Goal: Task Accomplishment & Management: Complete application form

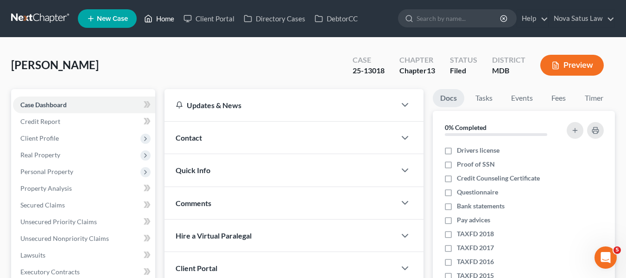
click at [158, 20] on link "Home" at bounding box center [158, 18] width 39 height 17
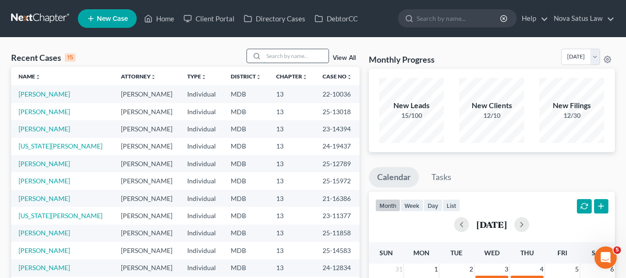
click at [300, 60] on input "search" at bounding box center [296, 55] width 65 height 13
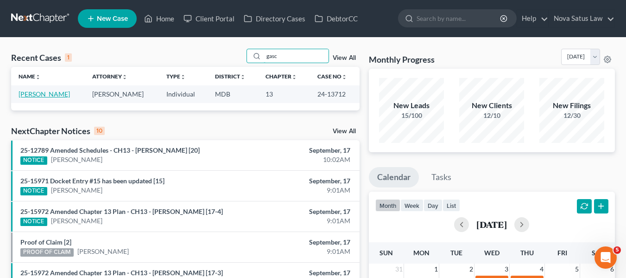
type input "gasc"
click at [54, 94] on link "[PERSON_NAME]" at bounding box center [44, 94] width 51 height 8
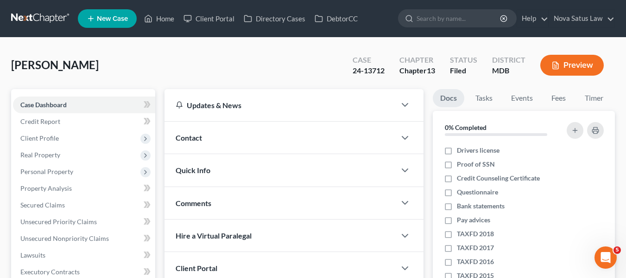
click at [103, 15] on span "New Case" at bounding box center [112, 18] width 31 height 7
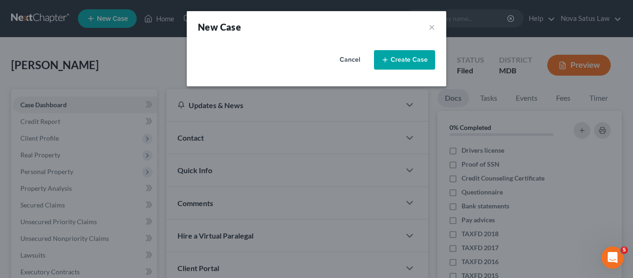
select select "38"
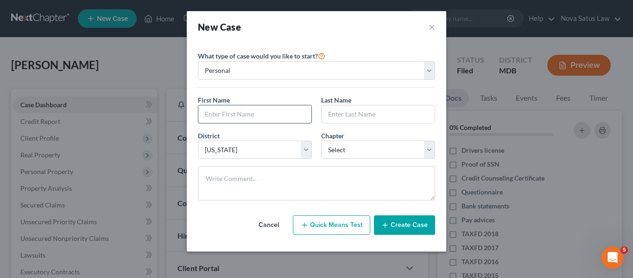
click at [212, 111] on input "text" at bounding box center [254, 114] width 113 height 18
type input "[GEOGRAPHIC_DATA]"
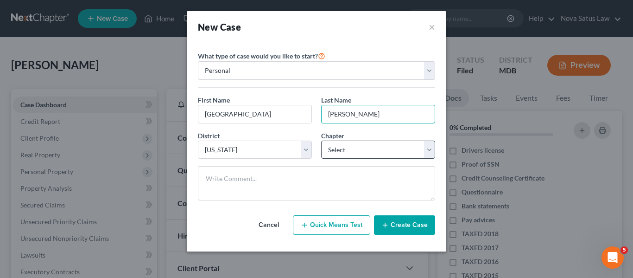
type input "[PERSON_NAME]"
click at [373, 156] on select "Select 7 11 12 13" at bounding box center [378, 149] width 114 height 19
select select "0"
click at [321, 140] on select "Select 7 11 12 13" at bounding box center [378, 149] width 114 height 19
click at [392, 218] on button "Create Case" at bounding box center [404, 224] width 61 height 19
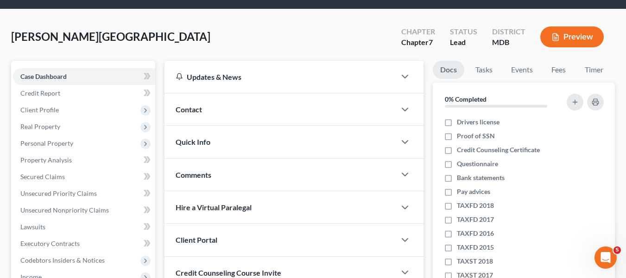
scroll to position [31, 0]
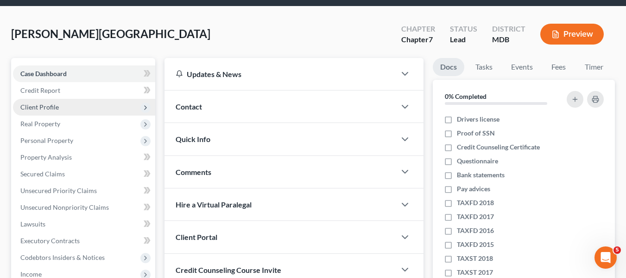
click at [73, 107] on span "Client Profile" at bounding box center [84, 107] width 142 height 17
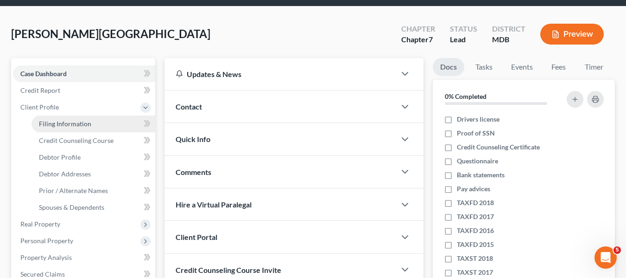
click at [76, 120] on span "Filing Information" at bounding box center [65, 124] width 52 height 8
select select "1"
select select "0"
select select "38"
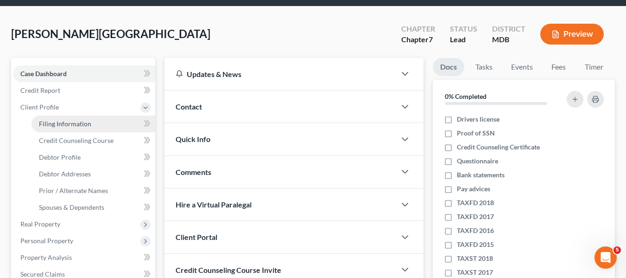
select select "21"
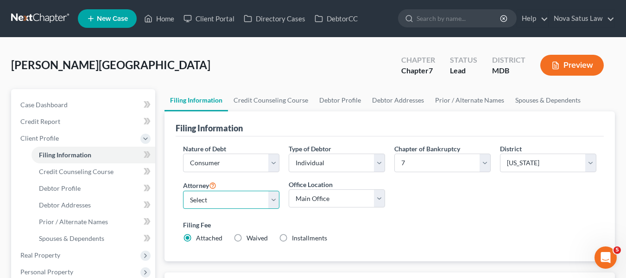
click at [203, 204] on select "Select [PERSON_NAME] - MDB [PERSON_NAME] - MDB [PERSON_NAME] - null" at bounding box center [231, 199] width 96 height 19
select select "0"
click at [183, 190] on select "Select [PERSON_NAME] - MDB [PERSON_NAME] - MDB [PERSON_NAME] - null" at bounding box center [231, 199] width 96 height 19
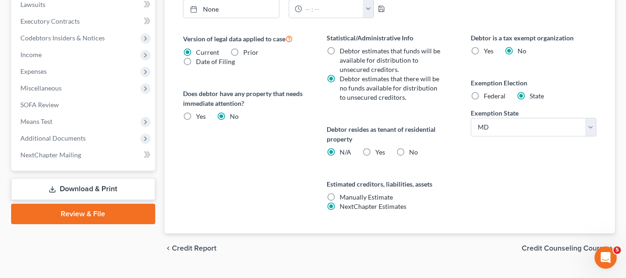
scroll to position [371, 0]
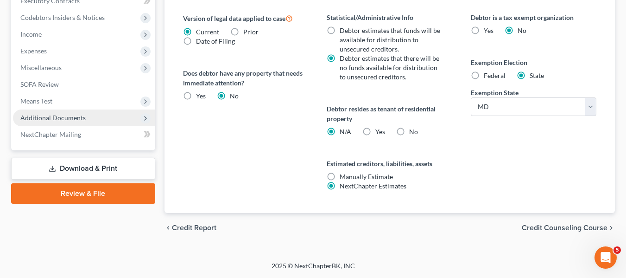
click at [63, 116] on span "Additional Documents" at bounding box center [52, 118] width 65 height 8
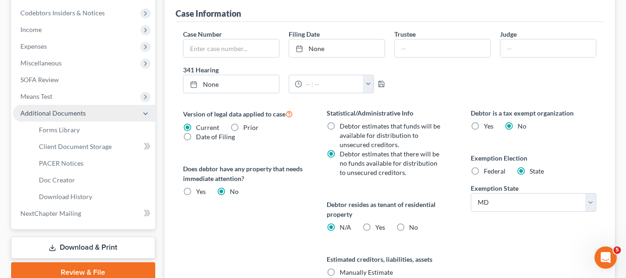
scroll to position [271, 0]
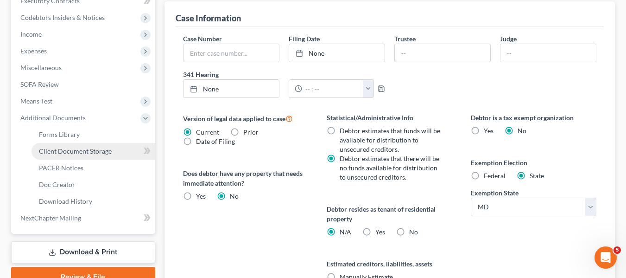
click at [63, 152] on span "Client Document Storage" at bounding box center [75, 151] width 73 height 8
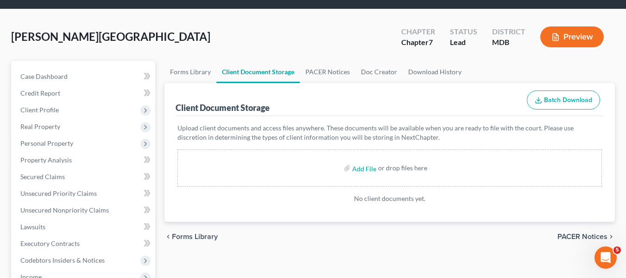
scroll to position [29, 0]
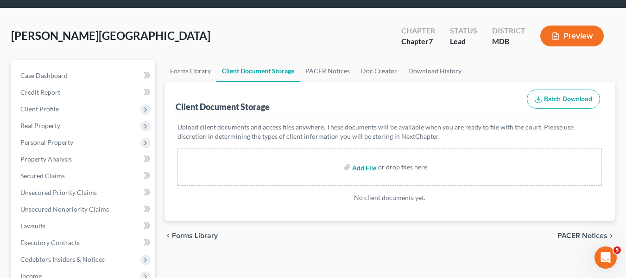
click at [362, 166] on input "file" at bounding box center [363, 166] width 22 height 17
type input "C:\fakepath\49830 [PERSON_NAME].pdf"
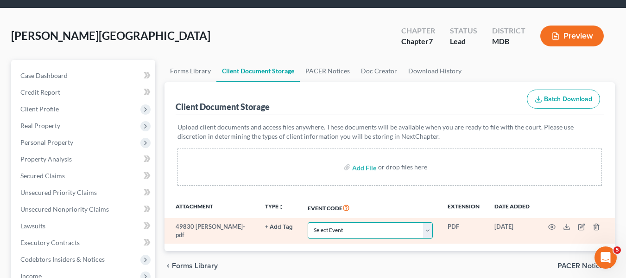
click at [415, 230] on select "Select Event Affidavit Affidavit of Adequate Protection and Lease Payments Affi…" at bounding box center [370, 230] width 125 height 16
select select "14"
click at [308, 222] on select "Select Event Affidavit Affidavit of Adequate Protection and Lease Payments Affi…" at bounding box center [370, 230] width 125 height 16
click at [552, 225] on icon "button" at bounding box center [551, 226] width 7 height 7
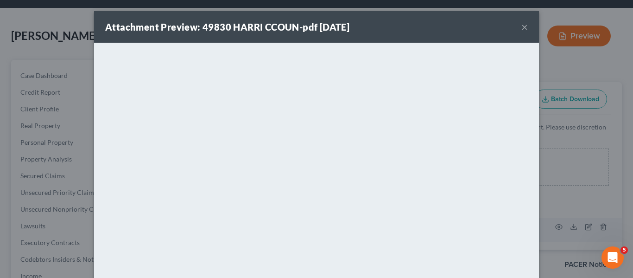
click at [524, 26] on button "×" at bounding box center [524, 26] width 6 height 11
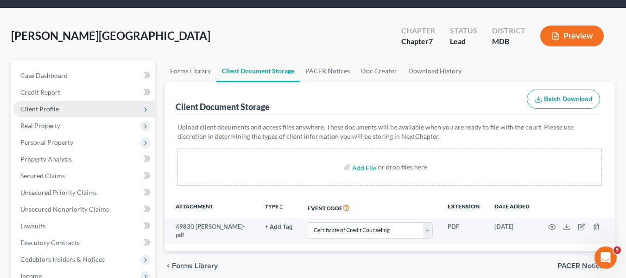
click at [55, 106] on span "Client Profile" at bounding box center [39, 109] width 38 height 8
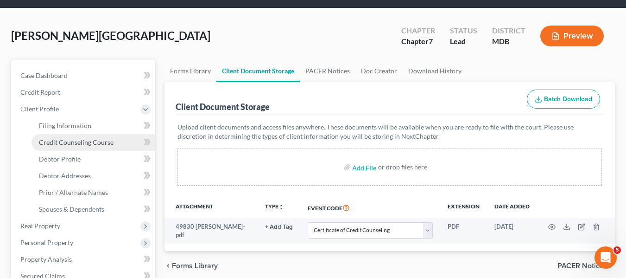
click at [56, 142] on span "Credit Counseling Course" at bounding box center [76, 142] width 75 height 8
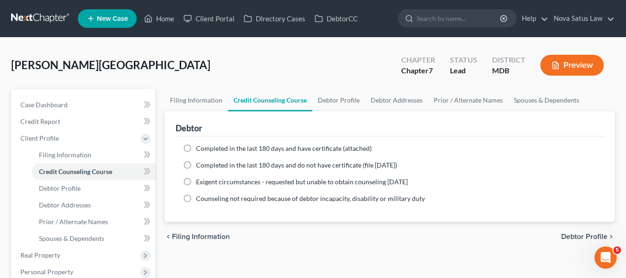
click at [196, 147] on label "Completed in the last 180 days and have certificate (attached)" at bounding box center [284, 148] width 176 height 9
click at [200, 147] on input "Completed in the last 180 days and have certificate (attached)" at bounding box center [203, 147] width 6 height 6
radio input "true"
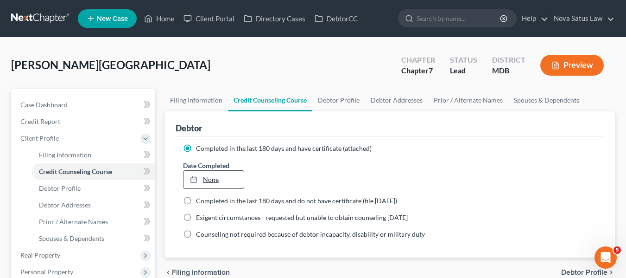
click at [203, 177] on div at bounding box center [196, 179] width 13 height 8
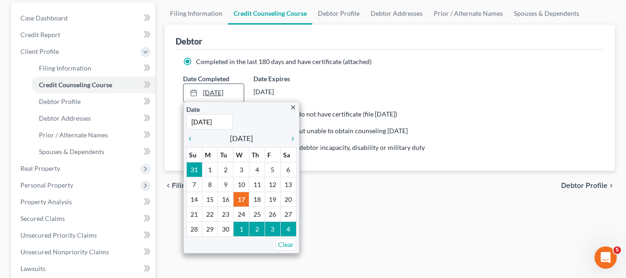
scroll to position [87, 0]
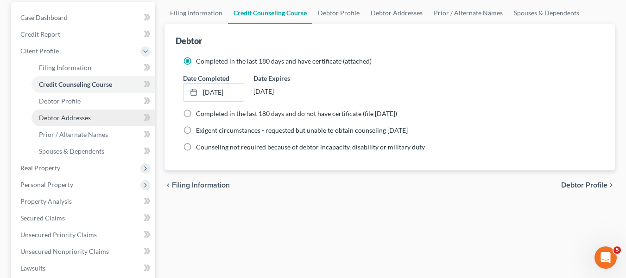
click at [95, 112] on link "Debtor Addresses" at bounding box center [94, 117] width 124 height 17
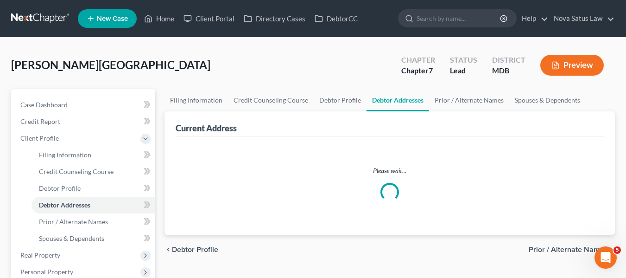
select select "0"
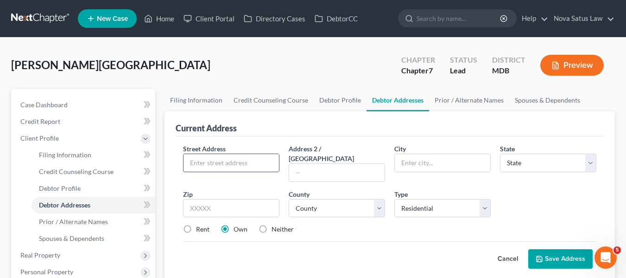
click at [189, 157] on input "text" at bounding box center [231, 163] width 95 height 18
type input "4503 Scotts Level Court"
click at [203, 199] on input "text" at bounding box center [231, 208] width 96 height 19
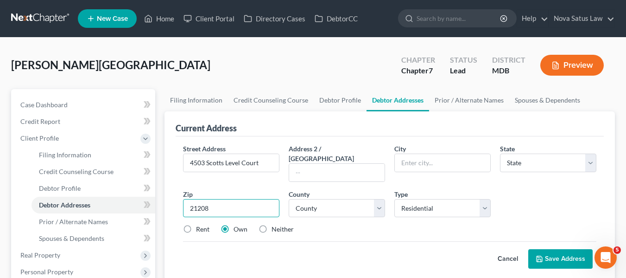
type input "21208"
type input "[GEOGRAPHIC_DATA]"
select select "21"
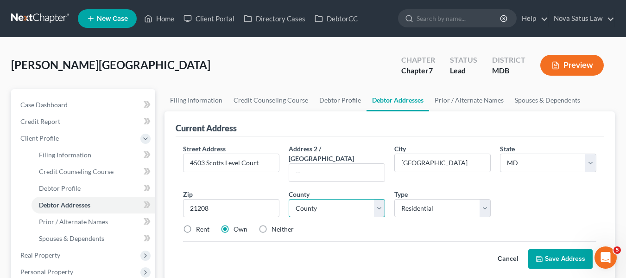
click at [360, 199] on select "County [GEOGRAPHIC_DATA] [GEOGRAPHIC_DATA] [GEOGRAPHIC_DATA] [GEOGRAPHIC_DATA] …" at bounding box center [337, 208] width 96 height 19
select select "2"
click at [289, 199] on select "County [GEOGRAPHIC_DATA] [GEOGRAPHIC_DATA] [GEOGRAPHIC_DATA] [GEOGRAPHIC_DATA] …" at bounding box center [337, 208] width 96 height 19
click at [196, 224] on label "Rent" at bounding box center [202, 228] width 13 height 9
click at [200, 224] on input "Rent" at bounding box center [203, 227] width 6 height 6
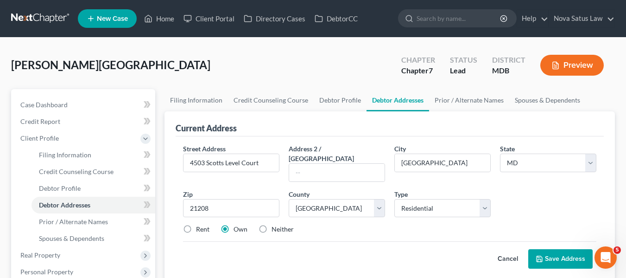
radio input "true"
click at [541, 255] on icon at bounding box center [539, 258] width 7 height 7
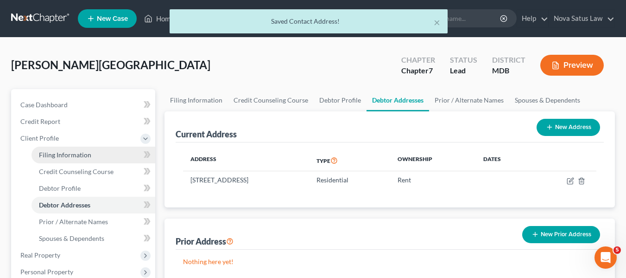
click at [98, 154] on link "Filing Information" at bounding box center [94, 154] width 124 height 17
select select "1"
select select "0"
select select "38"
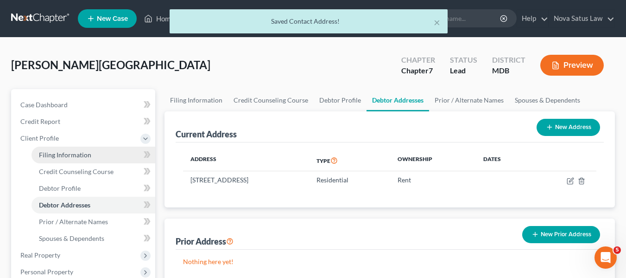
select select "0"
select select "21"
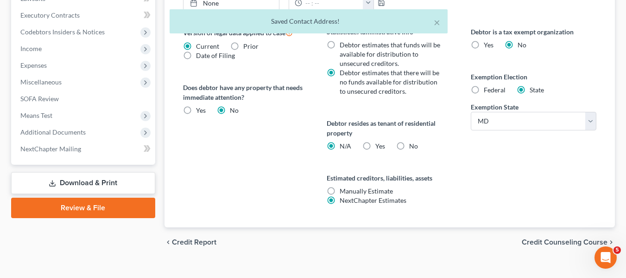
scroll to position [371, 0]
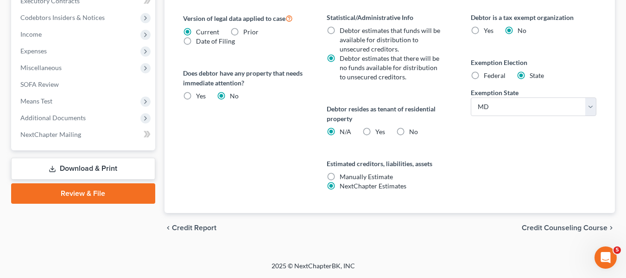
click at [375, 130] on label "Yes Yes" at bounding box center [380, 131] width 10 height 9
click at [379, 130] on input "Yes Yes" at bounding box center [382, 130] width 6 height 6
radio input "true"
radio input "false"
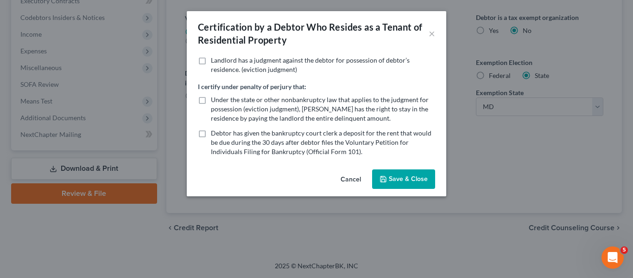
click at [386, 177] on icon "button" at bounding box center [383, 178] width 7 height 7
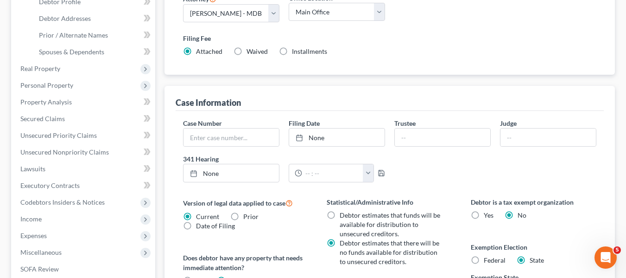
scroll to position [128, 0]
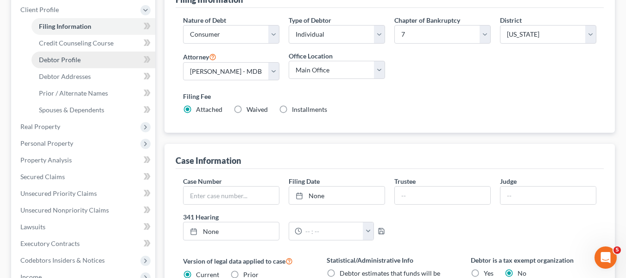
click at [71, 64] on link "Debtor Profile" at bounding box center [94, 59] width 124 height 17
select select "0"
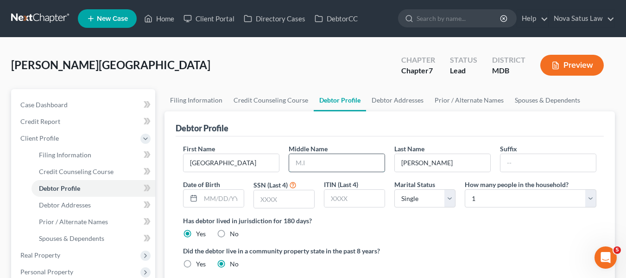
click at [296, 165] on input "text" at bounding box center [336, 163] width 95 height 18
type input "[PERSON_NAME]"
click at [229, 199] on input "text" at bounding box center [222, 199] width 43 height 18
type input "[DATE]"
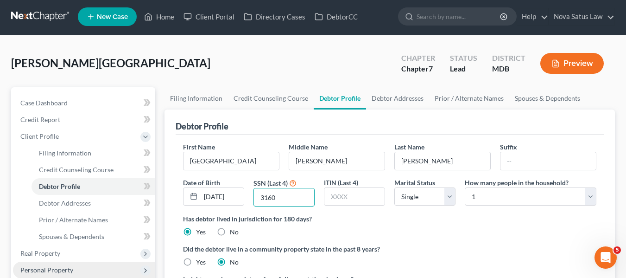
scroll to position [1, 0]
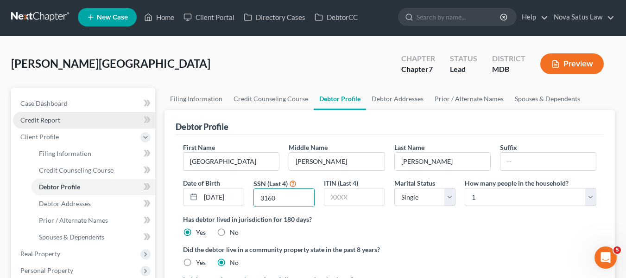
type input "3160"
click at [51, 118] on span "Credit Report" at bounding box center [40, 120] width 40 height 8
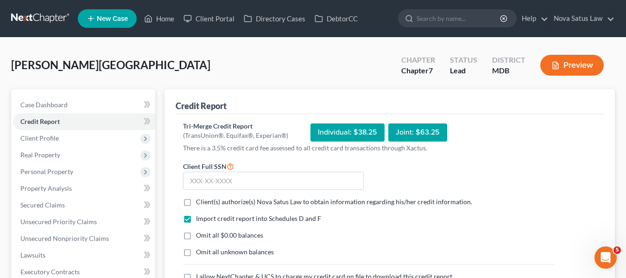
click at [196, 200] on label "Client(s) authorize(s) Nova Satus Law to obtain information regarding his/her c…" at bounding box center [334, 201] width 276 height 9
click at [200, 200] on input "Client(s) authorize(s) Nova Satus Law to obtain information regarding his/her c…" at bounding box center [203, 200] width 6 height 6
checkbox input "true"
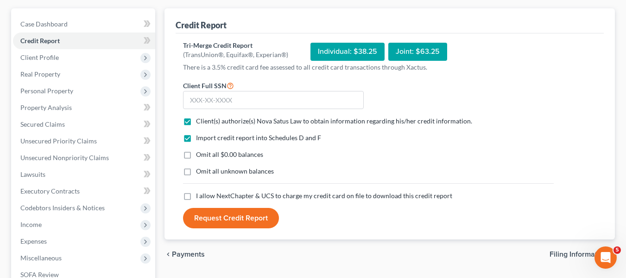
scroll to position [81, 0]
click at [196, 196] on label "I allow NextChapter & UCS to charge my credit card on file to download this cre…" at bounding box center [324, 194] width 256 height 9
click at [200, 196] on input "I allow NextChapter & UCS to charge my credit card on file to download this cre…" at bounding box center [203, 193] width 6 height 6
checkbox input "true"
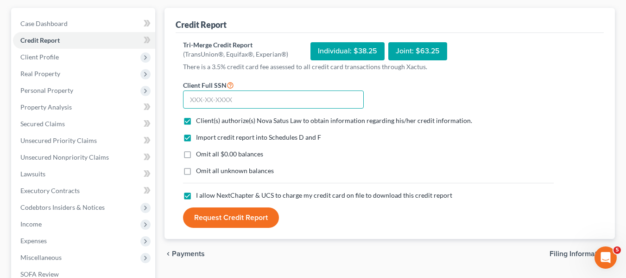
click at [196, 98] on input "text" at bounding box center [273, 99] width 181 height 19
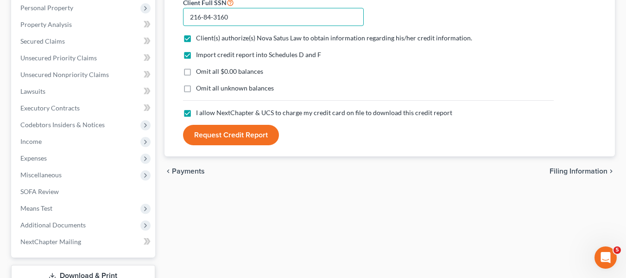
scroll to position [165, 0]
type input "216-84-3160"
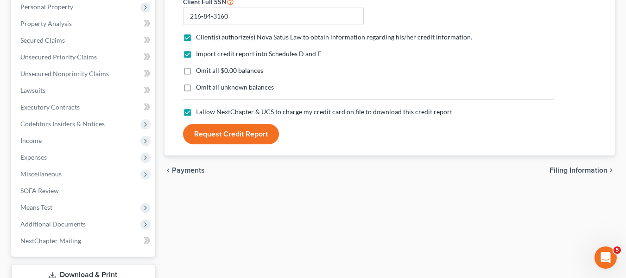
click at [216, 133] on button "Request Credit Report" at bounding box center [231, 134] width 96 height 20
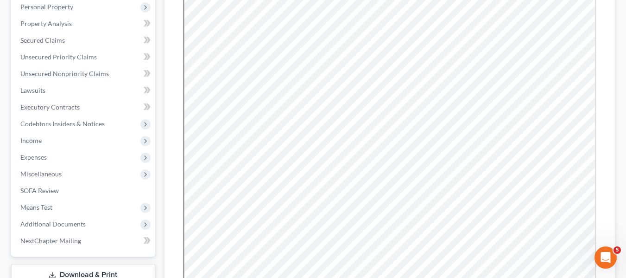
scroll to position [0, 0]
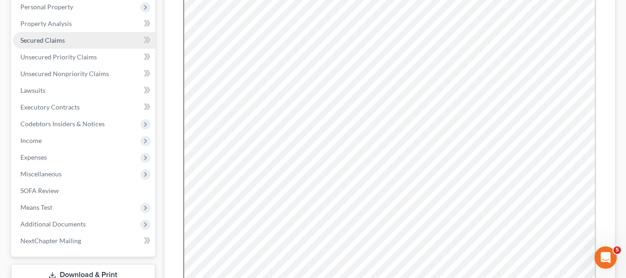
click at [72, 43] on link "Secured Claims" at bounding box center [84, 40] width 142 height 17
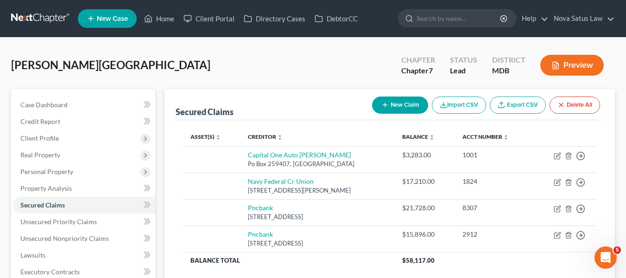
scroll to position [43, 0]
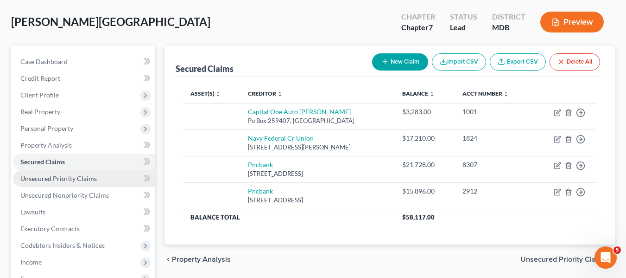
click at [64, 174] on span "Unsecured Priority Claims" at bounding box center [58, 178] width 76 height 8
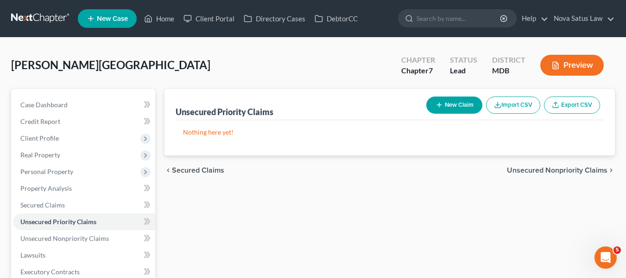
click at [439, 100] on button "New Claim" at bounding box center [454, 104] width 56 height 17
select select "0"
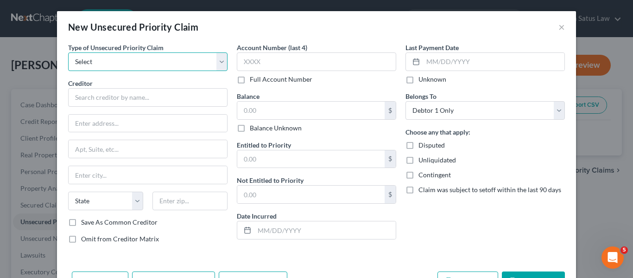
click at [117, 61] on select "Select Taxes & Other Government Units Domestic Support Obligations Extensions o…" at bounding box center [147, 61] width 159 height 19
select select "0"
click at [68, 52] on select "Select Taxes & Other Government Units Domestic Support Obligations Extensions o…" at bounding box center [147, 61] width 159 height 19
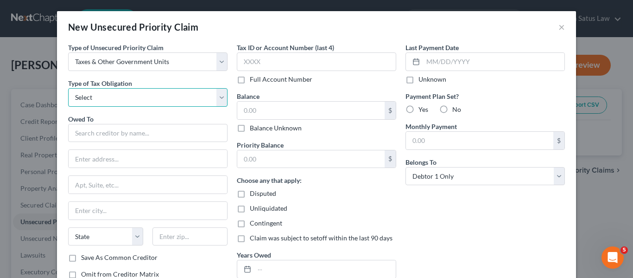
click at [112, 99] on select "Select Federal City State Franchise Tax Board Other" at bounding box center [147, 97] width 159 height 19
select select "0"
click at [68, 88] on select "Select Federal City State Franchise Tax Board Other" at bounding box center [147, 97] width 159 height 19
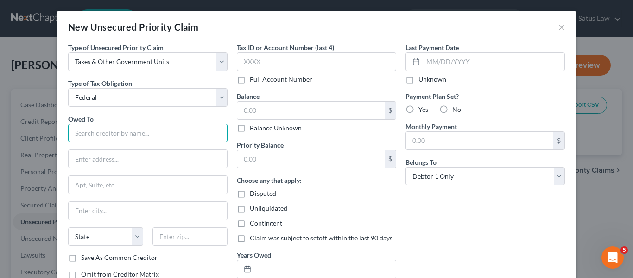
click at [102, 128] on input "text" at bounding box center [147, 133] width 159 height 19
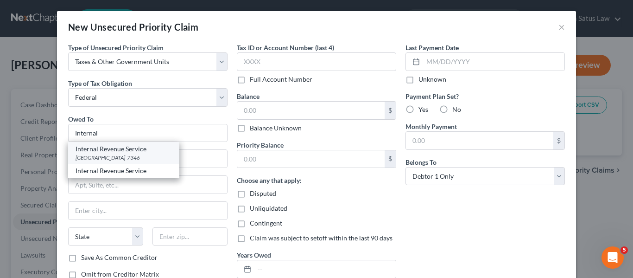
click at [111, 150] on div "Internal Revenue Service" at bounding box center [124, 148] width 96 height 9
type input "Internal Revenue Service"
type input "PO Box 7346"
type input "[GEOGRAPHIC_DATA]"
select select "39"
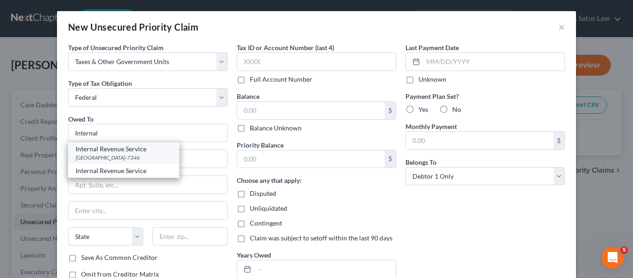
type input "19101-7346"
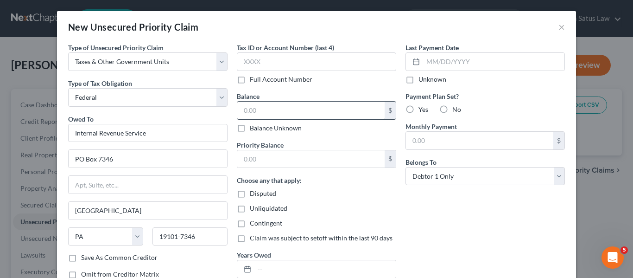
scroll to position [67, 0]
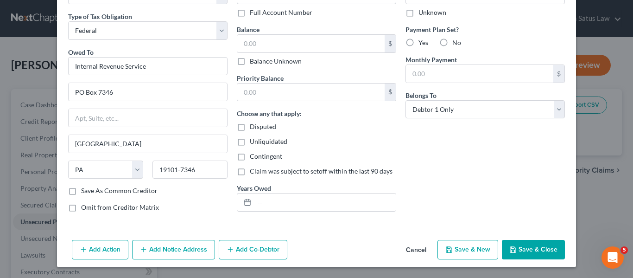
click at [511, 252] on icon "button" at bounding box center [513, 250] width 6 height 6
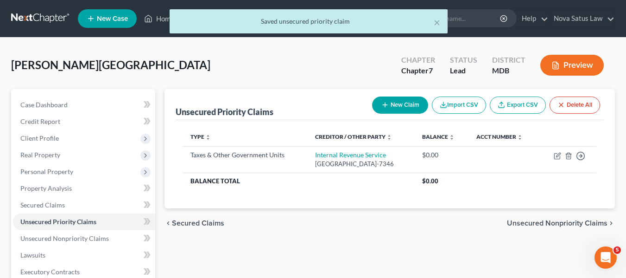
click at [395, 101] on button "New Claim" at bounding box center [400, 104] width 56 height 17
select select "0"
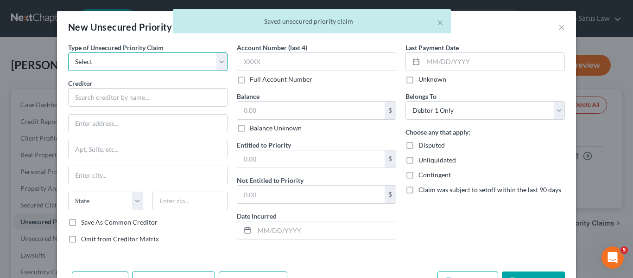
click at [168, 62] on select "Select Taxes & Other Government Units Domestic Support Obligations Extensions o…" at bounding box center [147, 61] width 159 height 19
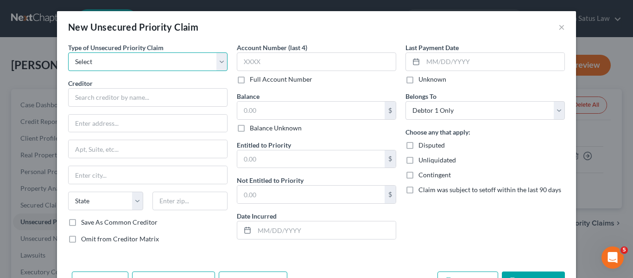
select select "0"
click at [68, 52] on select "Select Taxes & Other Government Units Domestic Support Obligations Extensions o…" at bounding box center [147, 61] width 159 height 19
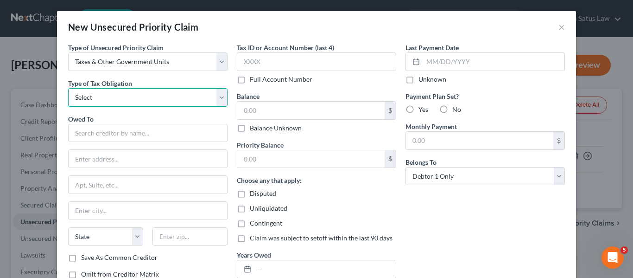
click at [129, 96] on select "Select Federal City State Franchise Tax Board Other" at bounding box center [147, 97] width 159 height 19
select select "2"
click at [68, 88] on select "Select Federal City State Franchise Tax Board Other" at bounding box center [147, 97] width 159 height 19
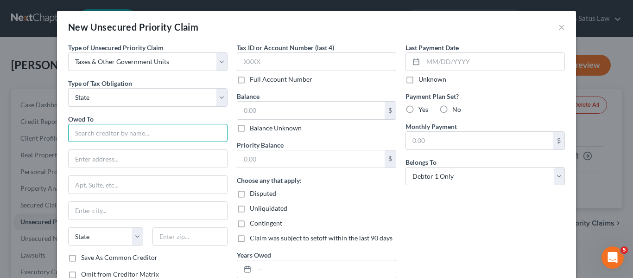
click at [101, 137] on input "text" at bounding box center [147, 133] width 159 height 19
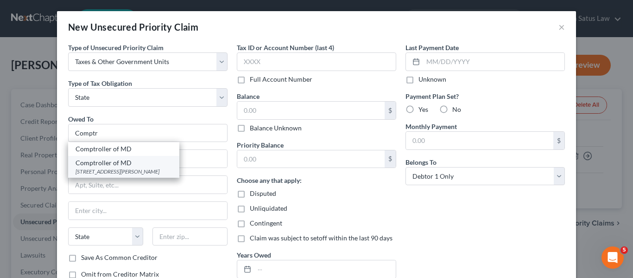
click at [111, 165] on div "Comptroller of MD" at bounding box center [124, 162] width 96 height 9
type input "Comptroller of MD"
type input "[STREET_ADDRESS][PERSON_NAME]"
type input "[GEOGRAPHIC_DATA]"
select select "21"
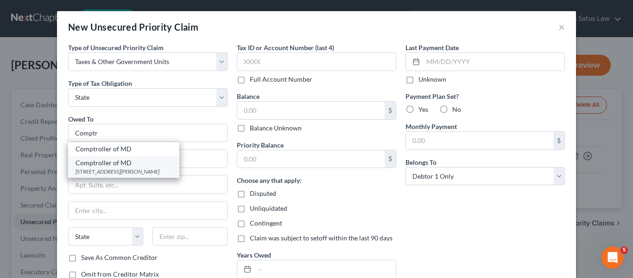
type input "21201"
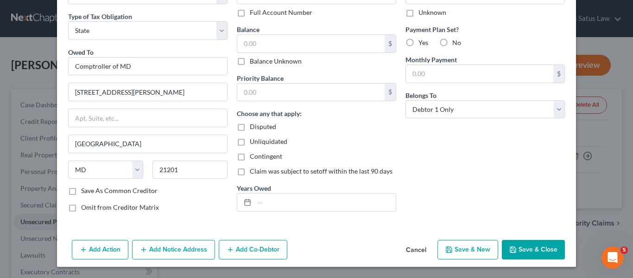
click at [504, 243] on button "Save & Close" at bounding box center [533, 249] width 63 height 19
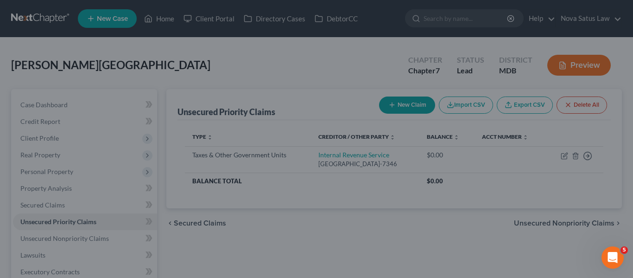
type input "0.00"
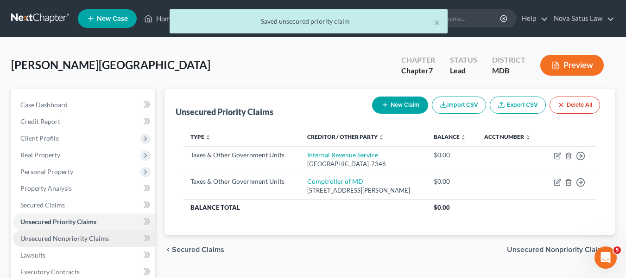
click at [85, 234] on span "Unsecured Nonpriority Claims" at bounding box center [64, 238] width 89 height 8
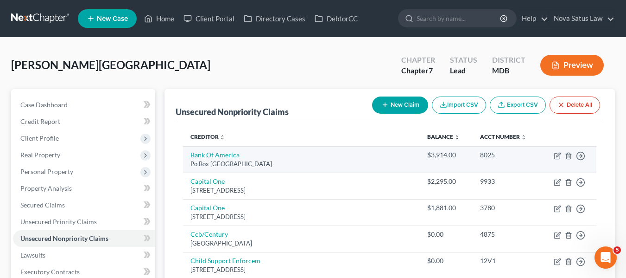
scroll to position [83, 0]
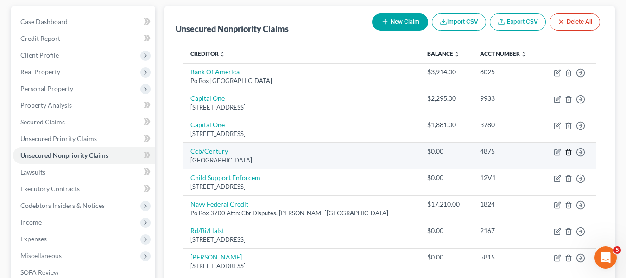
click at [569, 153] on icon "button" at bounding box center [568, 151] width 7 height 7
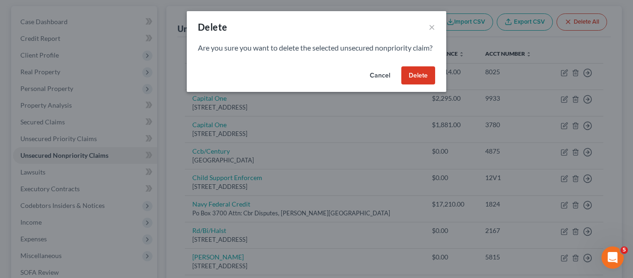
click at [415, 82] on button "Delete" at bounding box center [418, 75] width 34 height 19
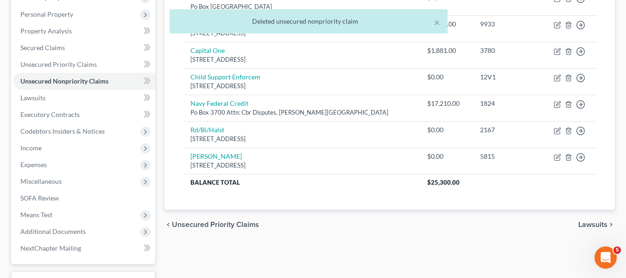
scroll to position [158, 0]
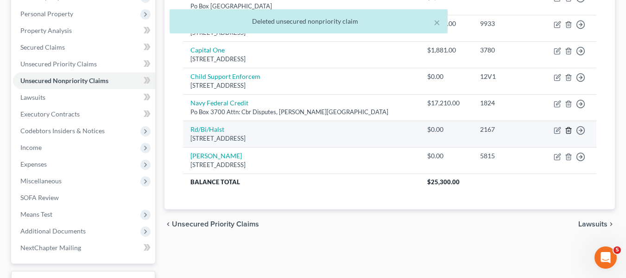
click at [571, 131] on icon "button" at bounding box center [568, 130] width 4 height 6
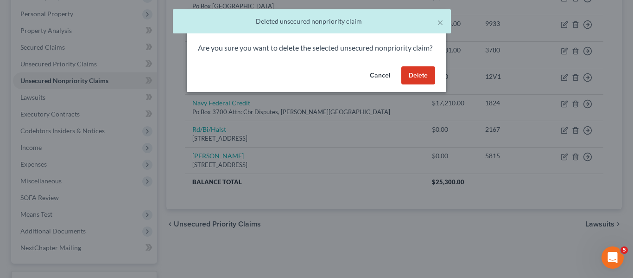
click at [420, 82] on button "Delete" at bounding box center [418, 75] width 34 height 19
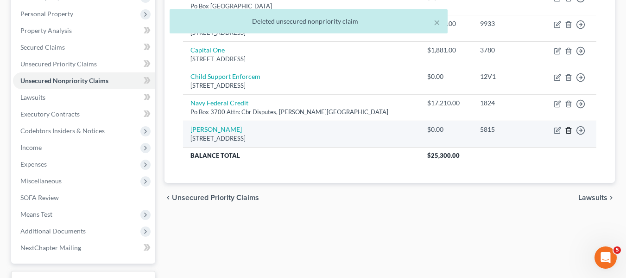
click at [566, 128] on icon "button" at bounding box center [568, 130] width 7 height 7
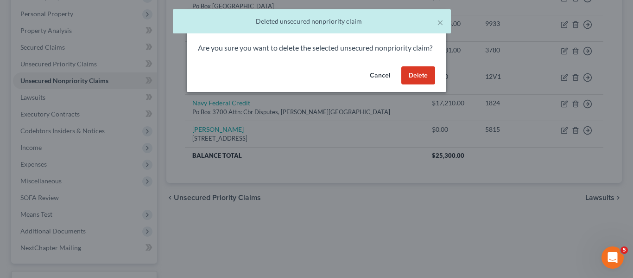
click at [418, 82] on button "Delete" at bounding box center [418, 75] width 34 height 19
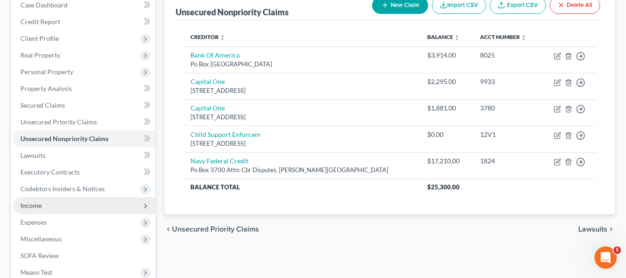
scroll to position [0, 0]
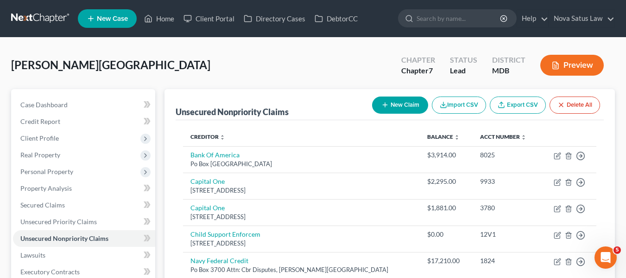
click at [388, 99] on button "New Claim" at bounding box center [400, 104] width 56 height 17
select select "0"
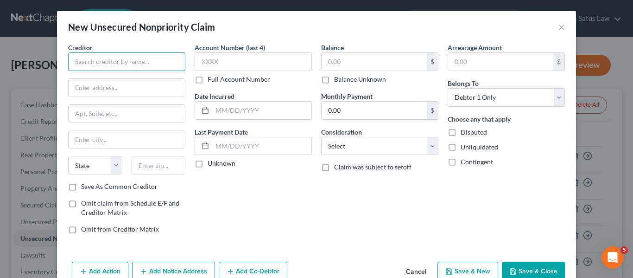
click at [120, 61] on input "text" at bounding box center [126, 61] width 117 height 19
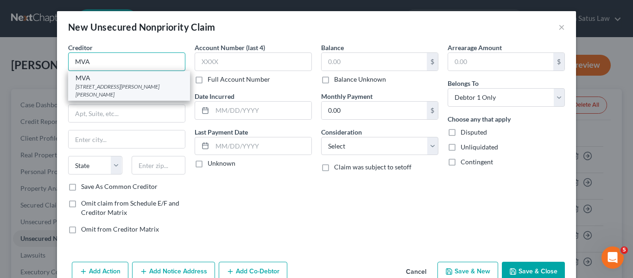
type input "MVA"
click at [124, 85] on div "[STREET_ADDRESS][PERSON_NAME][PERSON_NAME]" at bounding box center [129, 90] width 107 height 16
type input "[STREET_ADDRESS][PERSON_NAME]"
type input "[PERSON_NAME]"
select select "21"
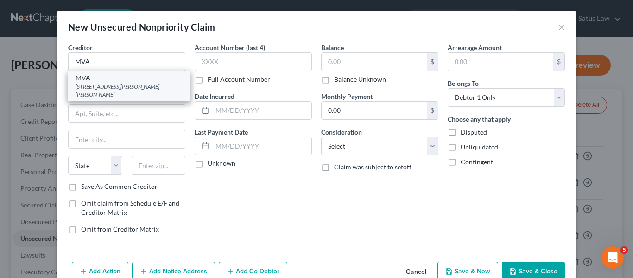
type input "21062"
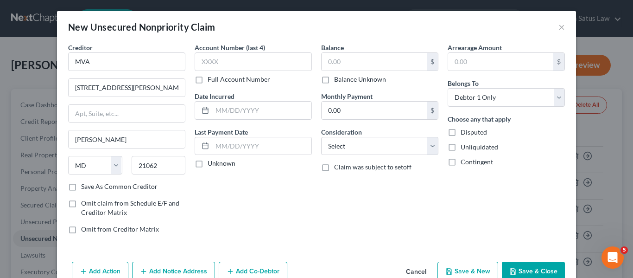
click at [510, 263] on button "Save & Close" at bounding box center [533, 270] width 63 height 19
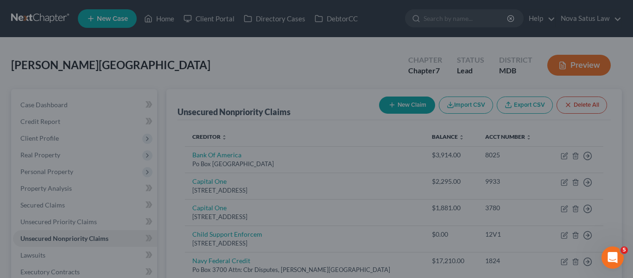
type input "0.00"
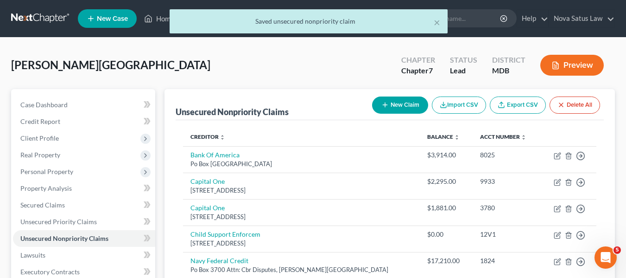
click at [383, 104] on icon "button" at bounding box center [384, 104] width 7 height 7
select select "0"
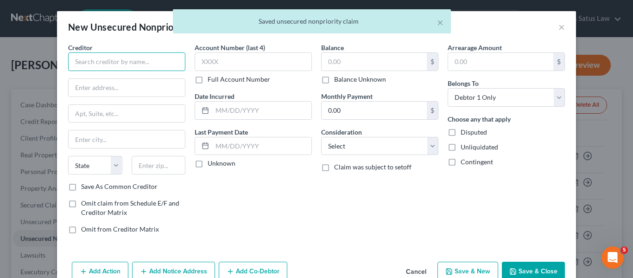
click at [164, 65] on input "text" at bounding box center [126, 61] width 117 height 19
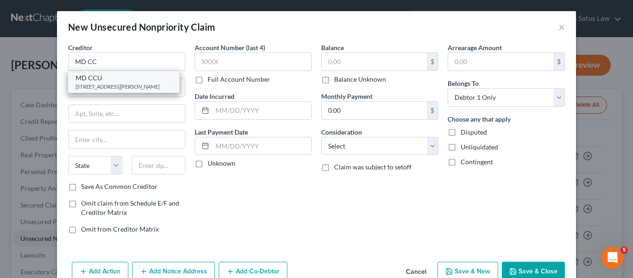
click at [151, 82] on div "[STREET_ADDRESS][PERSON_NAME]" at bounding box center [124, 86] width 96 height 8
type input "MD CCU"
type input "[STREET_ADDRESS][PERSON_NAME]"
type input "[GEOGRAPHIC_DATA]"
select select "21"
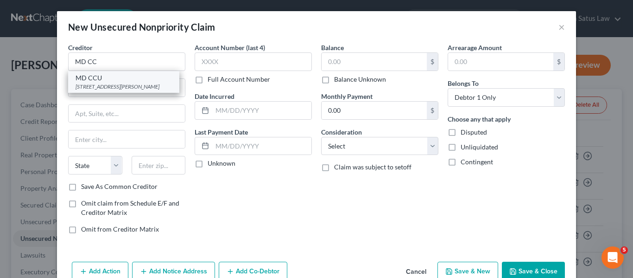
type input "21201"
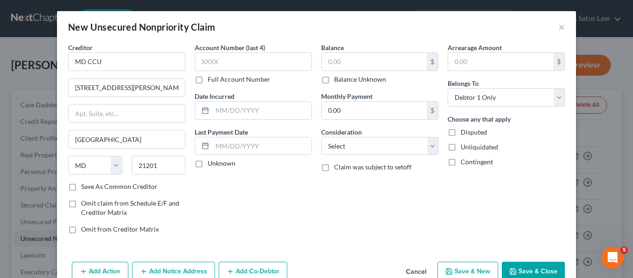
click at [539, 269] on button "Save & Close" at bounding box center [533, 270] width 63 height 19
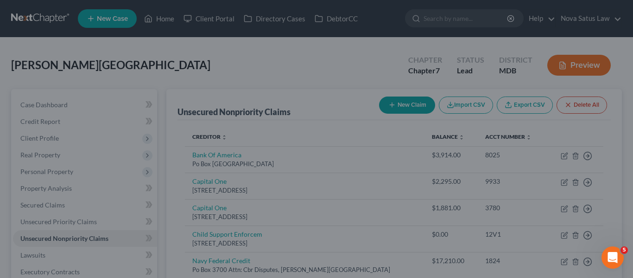
type input "0.00"
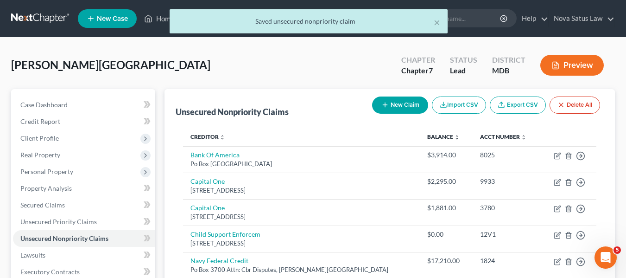
click at [408, 106] on button "New Claim" at bounding box center [400, 104] width 56 height 17
select select "0"
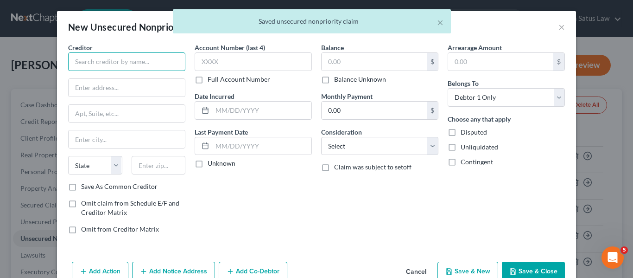
click at [146, 58] on input "text" at bounding box center [126, 61] width 117 height 19
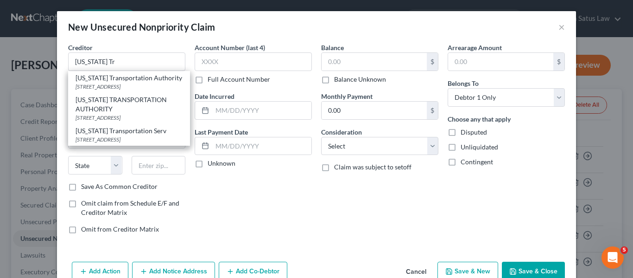
click at [153, 77] on div "[US_STATE] Transportation Authority" at bounding box center [129, 77] width 107 height 9
type input "[US_STATE] Transportation Authority"
type input "[STREET_ADDRESS]"
type input "[GEOGRAPHIC_DATA]"
select select "21"
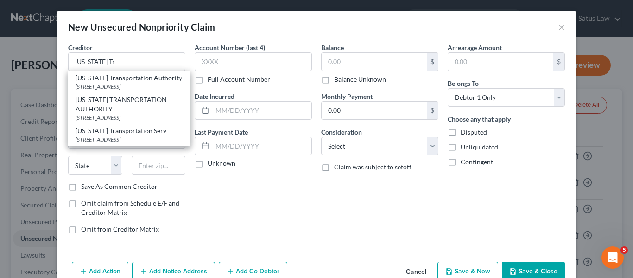
type input "21224"
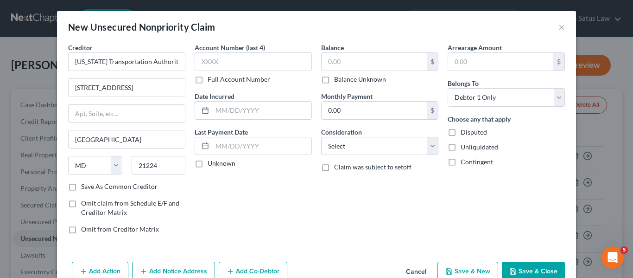
click at [513, 271] on icon "button" at bounding box center [512, 270] width 7 height 7
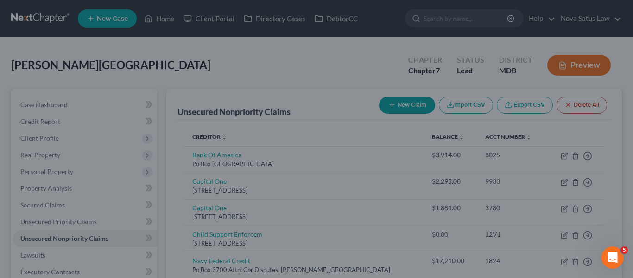
type input "0.00"
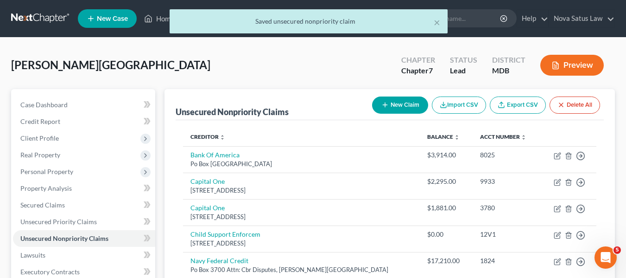
click at [382, 99] on button "New Claim" at bounding box center [400, 104] width 56 height 17
select select "0"
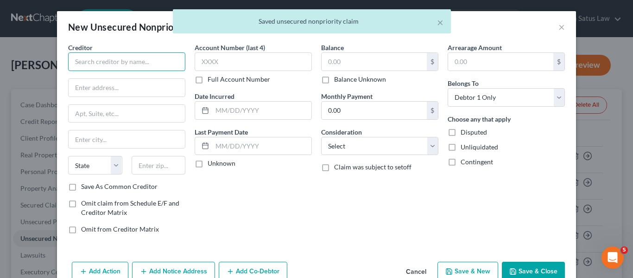
click at [118, 65] on input "text" at bounding box center [126, 61] width 117 height 19
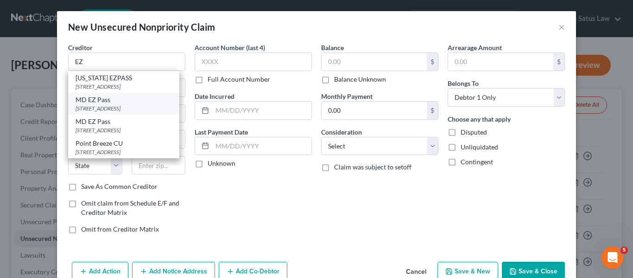
click at [124, 100] on div "MD EZ Pass" at bounding box center [124, 99] width 96 height 9
type input "MD EZ Pass"
type input "1 Turnpike Dr"
type input "[GEOGRAPHIC_DATA]"
select select "21"
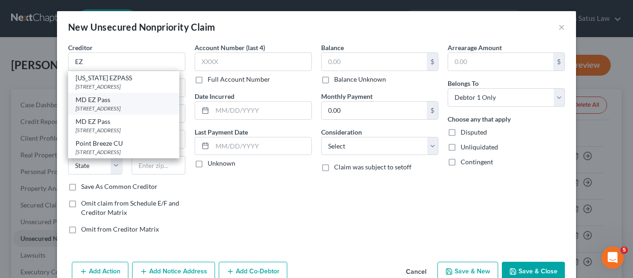
type input "21903"
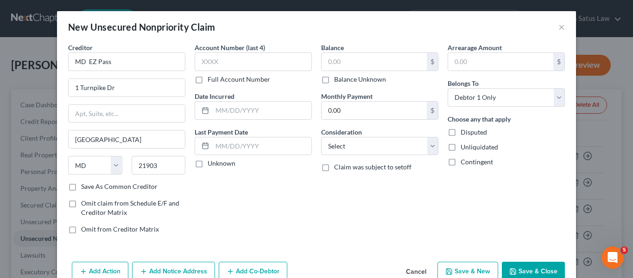
click at [513, 266] on button "Save & Close" at bounding box center [533, 270] width 63 height 19
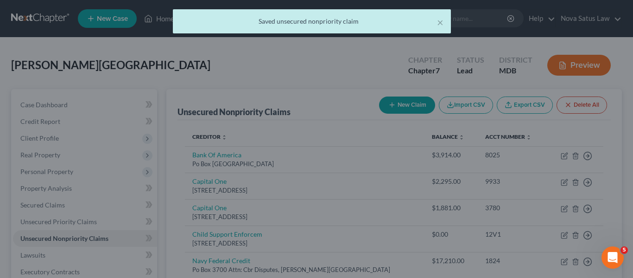
type input "0.00"
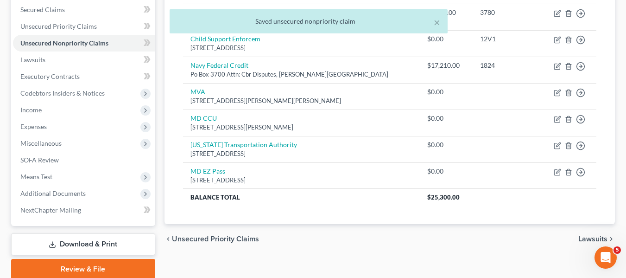
scroll to position [196, 0]
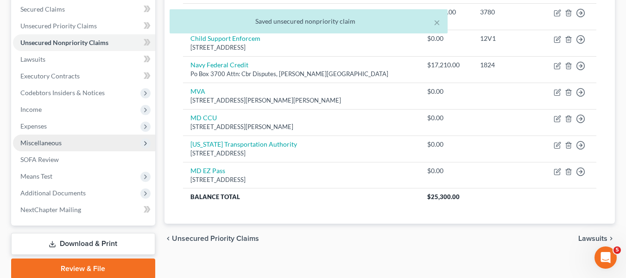
click at [79, 144] on span "Miscellaneous" at bounding box center [84, 142] width 142 height 17
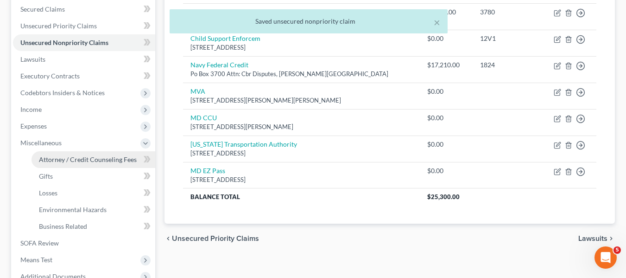
click at [85, 154] on link "Attorney / Credit Counseling Fees" at bounding box center [94, 159] width 124 height 17
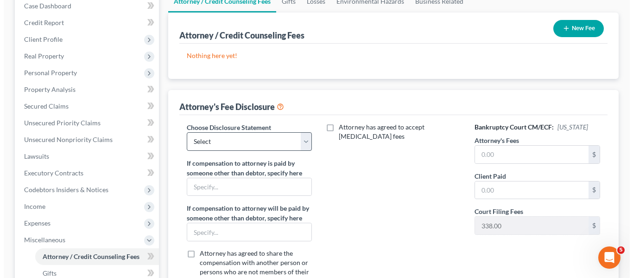
scroll to position [99, 0]
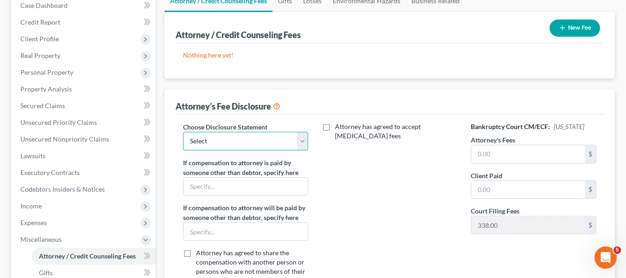
click at [239, 142] on select "Select [PERSON_NAME] Disclosure 7 Disclosure 13" at bounding box center [246, 141] width 126 height 19
select select "1"
click at [183, 132] on select "Select [PERSON_NAME] Disclosure 7 Disclosure 13" at bounding box center [246, 141] width 126 height 19
click at [504, 152] on input "text" at bounding box center [528, 154] width 114 height 18
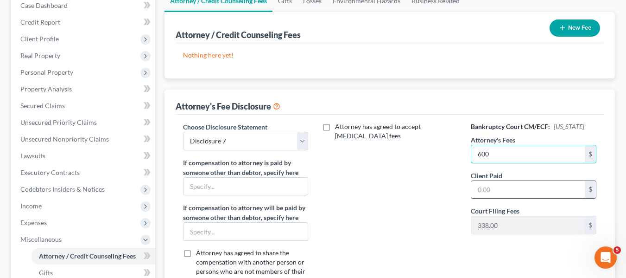
type input "600"
click at [506, 183] on input "text" at bounding box center [528, 190] width 114 height 18
type input "600"
click at [567, 29] on button "New Fee" at bounding box center [575, 27] width 51 height 17
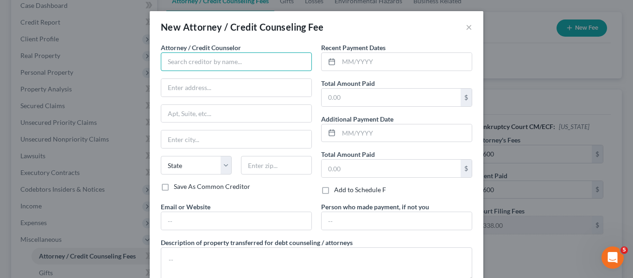
click at [282, 58] on input "text" at bounding box center [236, 61] width 151 height 19
type input "[PERSON_NAME] PA"
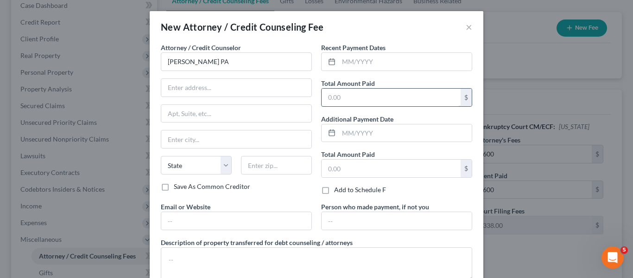
click at [338, 92] on input "text" at bounding box center [391, 98] width 139 height 18
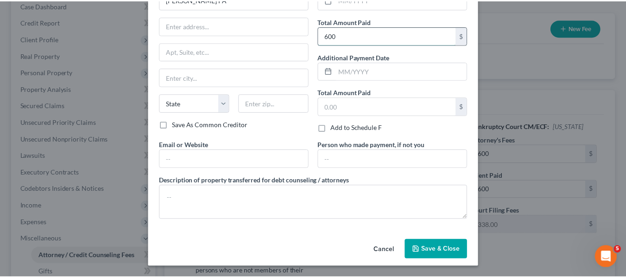
scroll to position [62, 0]
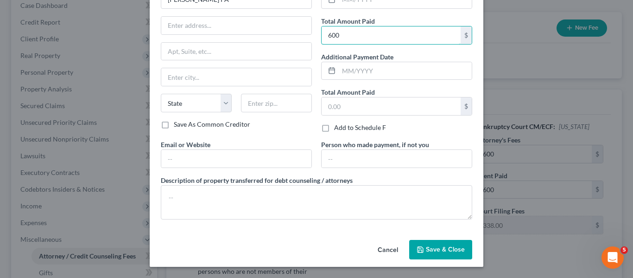
type input "600"
click at [430, 253] on button "Save & Close" at bounding box center [440, 249] width 63 height 19
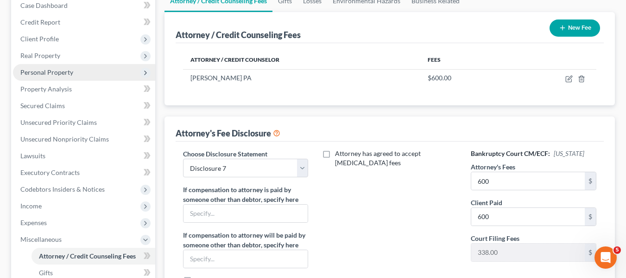
click at [67, 69] on span "Personal Property" at bounding box center [46, 72] width 53 height 8
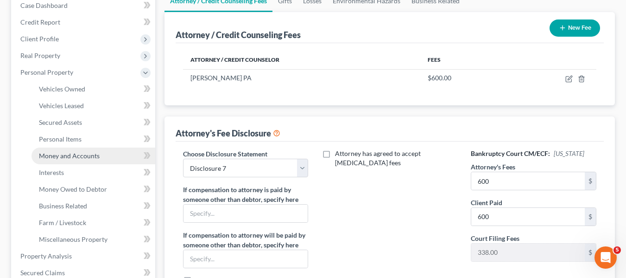
click at [73, 153] on span "Money and Accounts" at bounding box center [69, 156] width 61 height 8
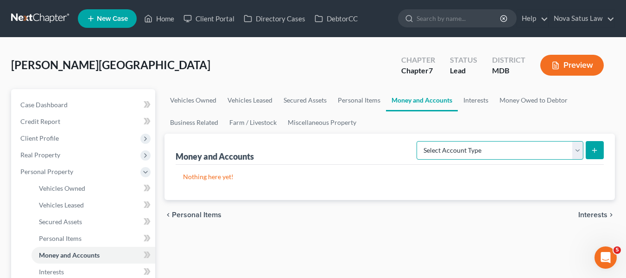
click at [511, 154] on select "Select Account Type Brokerage Cash on Hand Certificates of Deposit Checking Acc…" at bounding box center [500, 150] width 167 height 19
select select "checking"
click at [418, 141] on select "Select Account Type Brokerage Cash on Hand Certificates of Deposit Checking Acc…" at bounding box center [500, 150] width 167 height 19
click at [587, 146] on button "submit" at bounding box center [595, 150] width 18 height 18
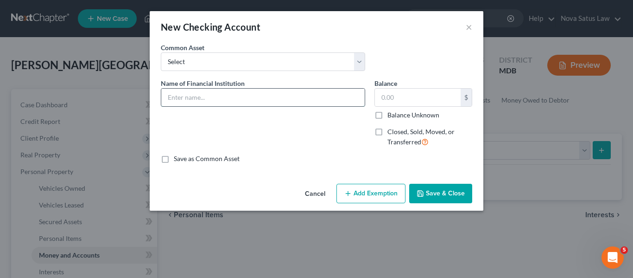
click at [173, 91] on input "text" at bounding box center [262, 98] width 203 height 18
type input "PNC balance as of 081325"
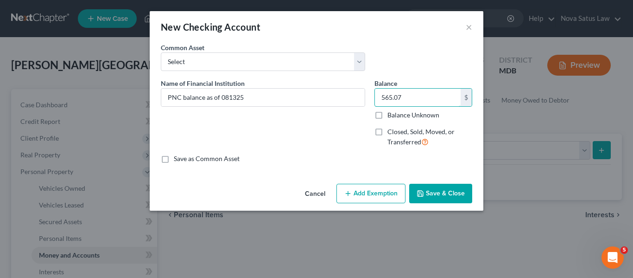
type input "565.07"
click at [368, 204] on div "Cancel Add Exemption Save & Close" at bounding box center [317, 195] width 334 height 31
click at [354, 198] on button "Add Exemption" at bounding box center [370, 193] width 69 height 19
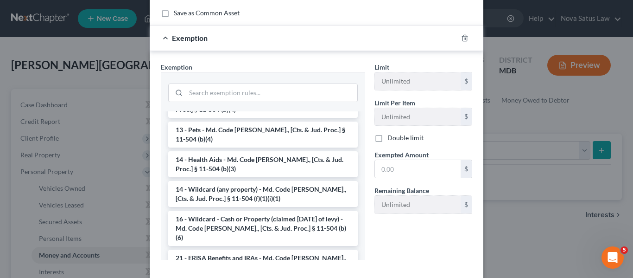
scroll to position [129, 0]
click at [223, 190] on li "14 - Wildcard (any property) - Md. Code [PERSON_NAME]., [Cts. & Jud. Proc.] § 1…" at bounding box center [263, 193] width 190 height 26
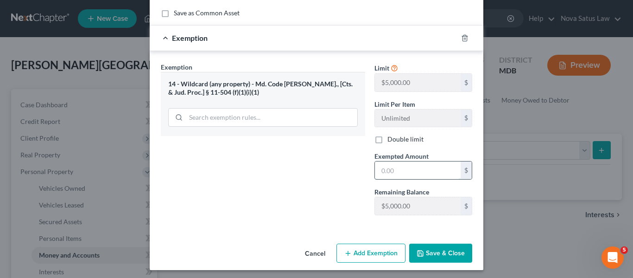
click at [395, 177] on input "text" at bounding box center [418, 170] width 86 height 18
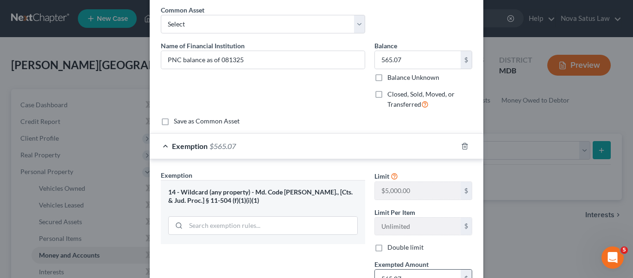
scroll to position [149, 0]
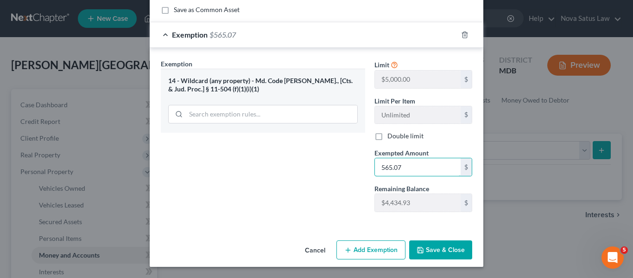
type input "565.07"
click at [438, 243] on button "Save & Close" at bounding box center [440, 249] width 63 height 19
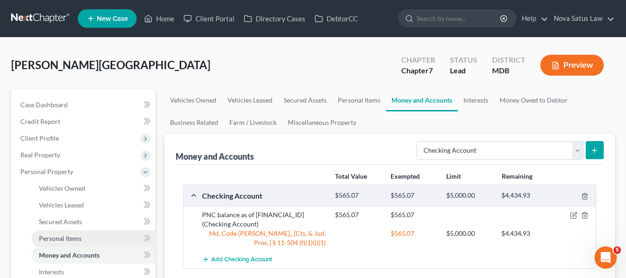
click at [70, 237] on span "Personal Items" at bounding box center [60, 238] width 43 height 8
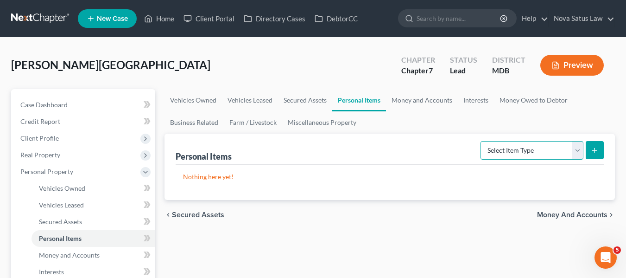
click at [552, 158] on select "Select Item Type Clothing Collectibles Of Value Electronics Firearms Household …" at bounding box center [532, 150] width 103 height 19
select select "household_goods"
click at [482, 141] on select "Select Item Type Clothing Collectibles Of Value Electronics Firearms Household …" at bounding box center [532, 150] width 103 height 19
click at [596, 152] on icon "submit" at bounding box center [594, 149] width 7 height 7
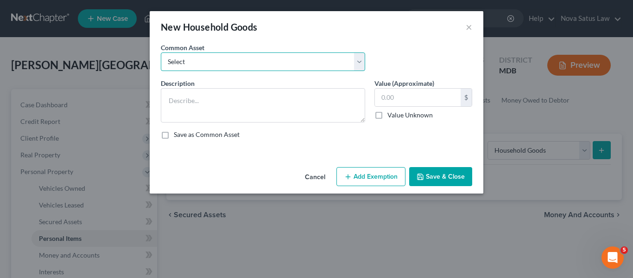
click at [315, 69] on select "Select All household goods and furnishings" at bounding box center [263, 61] width 204 height 19
select select "0"
click at [161, 52] on select "Select All household goods and furnishings" at bounding box center [263, 61] width 204 height 19
type textarea "All household goods and furnishings"
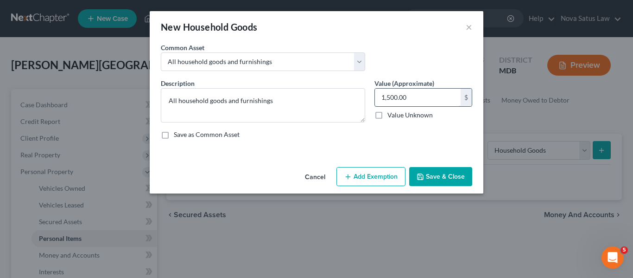
click at [405, 103] on input "1,500.00" at bounding box center [418, 98] width 86 height 18
type input "800"
click at [388, 172] on button "Add Exemption" at bounding box center [370, 176] width 69 height 19
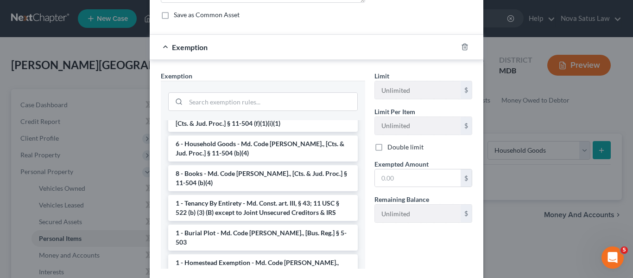
scroll to position [65, 0]
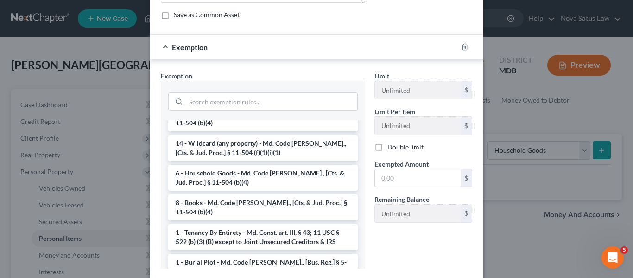
click at [259, 151] on li "14 - Wildcard (any property) - Md. Code [PERSON_NAME]., [Cts. & Jud. Proc.] § 1…" at bounding box center [263, 148] width 190 height 26
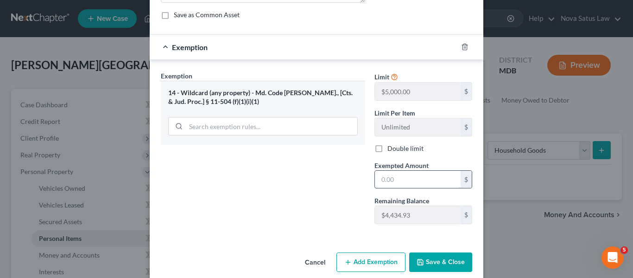
click at [413, 176] on input "text" at bounding box center [418, 180] width 86 height 18
type input "800"
click at [437, 256] on button "Save & Close" at bounding box center [440, 261] width 63 height 19
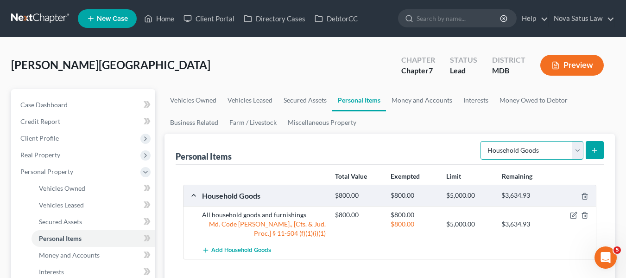
click at [515, 153] on select "Select Item Type Clothing Collectibles Of Value Electronics Firearms Household …" at bounding box center [532, 150] width 103 height 19
click at [537, 153] on select "Select Item Type Clothing Collectibles Of Value Electronics Firearms Household …" at bounding box center [532, 150] width 103 height 19
select select "electronics"
click at [482, 141] on select "Select Item Type Clothing Collectibles Of Value Electronics Firearms Household …" at bounding box center [532, 150] width 103 height 19
click at [596, 148] on icon "submit" at bounding box center [594, 149] width 7 height 7
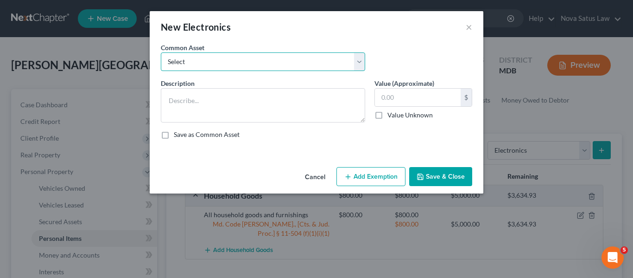
click at [314, 64] on select "Select All electronics including TV's computers music equipment etc" at bounding box center [263, 61] width 204 height 19
select select "0"
click at [161, 52] on select "Select All electronics including TV's computers music equipment etc" at bounding box center [263, 61] width 204 height 19
type textarea "All electronics including TV's computers music equipment etc"
type input "500.00"
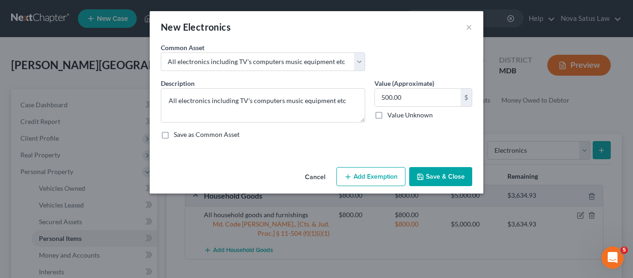
click at [377, 173] on button "Add Exemption" at bounding box center [370, 176] width 69 height 19
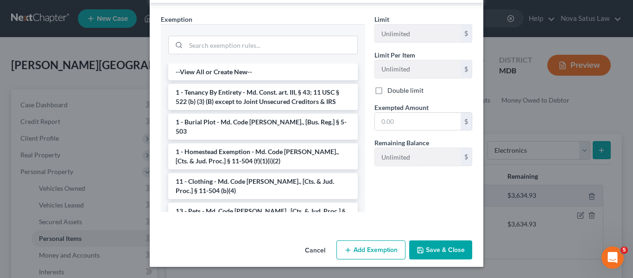
scroll to position [80, 0]
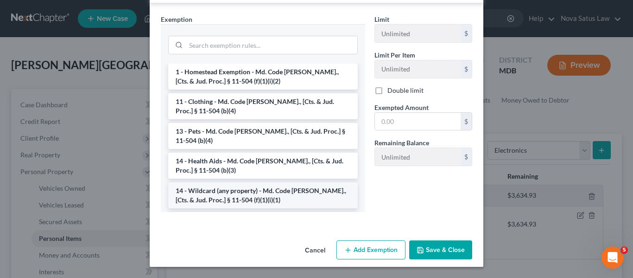
click at [236, 182] on li "14 - Wildcard (any property) - Md. Code [PERSON_NAME]., [Cts. & Jud. Proc.] § 1…" at bounding box center [263, 195] width 190 height 26
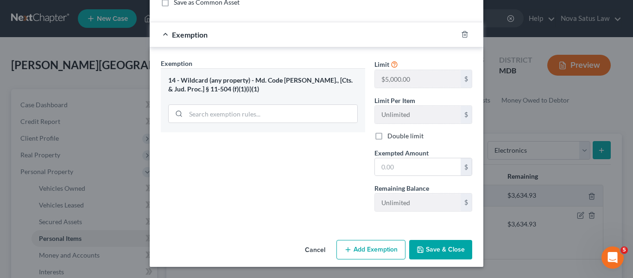
scroll to position [132, 0]
click at [393, 165] on input "text" at bounding box center [418, 167] width 86 height 18
type input "500"
click at [420, 245] on button "Save & Close" at bounding box center [440, 249] width 63 height 19
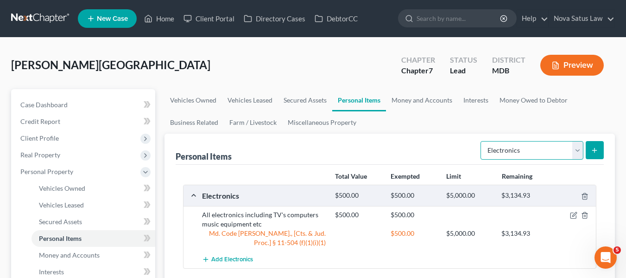
click at [557, 146] on select "Select Item Type Clothing Collectibles Of Value Electronics Firearms Household …" at bounding box center [532, 150] width 103 height 19
select select "clothing"
click at [482, 141] on select "Select Item Type Clothing Collectibles Of Value Electronics Firearms Household …" at bounding box center [532, 150] width 103 height 19
click at [590, 152] on button "submit" at bounding box center [595, 150] width 18 height 18
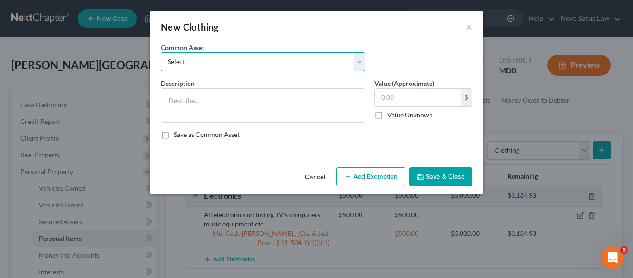
click at [328, 62] on select "Select All articles of clothing including shoes and outerwear" at bounding box center [263, 61] width 204 height 19
select select "0"
click at [161, 52] on select "Select All articles of clothing including shoes and outerwear" at bounding box center [263, 61] width 204 height 19
type textarea "All articles of clothing including shoes and outerwear"
type input "300.00"
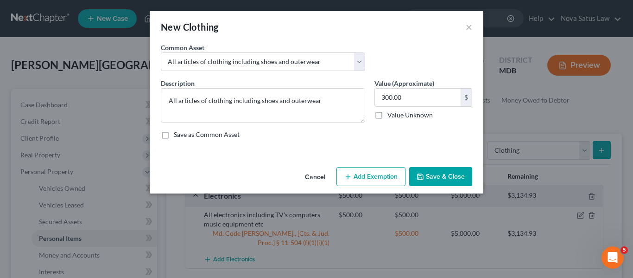
click at [372, 170] on button "Add Exemption" at bounding box center [370, 176] width 69 height 19
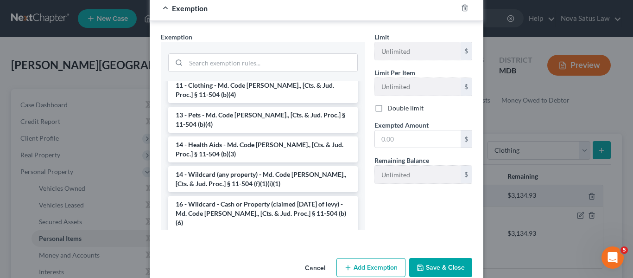
scroll to position [144, 0]
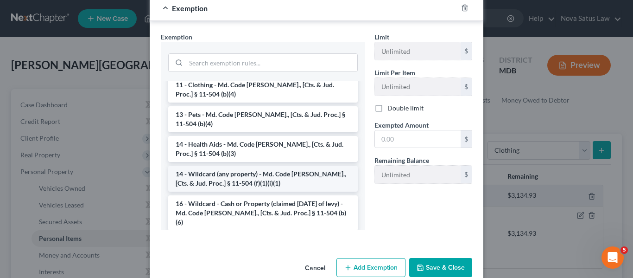
click at [287, 165] on li "14 - Wildcard (any property) - Md. Code [PERSON_NAME]., [Cts. & Jud. Proc.] § 1…" at bounding box center [263, 178] width 190 height 26
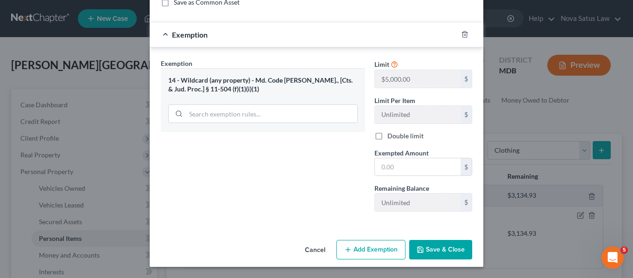
scroll to position [132, 0]
click at [442, 159] on input "text" at bounding box center [418, 167] width 86 height 18
type input "300"
click at [439, 248] on button "Save & Close" at bounding box center [440, 249] width 63 height 19
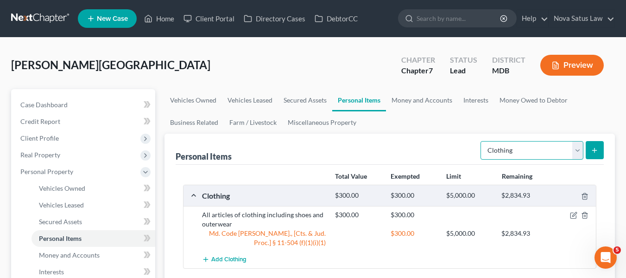
click at [540, 152] on select "Select Item Type Clothing Collectibles Of Value Electronics Firearms Household …" at bounding box center [532, 150] width 103 height 19
select select "jewelry"
click at [482, 141] on select "Select Item Type Clothing Collectibles Of Value Electronics Firearms Household …" at bounding box center [532, 150] width 103 height 19
click at [593, 150] on line "submit" at bounding box center [595, 150] width 4 height 0
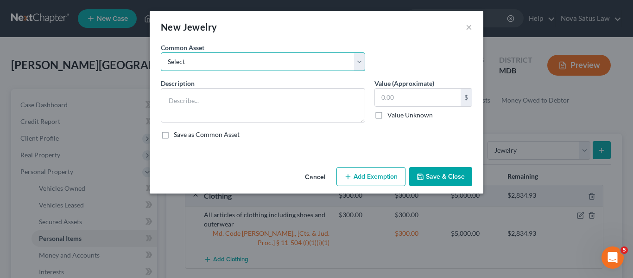
click at [315, 56] on select "Select All jewelry including rings watches bracelets earrings etc" at bounding box center [263, 61] width 204 height 19
select select "0"
click at [161, 52] on select "Select All jewelry including rings watches bracelets earrings etc" at bounding box center [263, 61] width 204 height 19
type textarea "All jewelry including rings watches bracelets earrings etc"
type input "150.00"
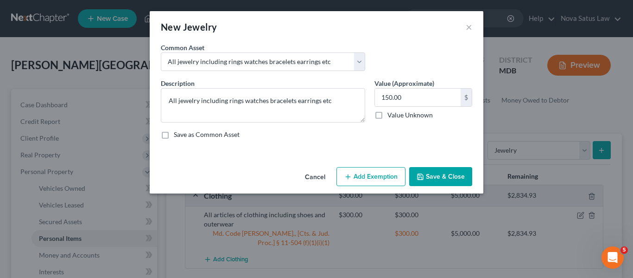
click at [377, 174] on button "Add Exemption" at bounding box center [370, 176] width 69 height 19
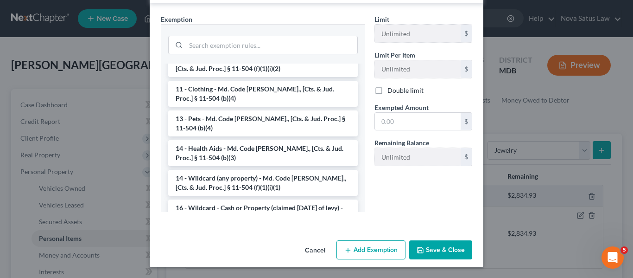
scroll to position [93, 0]
click at [252, 169] on li "14 - Wildcard (any property) - Md. Code [PERSON_NAME]., [Cts. & Jud. Proc.] § 1…" at bounding box center [263, 182] width 190 height 26
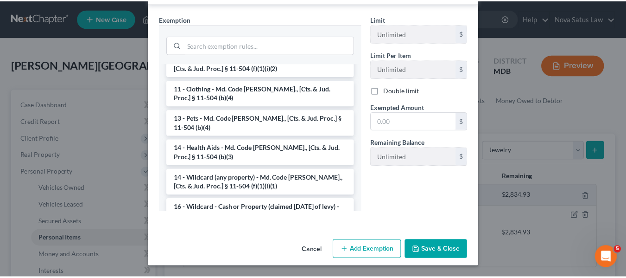
scroll to position [132, 0]
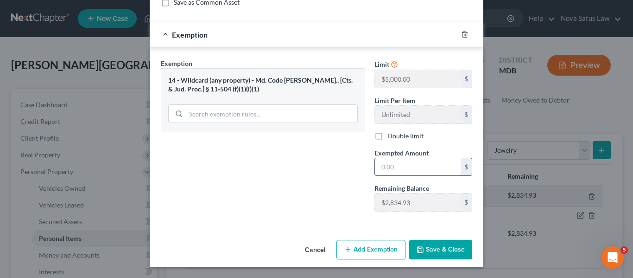
click at [419, 163] on input "text" at bounding box center [418, 167] width 86 height 18
type input "150"
click at [442, 241] on button "Save & Close" at bounding box center [440, 249] width 63 height 19
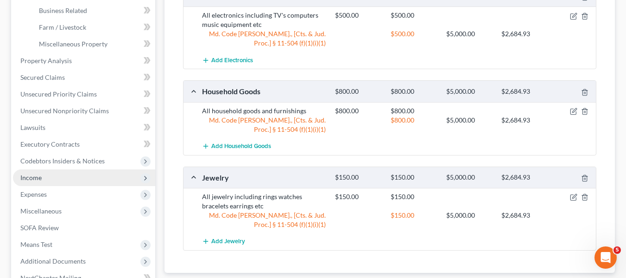
scroll to position [295, 0]
click at [104, 179] on span "Income" at bounding box center [84, 177] width 142 height 17
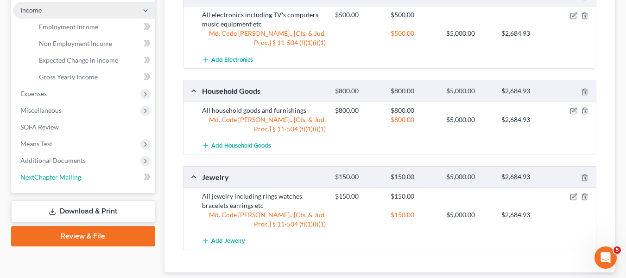
click at [104, 179] on link "NextChapter Mailing" at bounding box center [84, 177] width 142 height 17
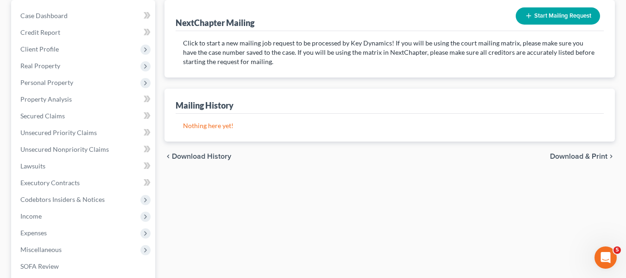
scroll to position [89, 0]
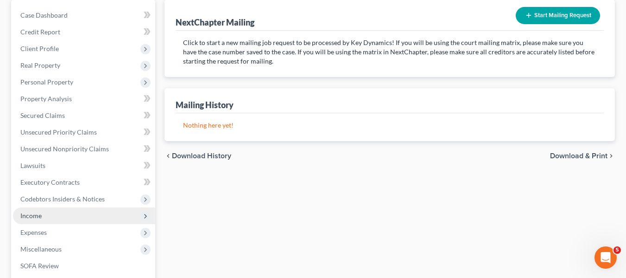
click at [90, 216] on span "Income" at bounding box center [84, 215] width 142 height 17
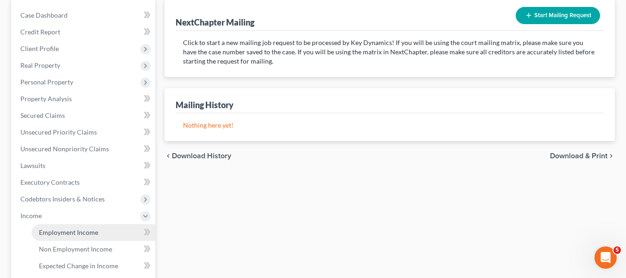
click at [89, 228] on span "Employment Income" at bounding box center [68, 232] width 59 height 8
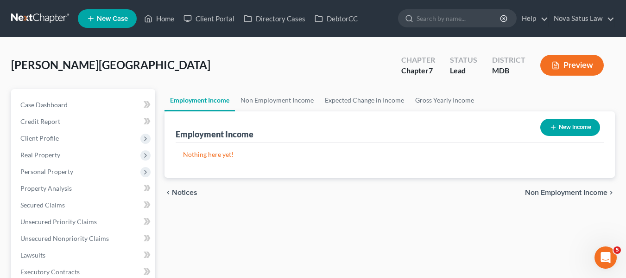
click at [576, 127] on button "New Income" at bounding box center [570, 127] width 60 height 17
select select "0"
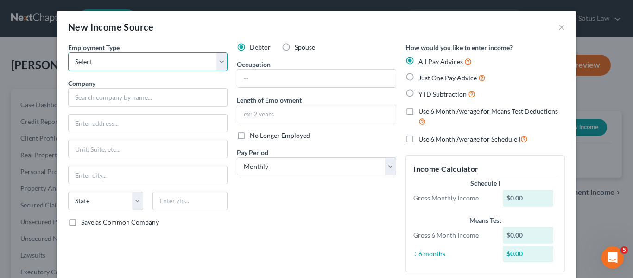
click at [192, 59] on select "Select Full or [DEMOGRAPHIC_DATA] Employment Self Employment" at bounding box center [147, 61] width 159 height 19
select select "0"
click at [68, 52] on select "Select Full or [DEMOGRAPHIC_DATA] Employment Self Employment" at bounding box center [147, 61] width 159 height 19
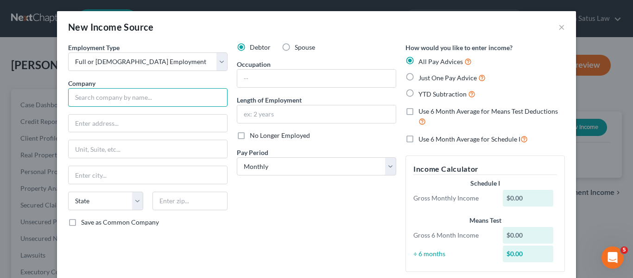
click at [107, 97] on input "text" at bounding box center [147, 97] width 159 height 19
type input "Integrity"
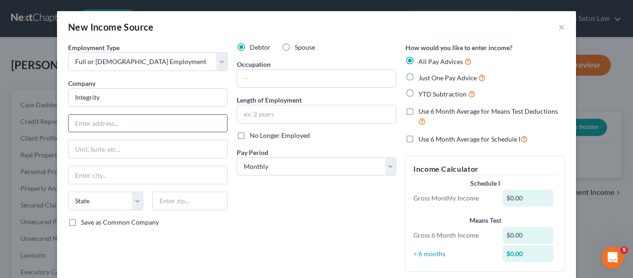
click at [142, 124] on input "text" at bounding box center [148, 123] width 158 height 18
type input "PO Box 496494"
click at [193, 204] on input "text" at bounding box center [189, 200] width 75 height 19
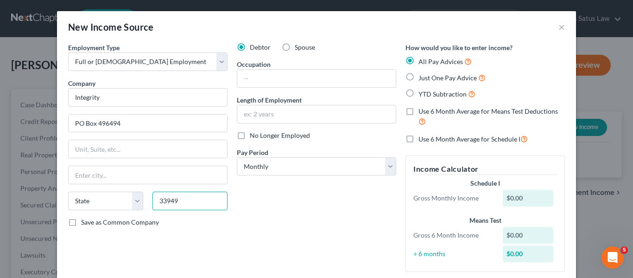
type input "33949"
type input "[GEOGRAPHIC_DATA]"
select select "9"
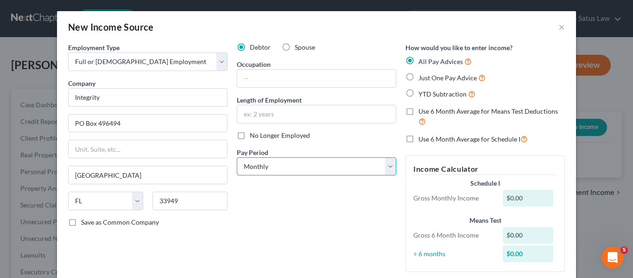
click at [361, 162] on select "Select Monthly Twice Monthly Every Other Week Weekly" at bounding box center [316, 166] width 159 height 19
select select "2"
click at [237, 157] on select "Select Monthly Twice Monthly Every Other Week Weekly" at bounding box center [316, 166] width 159 height 19
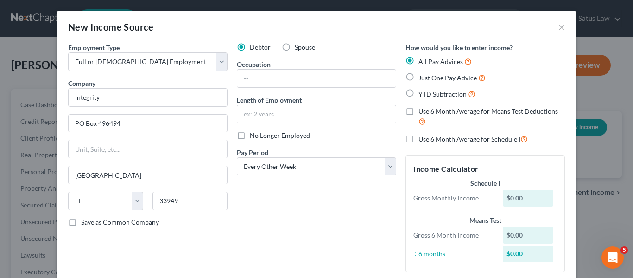
click at [418, 76] on label "Just One Pay Advice" at bounding box center [451, 77] width 67 height 11
click at [422, 76] on input "Just One Pay Advice" at bounding box center [425, 75] width 6 height 6
radio input "true"
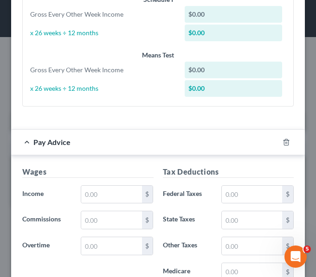
scroll to position [346, 0]
click at [94, 201] on input "text" at bounding box center [111, 195] width 60 height 18
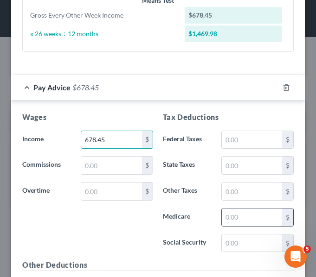
type input "678.45"
click at [222, 220] on input "text" at bounding box center [252, 218] width 60 height 18
type input "9.84"
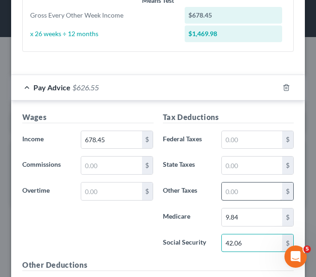
type input "42.06"
click at [238, 188] on input "text" at bounding box center [252, 192] width 60 height 18
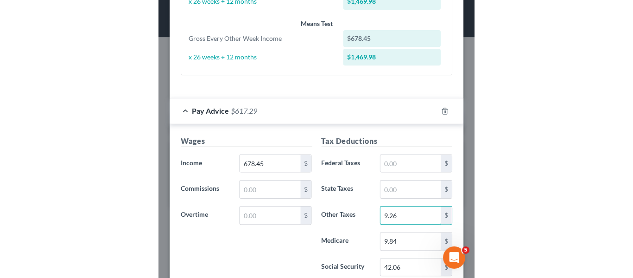
scroll to position [313, 0]
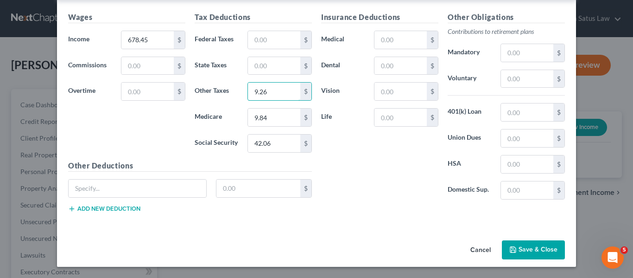
type input "9.26"
click at [519, 251] on button "Save & Close" at bounding box center [533, 249] width 63 height 19
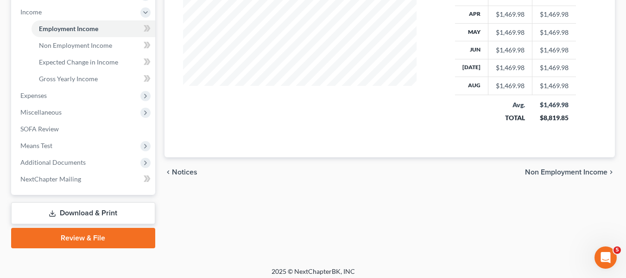
scroll to position [298, 0]
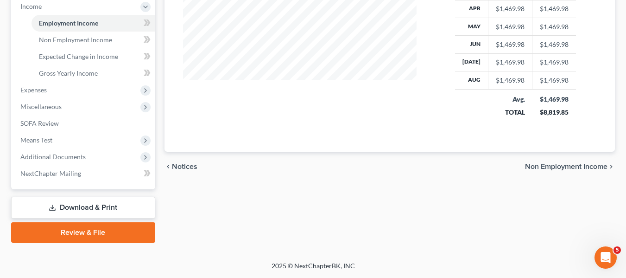
click at [78, 208] on link "Download & Print" at bounding box center [83, 208] width 144 height 22
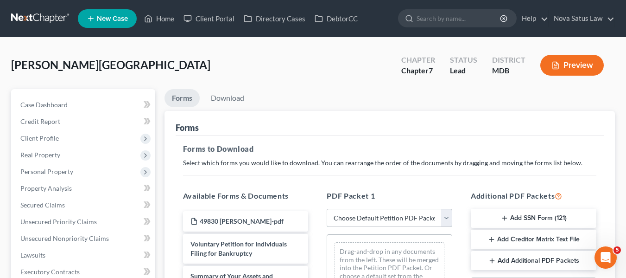
click at [374, 217] on select "Choose Default Petition PDF Packet Complete Bankruptcy Petition (all forms and …" at bounding box center [390, 218] width 126 height 19
select select "0"
click at [327, 209] on select "Choose Default Petition PDF Packet Complete Bankruptcy Petition (all forms and …" at bounding box center [390, 218] width 126 height 19
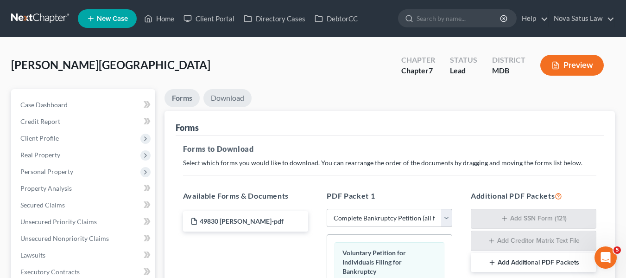
click at [220, 97] on link "Download" at bounding box center [227, 98] width 48 height 18
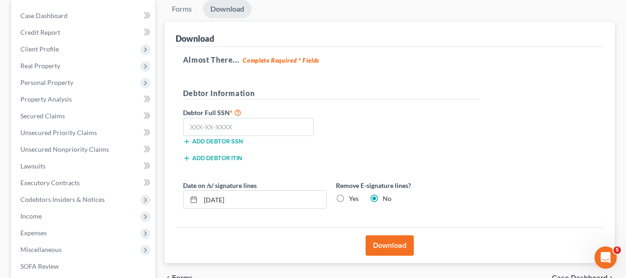
scroll to position [89, 0]
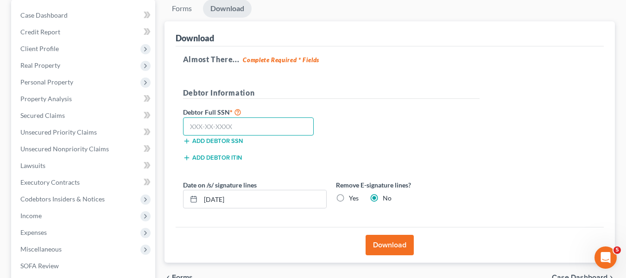
click at [194, 128] on input "text" at bounding box center [248, 126] width 131 height 19
type input "216-84-3160"
click at [389, 248] on button "Download" at bounding box center [390, 245] width 48 height 20
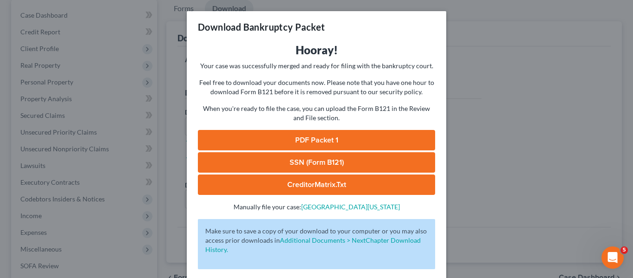
click at [301, 139] on link "PDF Packet 1" at bounding box center [316, 140] width 237 height 20
click at [316, 155] on link "SSN (Form B121)" at bounding box center [316, 162] width 237 height 20
click at [290, 182] on link "CreditorMatrix.txt" at bounding box center [316, 184] width 237 height 20
click at [489, 84] on div "Download Bankruptcy Packet Hooray! Your case was successfully merged and ready …" at bounding box center [316, 139] width 633 height 278
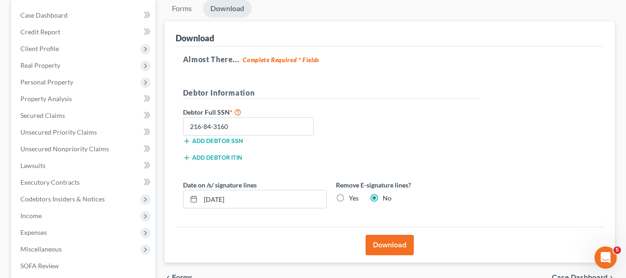
scroll to position [0, 0]
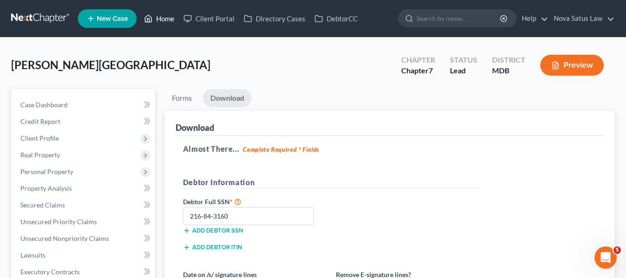
click at [164, 22] on link "Home" at bounding box center [158, 18] width 39 height 17
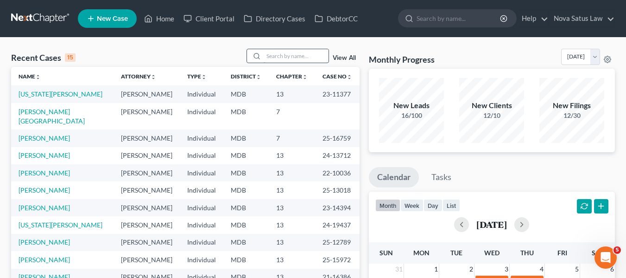
click at [275, 52] on input "search" at bounding box center [296, 55] width 65 height 13
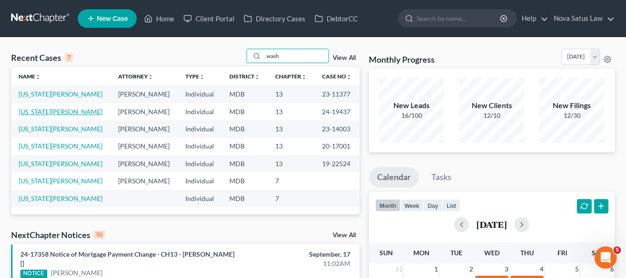
type input "wash"
click at [34, 110] on link "[US_STATE][PERSON_NAME]" at bounding box center [61, 112] width 84 height 8
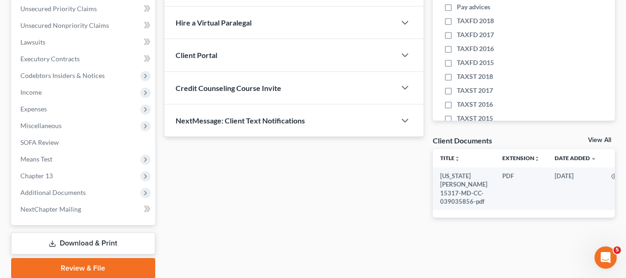
scroll to position [248, 0]
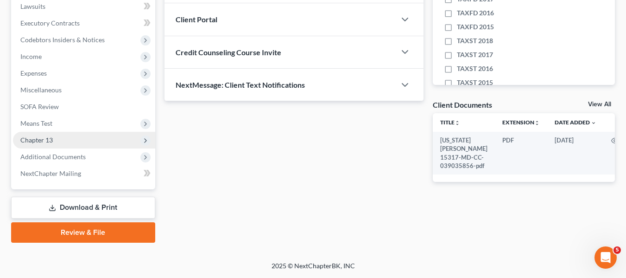
click at [44, 133] on span "Chapter 13" at bounding box center [84, 140] width 142 height 17
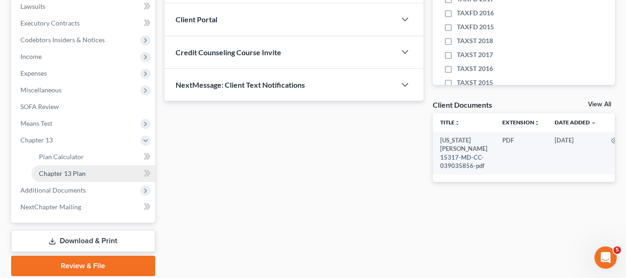
click at [57, 171] on span "Chapter 13 Plan" at bounding box center [62, 173] width 47 height 8
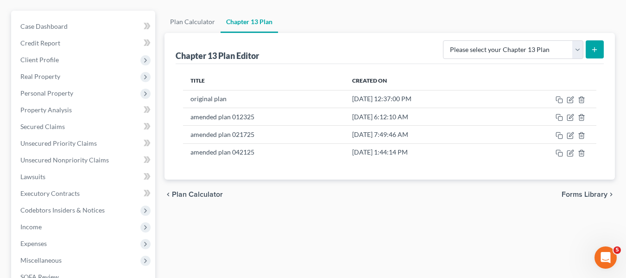
scroll to position [79, 0]
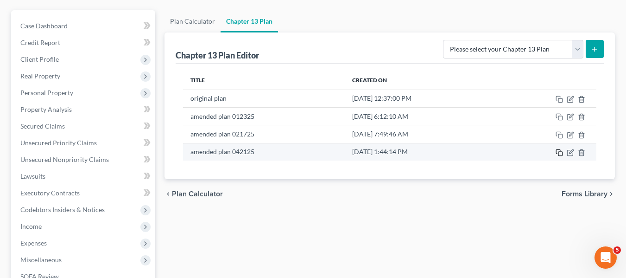
click at [559, 152] on icon "button" at bounding box center [559, 152] width 7 height 7
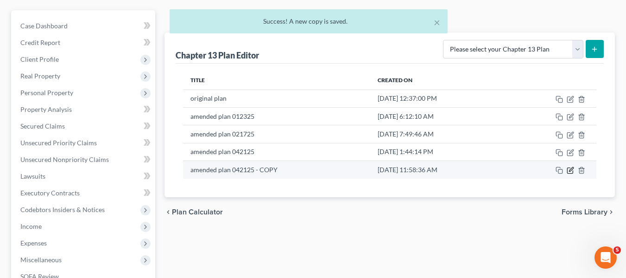
click at [567, 169] on icon "button" at bounding box center [570, 169] width 7 height 7
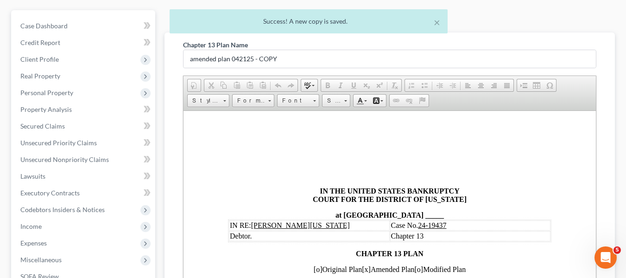
scroll to position [0, 0]
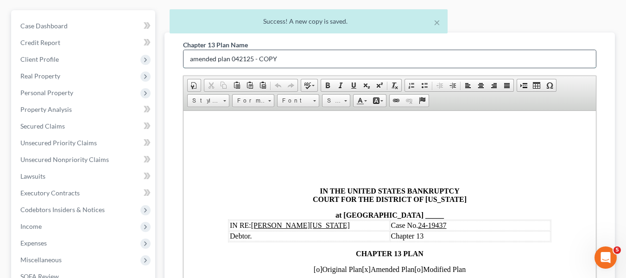
click at [293, 62] on input "amended plan 042125 - COPY" at bounding box center [390, 59] width 412 height 18
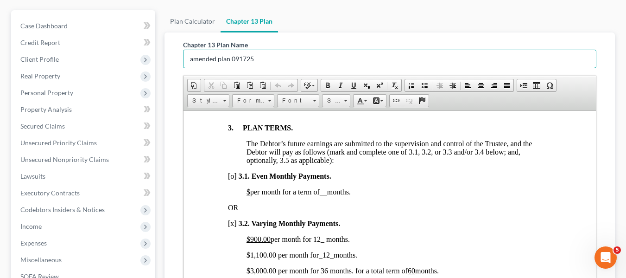
scroll to position [684, 0]
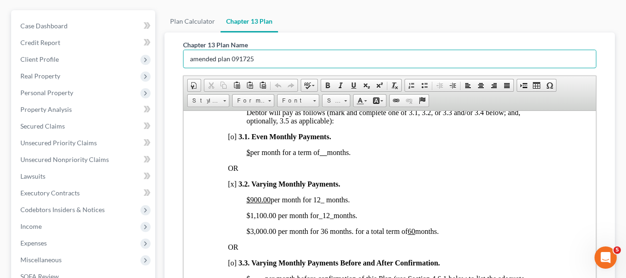
type input "amended plan 091725"
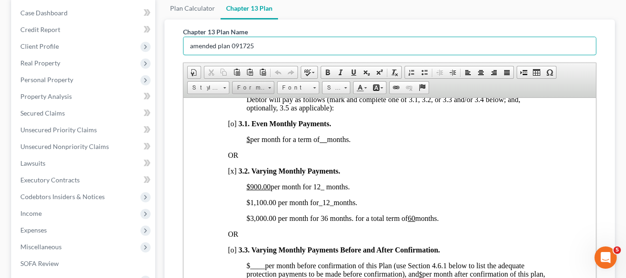
scroll to position [114, 0]
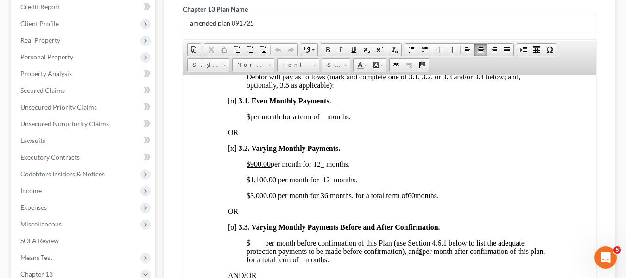
click at [247, 167] on u "$900.00" at bounding box center [258, 163] width 24 height 8
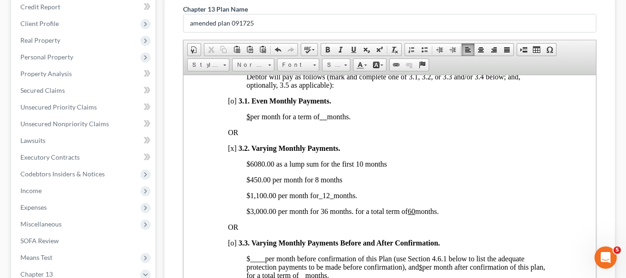
click at [328, 199] on span "_12_" at bounding box center [325, 195] width 15 height 8
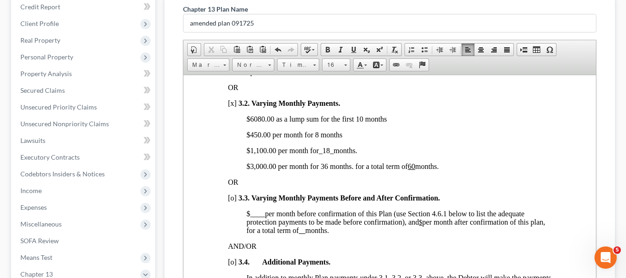
click at [250, 170] on span "$3,000.00 per month for 36 months. for a total term of 60 months." at bounding box center [342, 166] width 192 height 8
click at [320, 170] on span "$4,280 .00 per month for 36 months. for a total term of 60 months." at bounding box center [342, 166] width 192 height 8
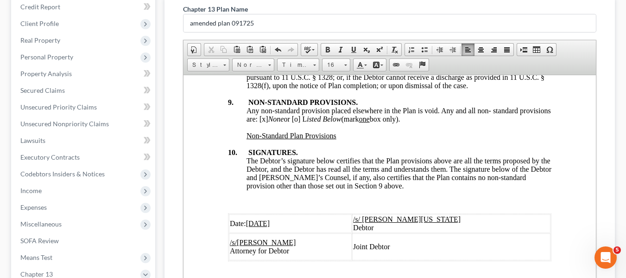
scroll to position [3645, 0]
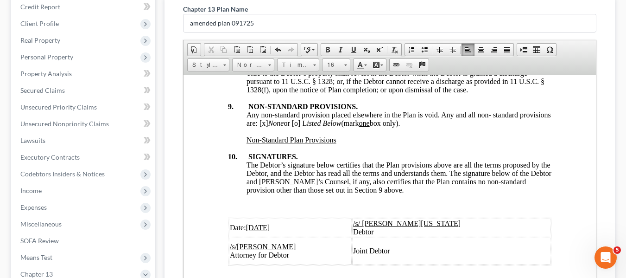
click at [294, 127] on span "Any non-standard provision placed elsewhere in the Plan is void. Any and all no…" at bounding box center [398, 118] width 304 height 16
click at [332, 127] on span "Any non-standard provision placed elsewhere in the Plan is void. Any and all no…" at bounding box center [398, 118] width 304 height 16
click at [243, 152] on div at bounding box center [389, 148] width 323 height 8
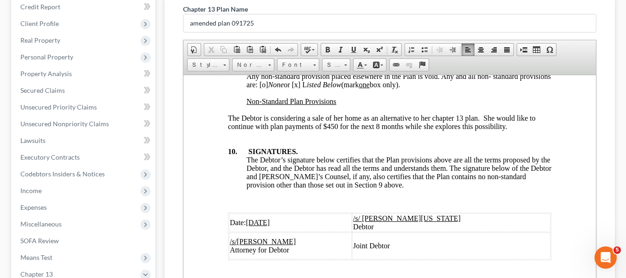
scroll to position [3684, 0]
click at [336, 130] on div "The Debtor is considering a sale of her home as an alternative to her chapter 1…" at bounding box center [389, 121] width 323 height 17
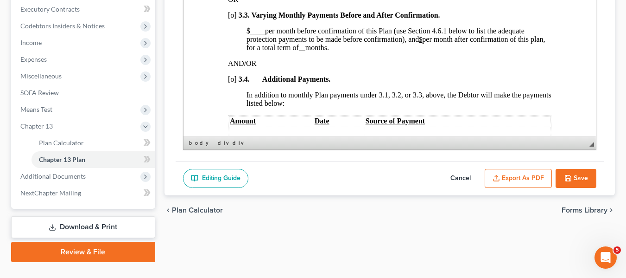
scroll to position [282, 0]
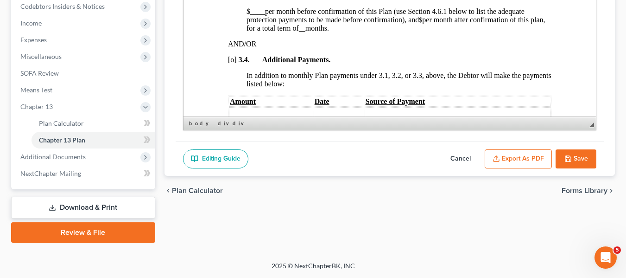
click at [507, 160] on button "Export as PDF" at bounding box center [518, 158] width 67 height 19
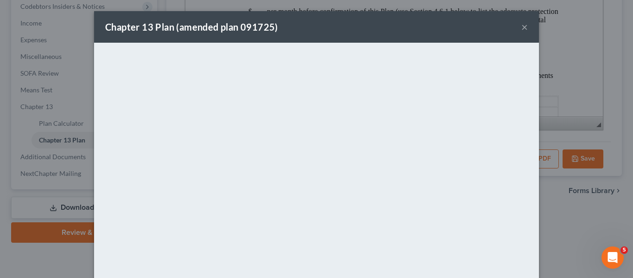
click at [371, 36] on div "Chapter 13 Plan (amended plan 091725) ×" at bounding box center [316, 27] width 445 height 32
click at [523, 27] on button "×" at bounding box center [524, 26] width 6 height 11
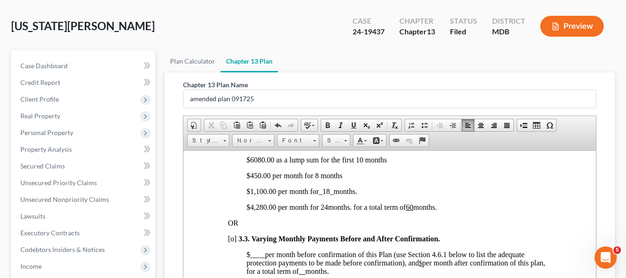
scroll to position [0, 0]
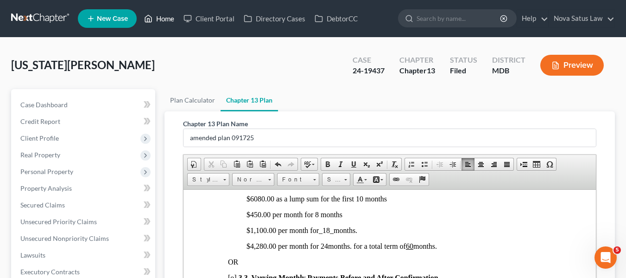
click at [161, 19] on link "Home" at bounding box center [158, 18] width 39 height 17
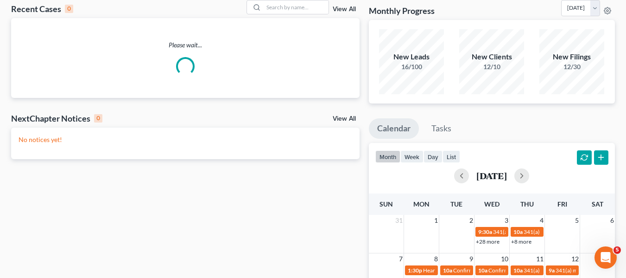
scroll to position [50, 0]
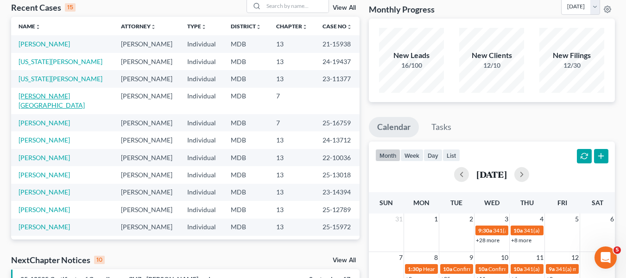
click at [37, 96] on link "[PERSON_NAME][GEOGRAPHIC_DATA]" at bounding box center [52, 100] width 66 height 17
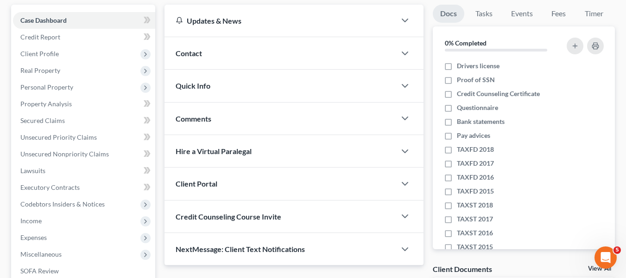
scroll to position [85, 0]
click at [63, 54] on span "Client Profile" at bounding box center [84, 53] width 142 height 17
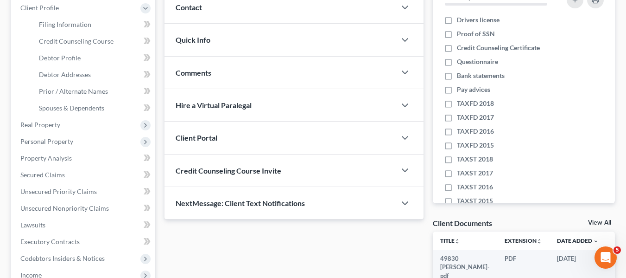
scroll to position [131, 0]
click at [77, 54] on span "Debtor Profile" at bounding box center [60, 57] width 42 height 8
select select "0"
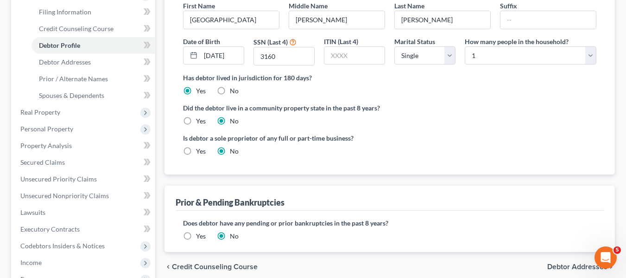
scroll to position [143, 0]
click at [91, 57] on link "Debtor Addresses" at bounding box center [94, 61] width 124 height 17
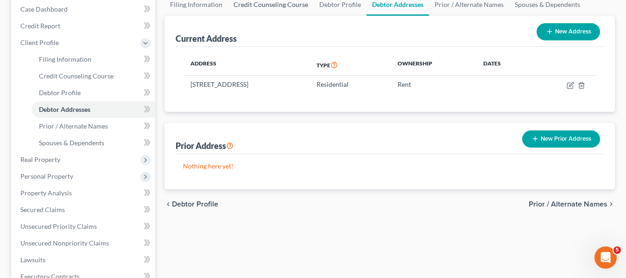
scroll to position [147, 0]
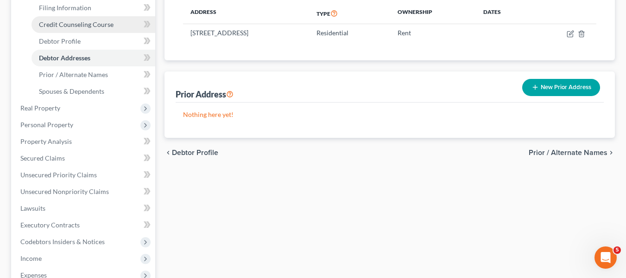
click at [95, 27] on span "Credit Counseling Course" at bounding box center [76, 24] width 75 height 8
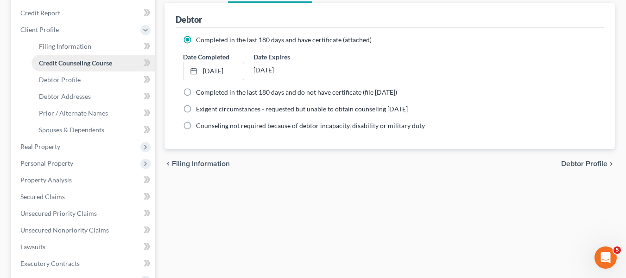
scroll to position [111, 0]
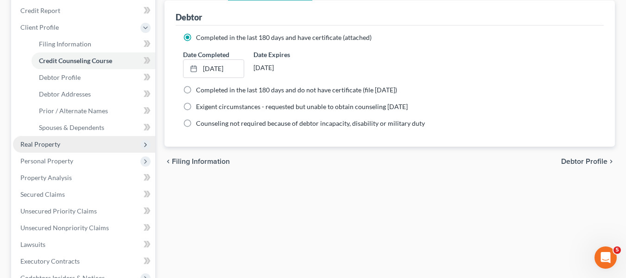
click at [69, 148] on span "Real Property" at bounding box center [84, 144] width 142 height 17
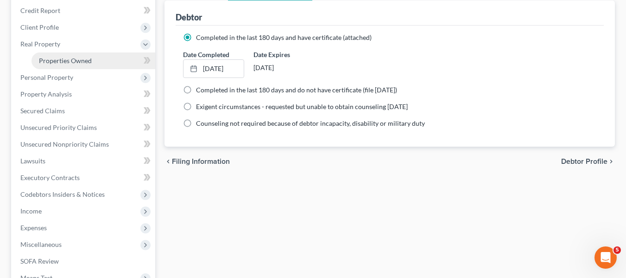
click at [91, 60] on span "Properties Owned" at bounding box center [65, 61] width 53 height 8
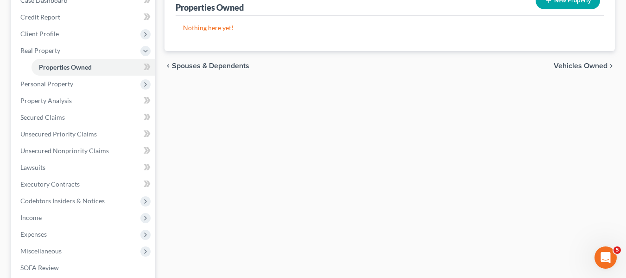
scroll to position [105, 0]
click at [70, 80] on span "Personal Property" at bounding box center [46, 83] width 53 height 8
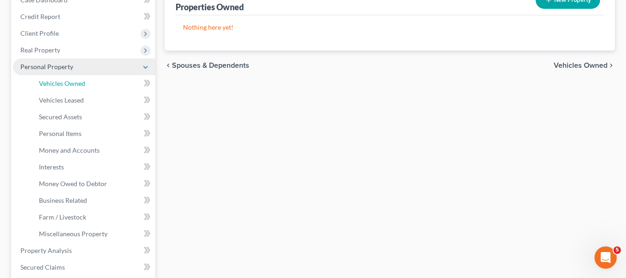
click at [70, 80] on span "Vehicles Owned" at bounding box center [62, 83] width 46 height 8
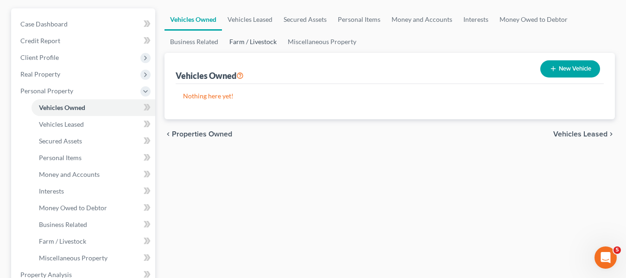
scroll to position [82, 0]
click at [556, 67] on icon "button" at bounding box center [553, 67] width 7 height 7
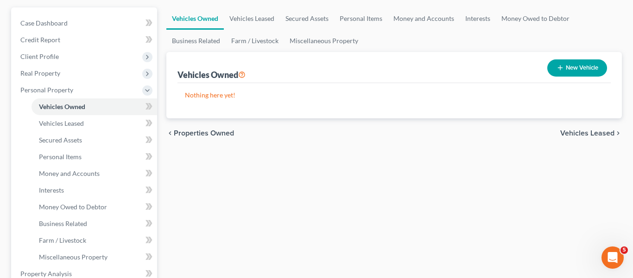
select select "0"
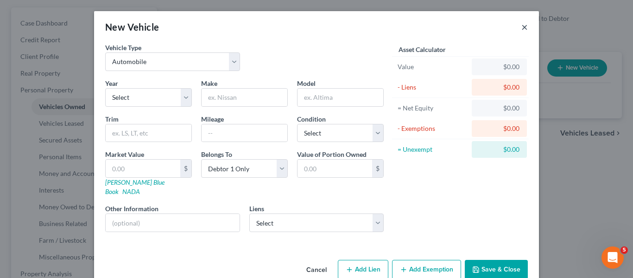
click at [523, 28] on button "×" at bounding box center [524, 26] width 6 height 11
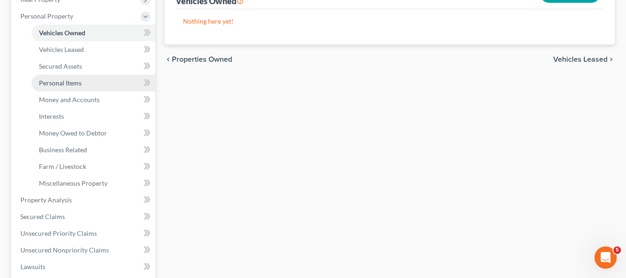
scroll to position [156, 0]
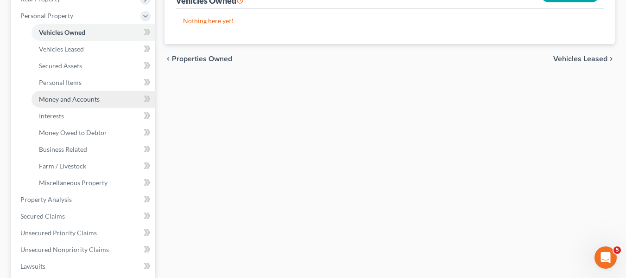
click at [83, 100] on span "Money and Accounts" at bounding box center [69, 99] width 61 height 8
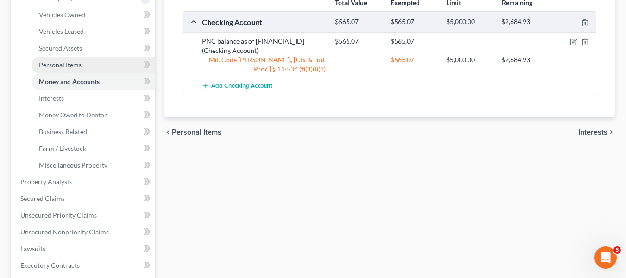
scroll to position [174, 0]
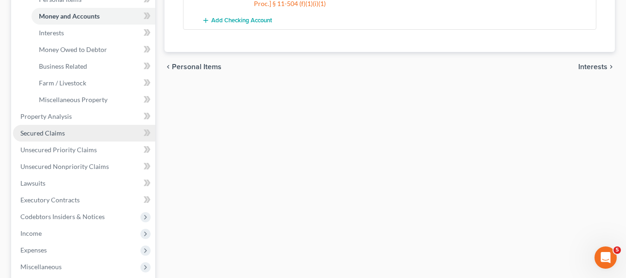
click at [86, 134] on link "Secured Claims" at bounding box center [84, 133] width 142 height 17
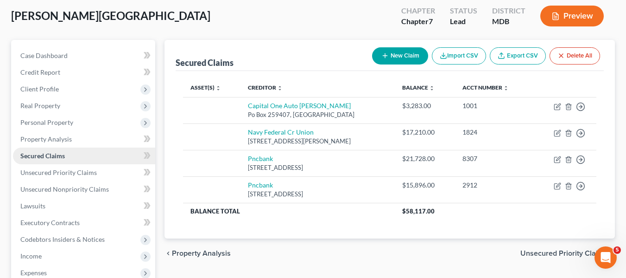
scroll to position [50, 0]
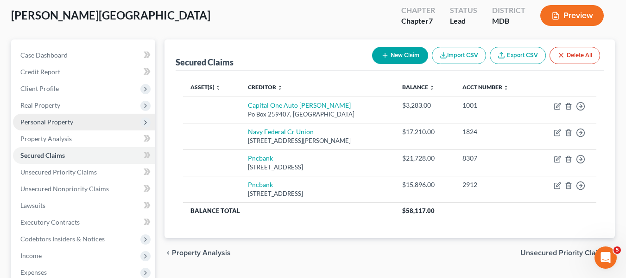
click at [56, 127] on span "Personal Property" at bounding box center [84, 122] width 142 height 17
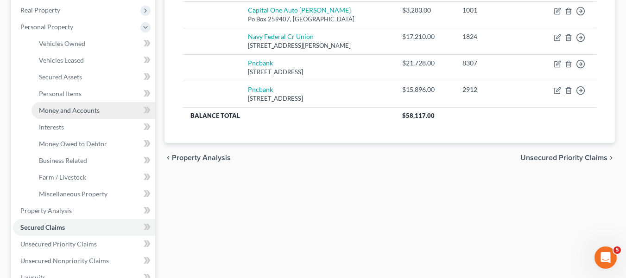
scroll to position [145, 0]
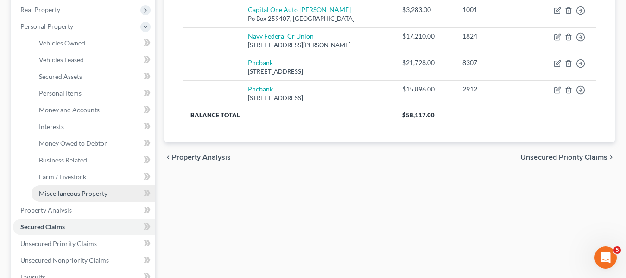
click at [65, 195] on span "Miscellaneous Property" at bounding box center [73, 193] width 69 height 8
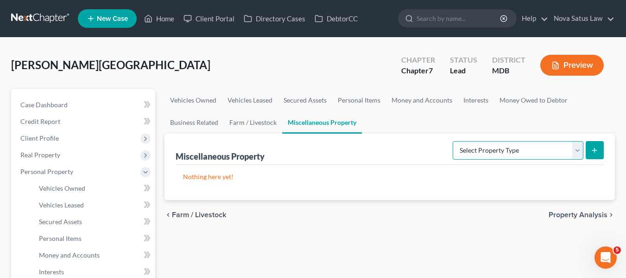
click at [498, 151] on select "Select Property Type Assigned for Creditor Benefit [DATE] Holding for Another N…" at bounding box center [518, 150] width 131 height 19
select select "not_yet_listed"
click at [453, 141] on select "Select Property Type Assigned for Creditor Benefit [DATE] Holding for Another N…" at bounding box center [518, 150] width 131 height 19
click at [595, 150] on line "submit" at bounding box center [595, 150] width 4 height 0
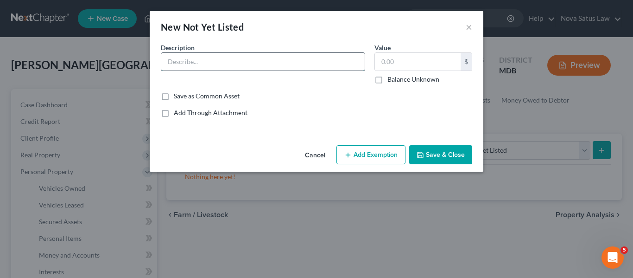
click at [186, 62] on input "text" at bounding box center [262, 62] width 203 height 18
type input "Fidelity Stock"
click at [411, 63] on input "text" at bounding box center [418, 62] width 86 height 18
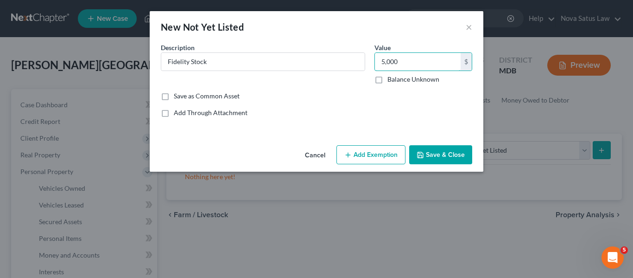
type input "5,000"
click at [422, 154] on icon "button" at bounding box center [420, 154] width 7 height 7
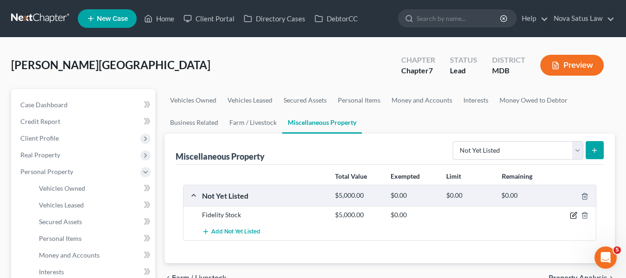
click at [572, 215] on icon "button" at bounding box center [573, 214] width 7 height 7
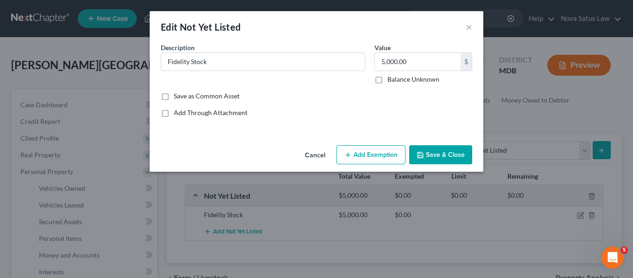
click at [380, 149] on button "Add Exemption" at bounding box center [370, 154] width 69 height 19
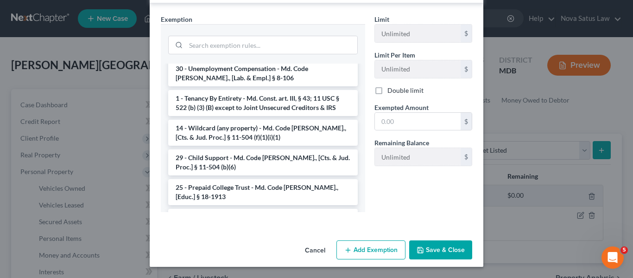
scroll to position [458, 0]
click at [258, 119] on li "14 - Wildcard (any property) - Md. Code [PERSON_NAME]., [Cts. & Jud. Proc.] § 1…" at bounding box center [263, 132] width 190 height 26
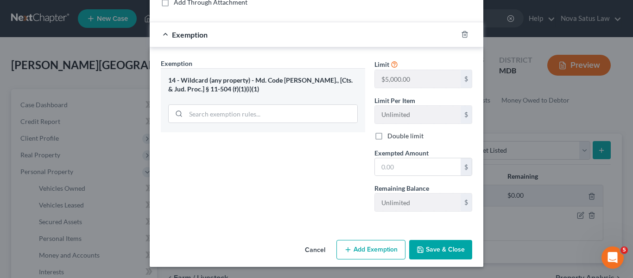
scroll to position [110, 0]
click at [461, 36] on icon "button" at bounding box center [464, 34] width 7 height 7
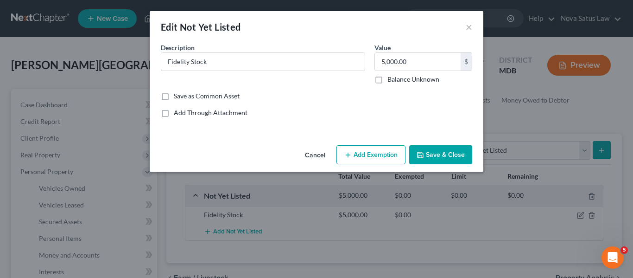
scroll to position [0, 0]
click at [358, 148] on button "Add Exemption" at bounding box center [370, 154] width 69 height 19
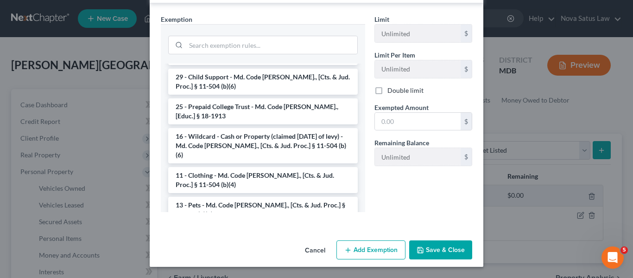
scroll to position [539, 0]
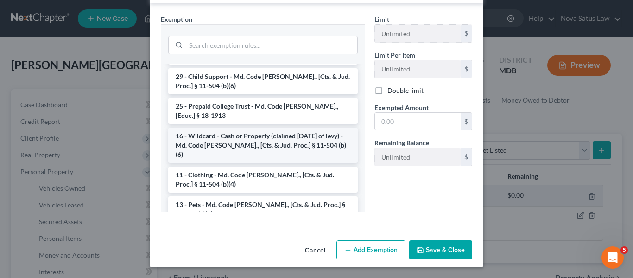
click at [232, 127] on li "16 - Wildcard - Cash or Property (claimed [DATE] of levy) - Md. Code [PERSON_NA…" at bounding box center [263, 144] width 190 height 35
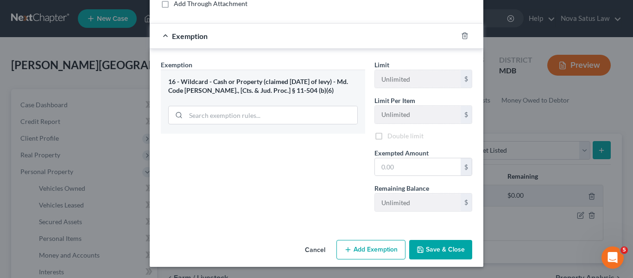
scroll to position [110, 0]
click at [388, 170] on input "text" at bounding box center [418, 167] width 86 height 18
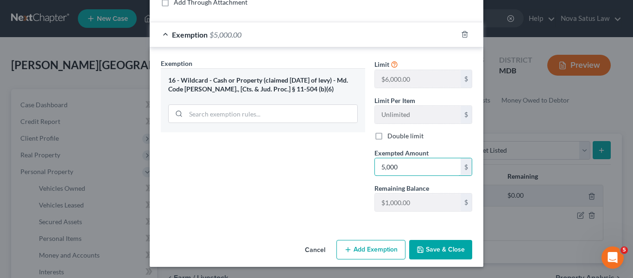
type input "5,000"
click at [422, 248] on button "Save & Close" at bounding box center [440, 249] width 63 height 19
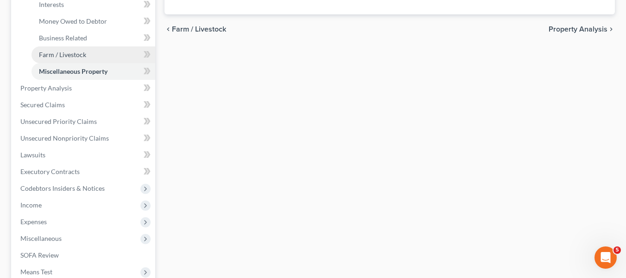
scroll to position [267, 0]
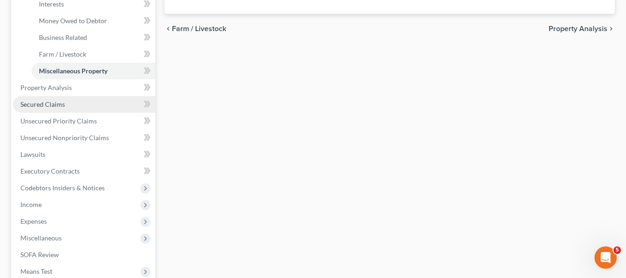
click at [68, 108] on link "Secured Claims" at bounding box center [84, 104] width 142 height 17
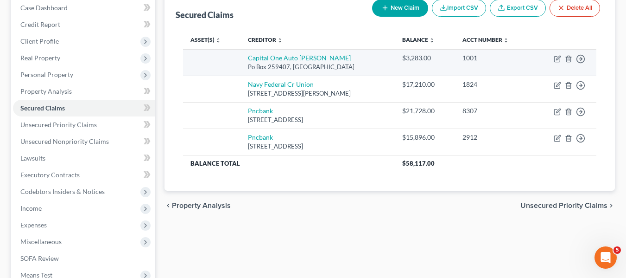
scroll to position [97, 0]
click at [582, 59] on icon "button" at bounding box center [580, 58] width 9 height 9
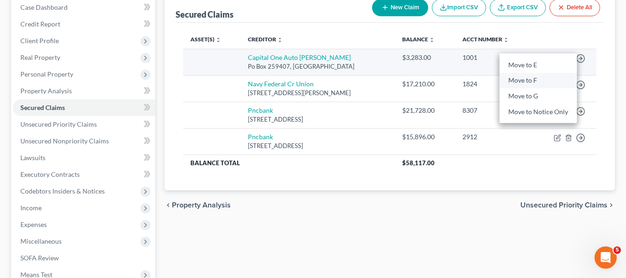
click at [523, 78] on link "Move to F" at bounding box center [538, 81] width 77 height 16
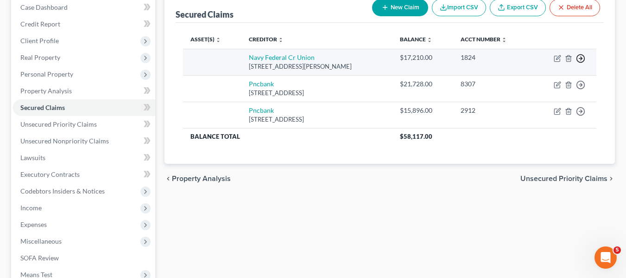
click at [581, 58] on icon "button" at bounding box center [580, 58] width 9 height 9
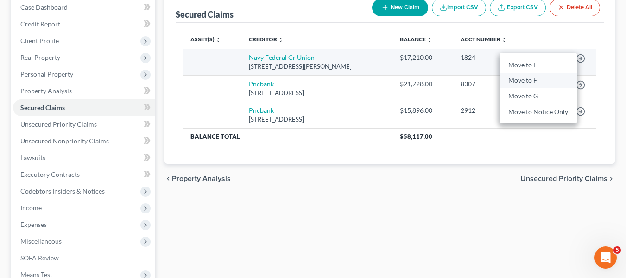
click at [533, 76] on link "Move to F" at bounding box center [538, 81] width 77 height 16
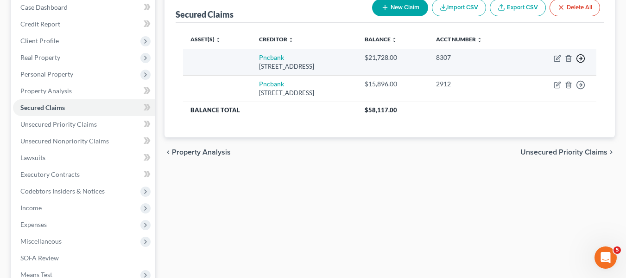
click at [582, 57] on icon "button" at bounding box center [580, 58] width 9 height 9
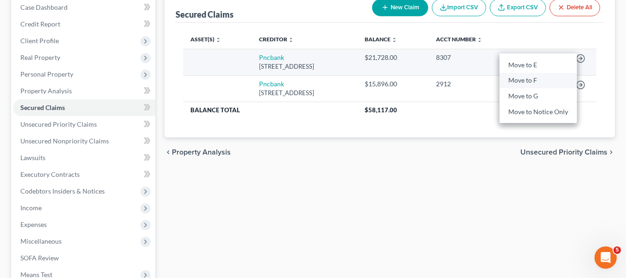
click at [530, 81] on link "Move to F" at bounding box center [538, 81] width 77 height 16
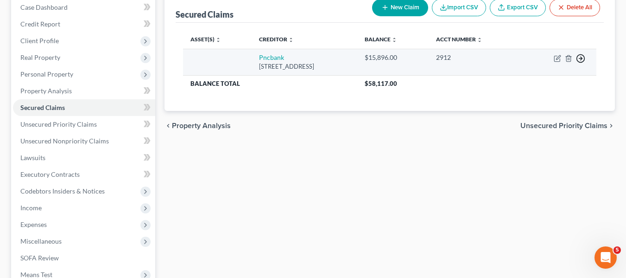
click at [579, 58] on icon "button" at bounding box center [580, 58] width 9 height 9
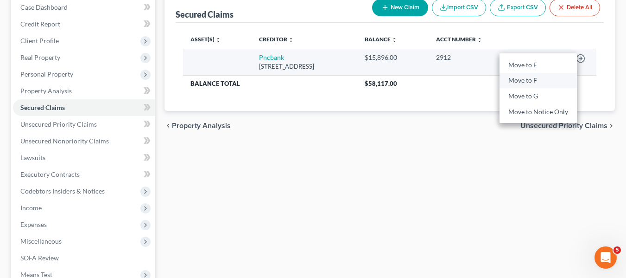
click at [520, 79] on link "Move to F" at bounding box center [538, 81] width 77 height 16
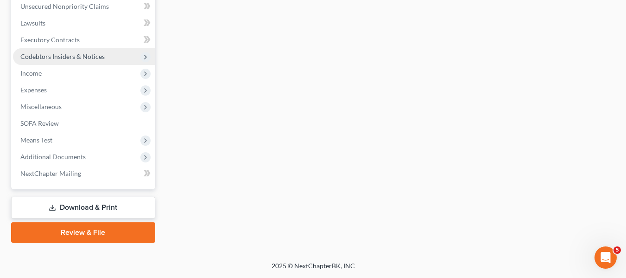
scroll to position [168, 0]
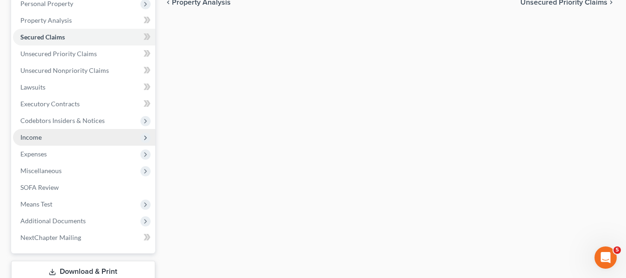
click at [55, 137] on span "Income" at bounding box center [84, 137] width 142 height 17
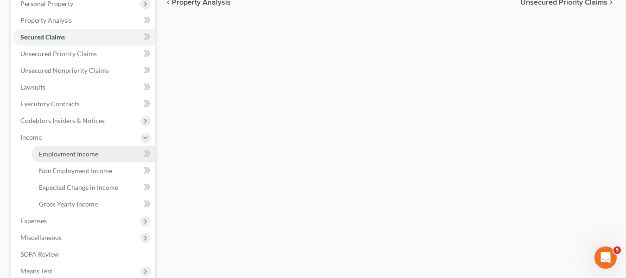
click at [58, 148] on link "Employment Income" at bounding box center [94, 154] width 124 height 17
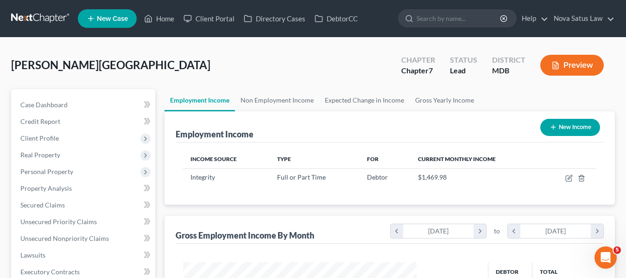
scroll to position [166, 252]
click at [280, 103] on link "Non Employment Income" at bounding box center [277, 100] width 84 height 22
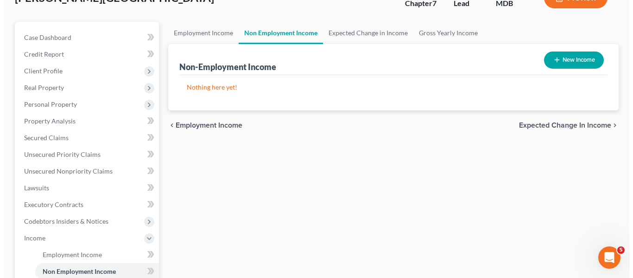
scroll to position [68, 0]
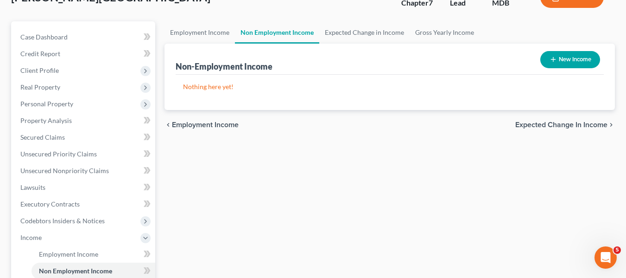
click at [556, 61] on icon "button" at bounding box center [553, 59] width 7 height 7
select select "0"
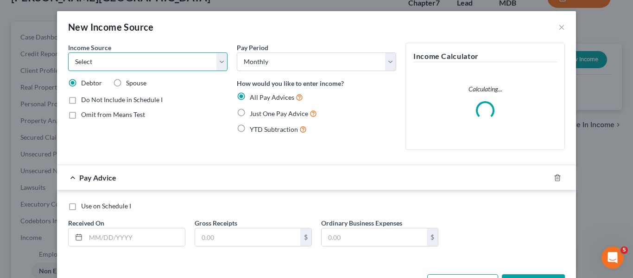
click at [192, 62] on select "Select Unemployment Disability (from employer) Pension Retirement Social Securi…" at bounding box center [147, 61] width 159 height 19
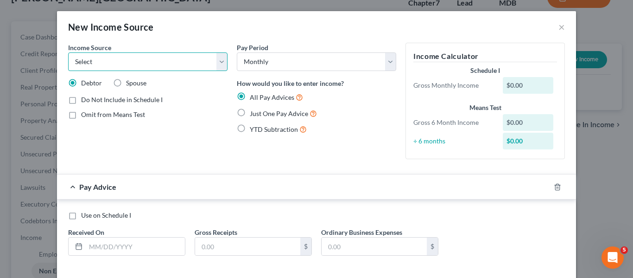
select select "12"
click at [68, 52] on select "Select Unemployment Disability (from employer) Pension Retirement Social Securi…" at bounding box center [147, 61] width 159 height 19
click at [250, 113] on label "Just One Pay Advice" at bounding box center [283, 113] width 67 height 11
click at [254, 113] on input "Just One Pay Advice" at bounding box center [257, 111] width 6 height 6
radio input "true"
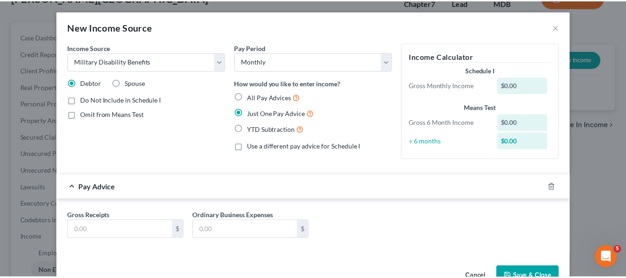
scroll to position [27, 0]
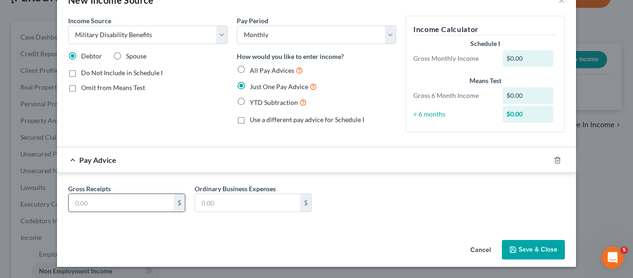
click at [120, 194] on input "text" at bounding box center [121, 203] width 105 height 18
type input "2,297"
click at [536, 245] on button "Save & Close" at bounding box center [533, 249] width 63 height 19
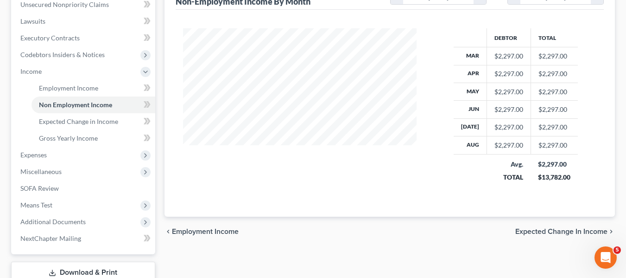
scroll to position [234, 0]
click at [49, 152] on span "Expenses" at bounding box center [84, 154] width 142 height 17
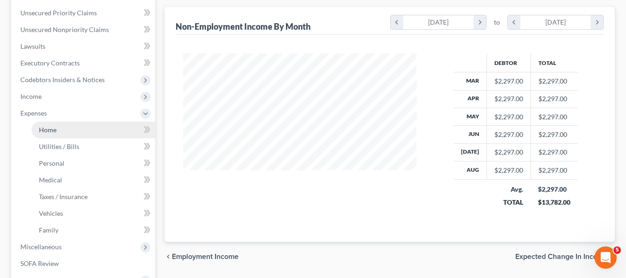
scroll to position [208, 0]
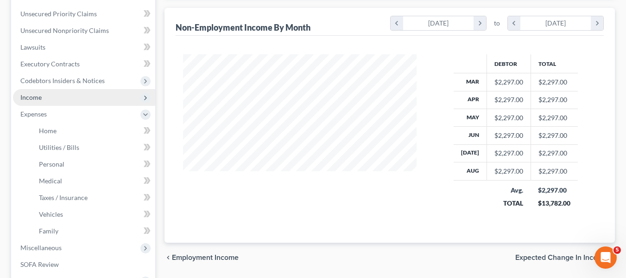
click at [44, 103] on span "Income" at bounding box center [84, 97] width 142 height 17
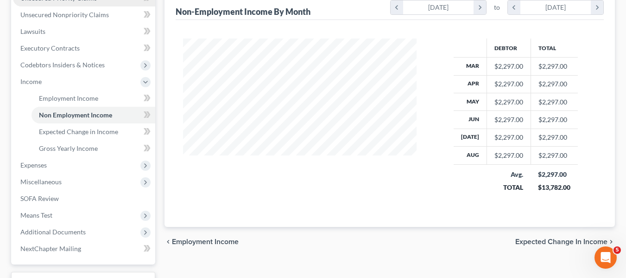
scroll to position [224, 0]
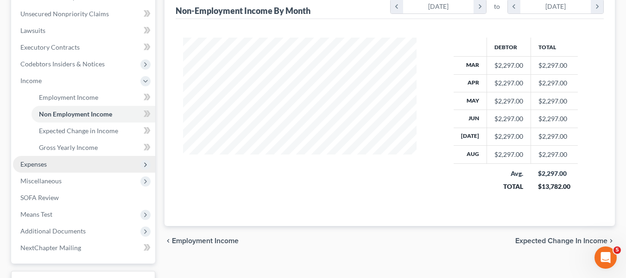
click at [39, 163] on span "Expenses" at bounding box center [33, 164] width 26 height 8
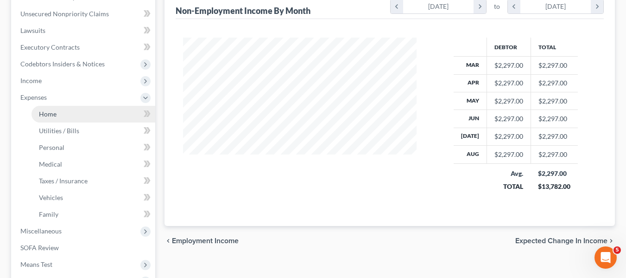
click at [66, 111] on link "Home" at bounding box center [94, 114] width 124 height 17
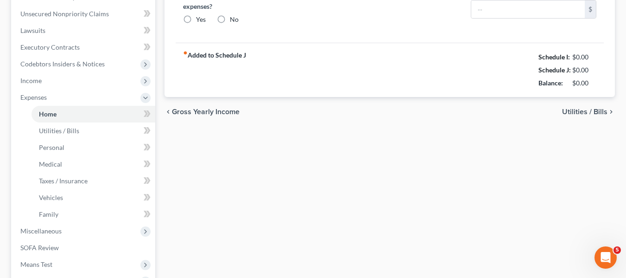
type input "0.00"
radio input "true"
type input "0.00"
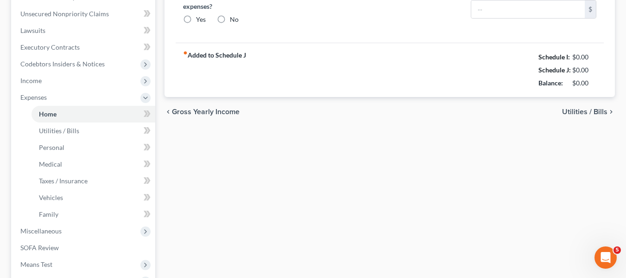
type input "0.00"
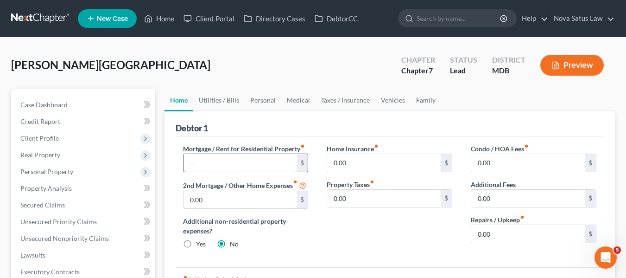
click at [200, 164] on input "text" at bounding box center [241, 163] width 114 height 18
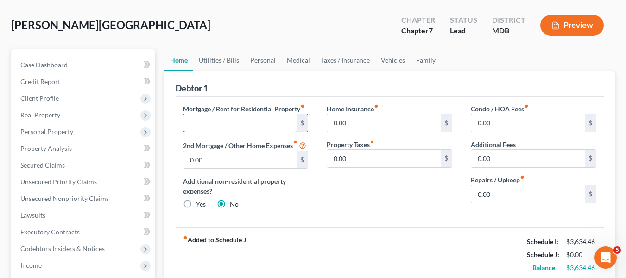
scroll to position [41, 0]
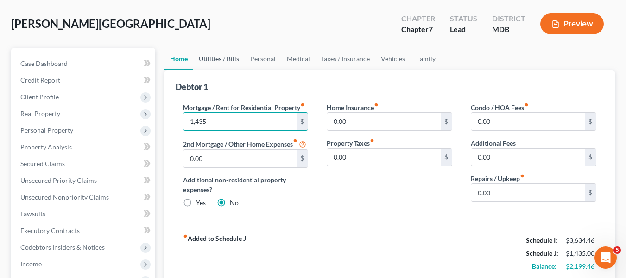
type input "1,435"
click at [211, 56] on link "Utilities / Bills" at bounding box center [218, 59] width 51 height 22
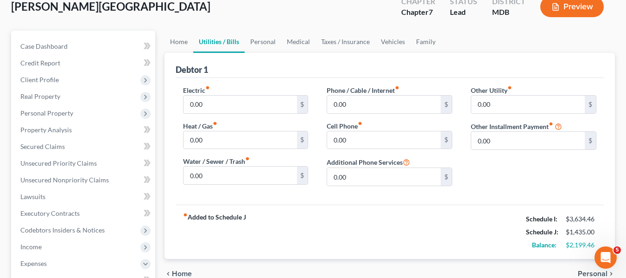
scroll to position [59, 0]
click at [215, 102] on input "0.00" at bounding box center [241, 104] width 114 height 18
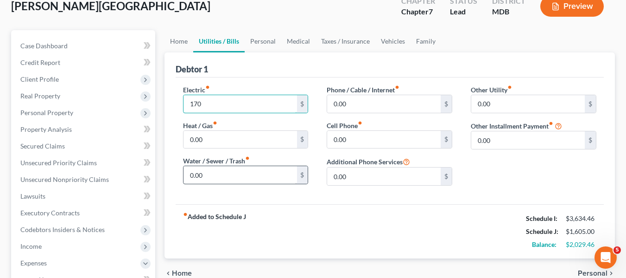
type input "170"
click at [211, 176] on input "0.00" at bounding box center [241, 175] width 114 height 18
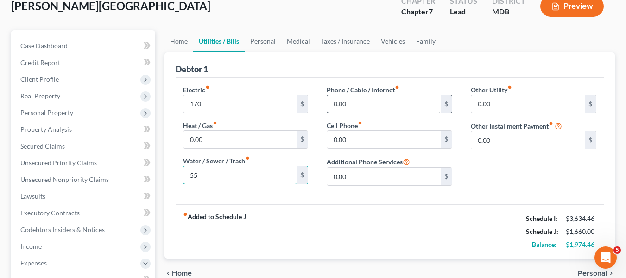
type input "55"
click at [390, 104] on input "0.00" at bounding box center [384, 104] width 114 height 18
type input "70"
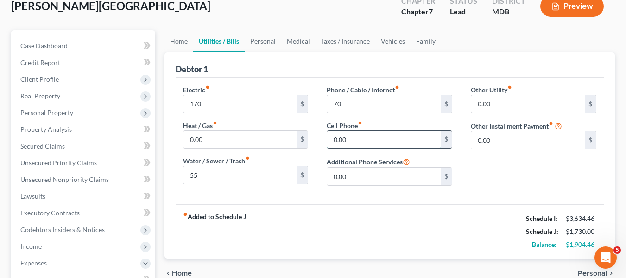
click at [375, 141] on input "0.00" at bounding box center [384, 140] width 114 height 18
type input "80"
click at [256, 39] on link "Personal" at bounding box center [263, 41] width 37 height 22
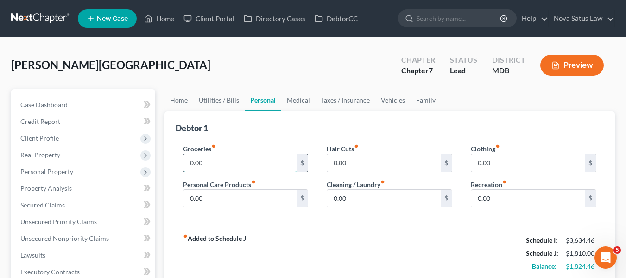
click at [220, 162] on input "0.00" at bounding box center [241, 163] width 114 height 18
type input "400"
click at [215, 197] on input "0.00" at bounding box center [241, 199] width 114 height 18
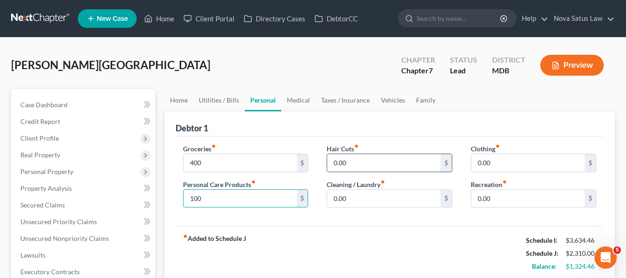
type input "100"
click at [382, 165] on input "0.00" at bounding box center [384, 163] width 114 height 18
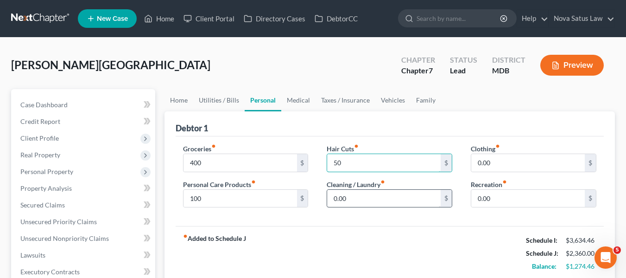
type input "50"
click at [368, 204] on input "0.00" at bounding box center [384, 199] width 114 height 18
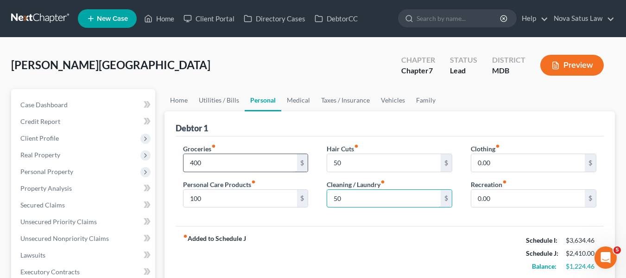
type input "50"
click at [254, 162] on input "400" at bounding box center [241, 163] width 114 height 18
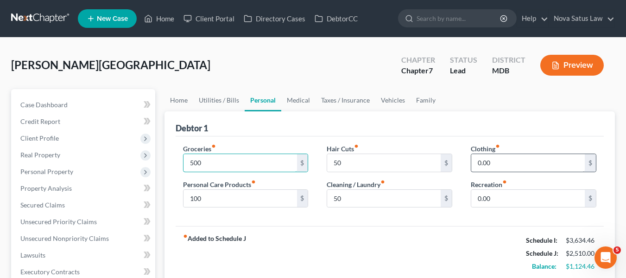
type input "500"
click at [500, 162] on input "0.00" at bounding box center [528, 163] width 114 height 18
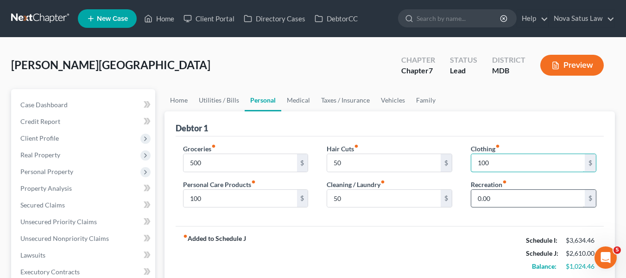
type input "100"
click at [493, 197] on input "0.00" at bounding box center [528, 199] width 114 height 18
type input "300"
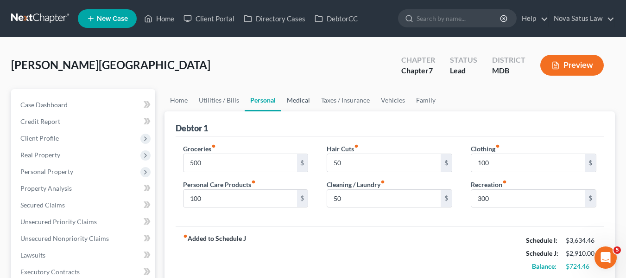
click at [298, 97] on link "Medical" at bounding box center [298, 100] width 34 height 22
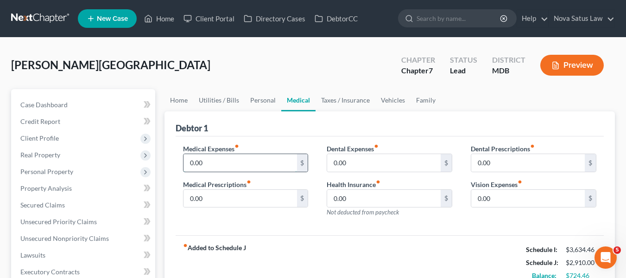
click at [243, 158] on input "0.00" at bounding box center [241, 163] width 114 height 18
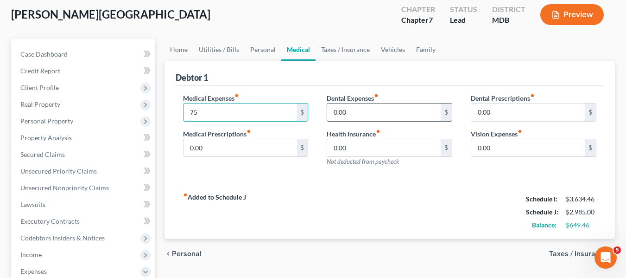
scroll to position [51, 0]
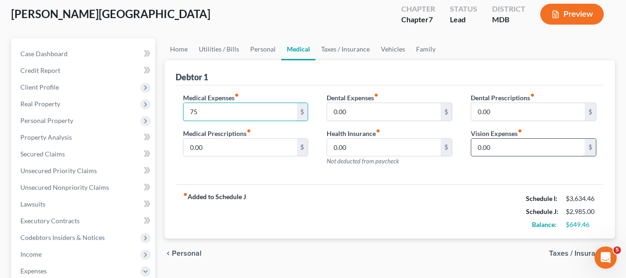
type input "75"
click at [502, 149] on input "0.00" at bounding box center [528, 148] width 114 height 18
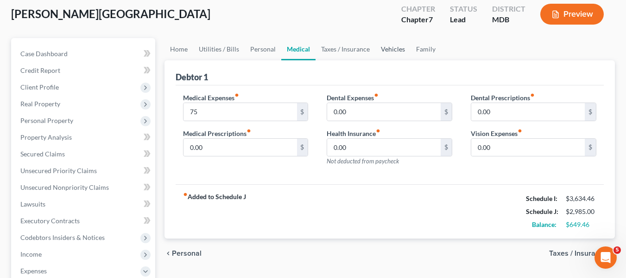
click at [394, 45] on link "Vehicles" at bounding box center [392, 49] width 35 height 22
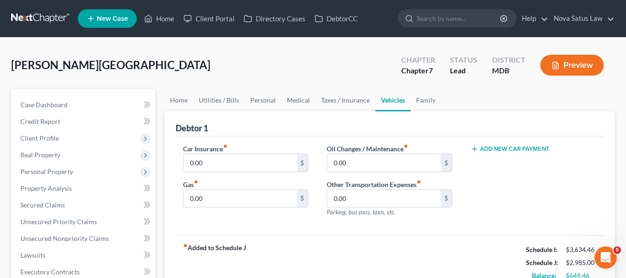
scroll to position [8, 0]
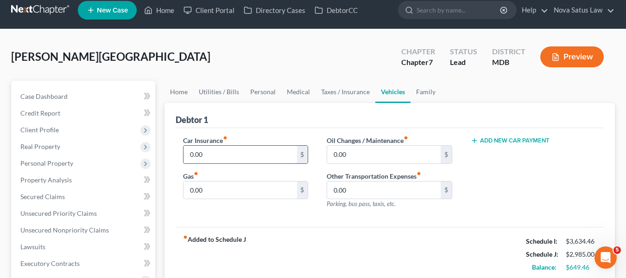
click at [236, 153] on input "0.00" at bounding box center [241, 155] width 114 height 18
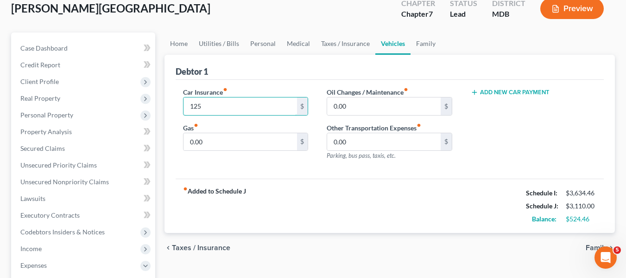
scroll to position [61, 0]
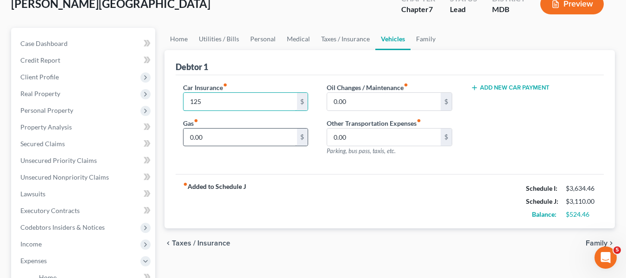
type input "125"
click at [251, 133] on input "0.00" at bounding box center [241, 137] width 114 height 18
type input "160"
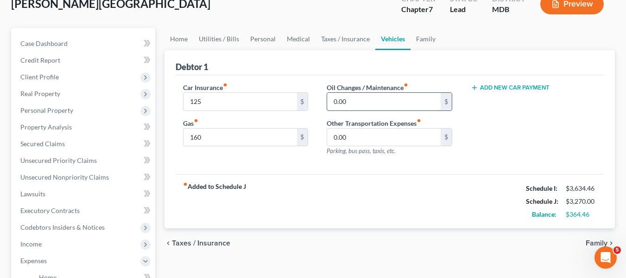
click at [372, 95] on input "0.00" at bounding box center [384, 102] width 114 height 18
type input "50"
click at [424, 38] on link "Family" at bounding box center [426, 39] width 31 height 22
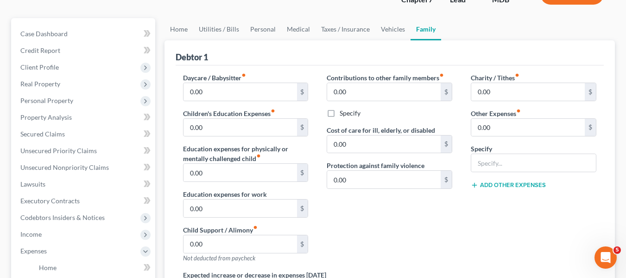
scroll to position [72, 0]
click at [380, 32] on link "Vehicles" at bounding box center [392, 28] width 35 height 22
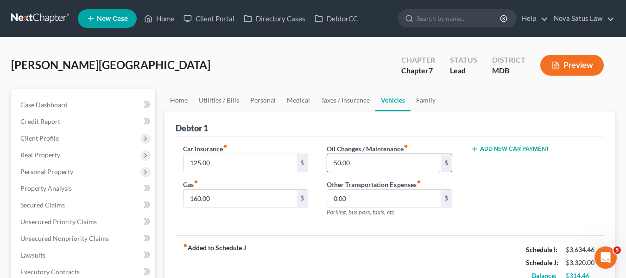
click at [372, 160] on input "50.00" at bounding box center [384, 163] width 114 height 18
type input "75"
click at [422, 101] on link "Family" at bounding box center [426, 100] width 31 height 22
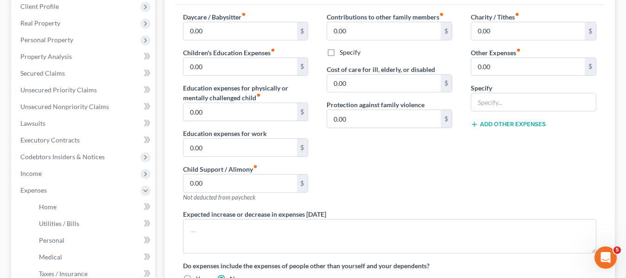
scroll to position [131, 0]
click at [514, 69] on input "0.00" at bounding box center [528, 67] width 114 height 18
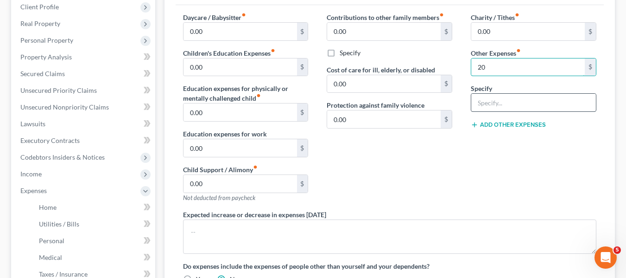
type input "20"
click at [497, 103] on input "text" at bounding box center [533, 103] width 125 height 18
type input "Streaming"
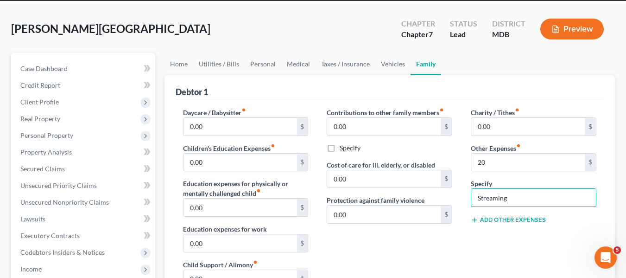
scroll to position [0, 0]
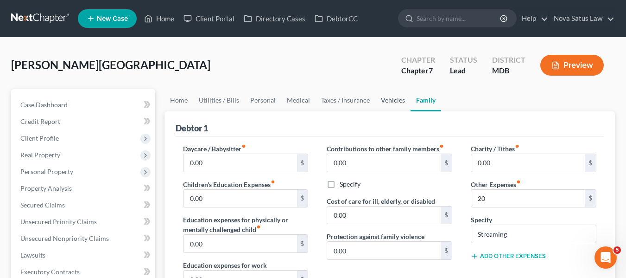
click at [393, 98] on link "Vehicles" at bounding box center [392, 100] width 35 height 22
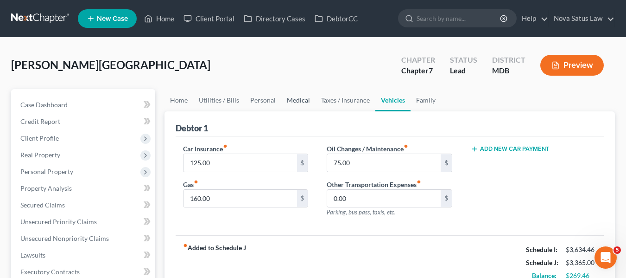
click at [291, 96] on link "Medical" at bounding box center [298, 100] width 34 height 22
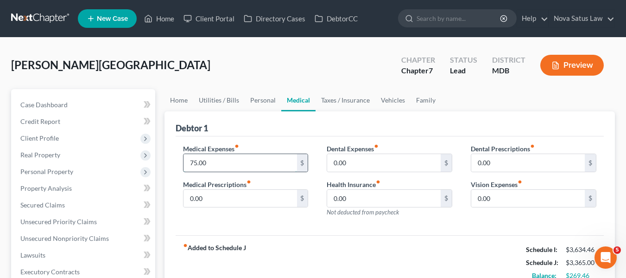
click at [227, 160] on input "75.00" at bounding box center [241, 163] width 114 height 18
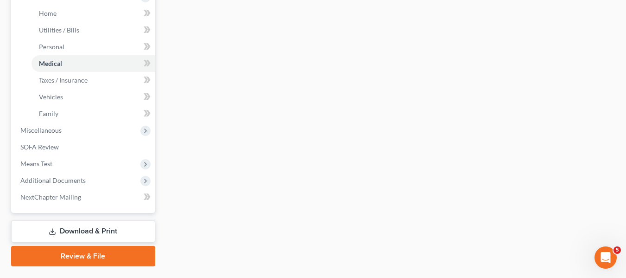
scroll to position [349, 0]
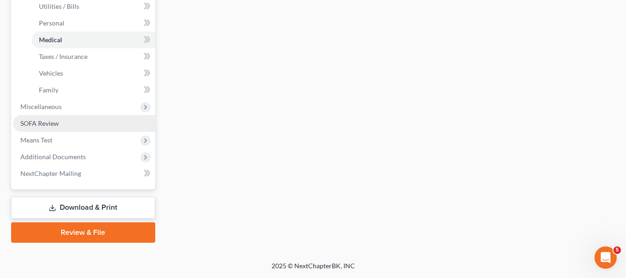
click at [82, 124] on link "SOFA Review" at bounding box center [84, 123] width 142 height 17
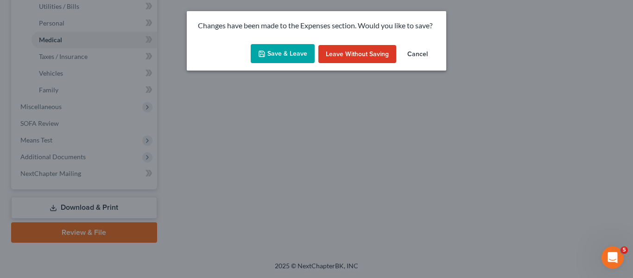
click at [284, 46] on button "Save & Leave" at bounding box center [283, 53] width 64 height 19
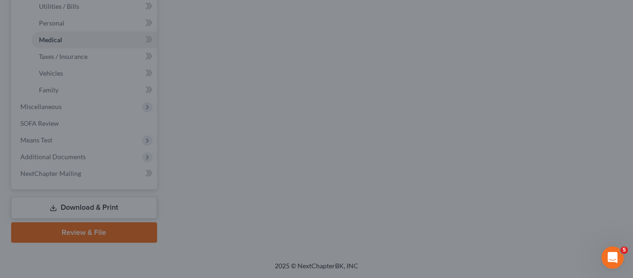
type input "100.00"
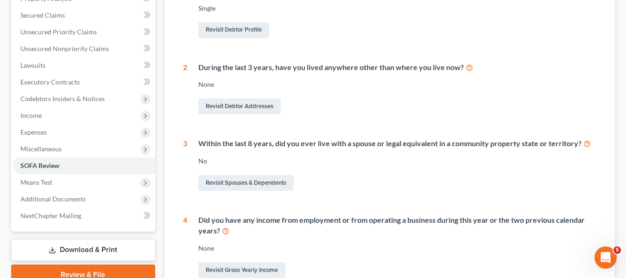
scroll to position [190, 0]
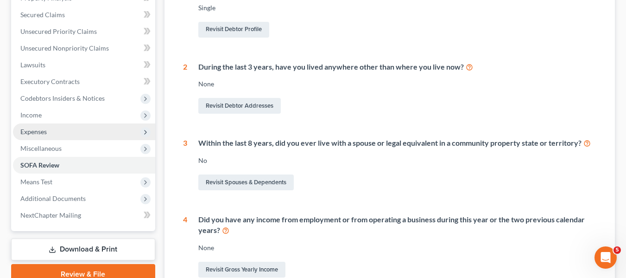
click at [72, 137] on span "Expenses" at bounding box center [84, 131] width 142 height 17
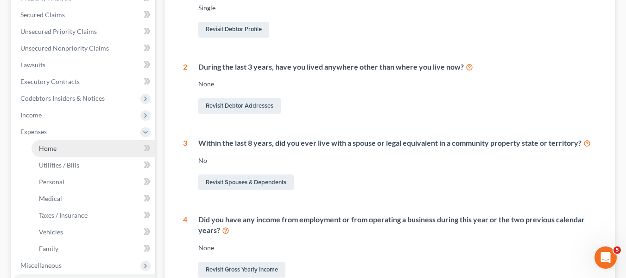
click at [78, 147] on link "Home" at bounding box center [94, 148] width 124 height 17
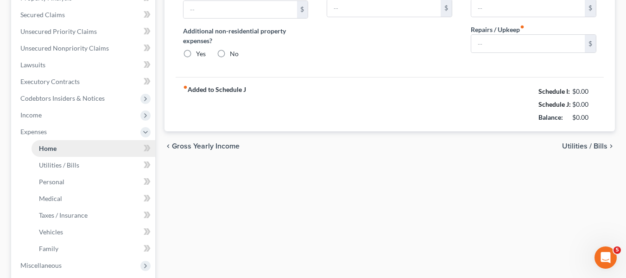
type input "1,435.00"
type input "0.00"
radio input "true"
type input "0.00"
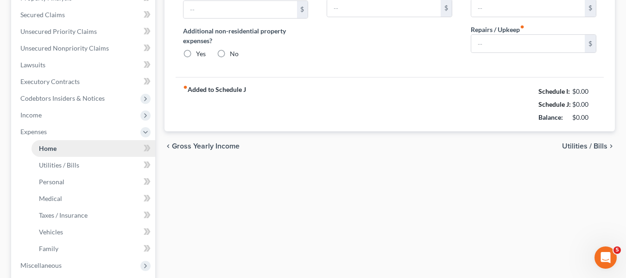
type input "0.00"
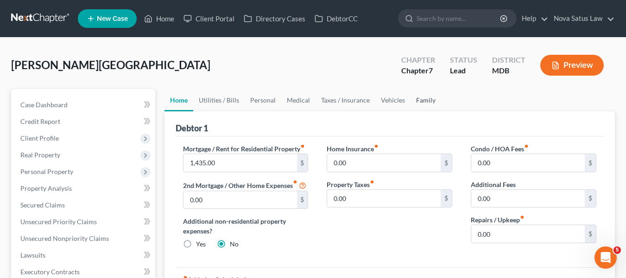
click at [422, 101] on link "Family" at bounding box center [426, 100] width 31 height 22
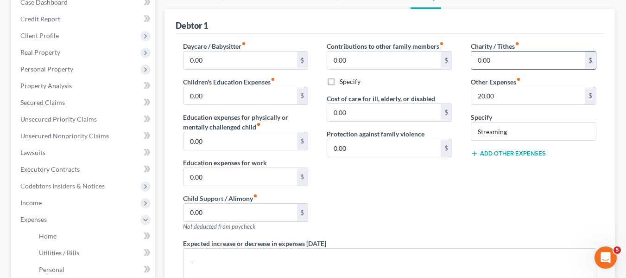
scroll to position [103, 0]
click at [486, 156] on button "Add Other Expenses" at bounding box center [508, 152] width 75 height 7
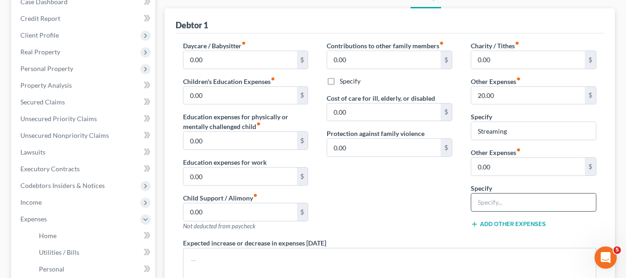
click at [488, 197] on input "text" at bounding box center [533, 202] width 125 height 18
type input "Car rental"
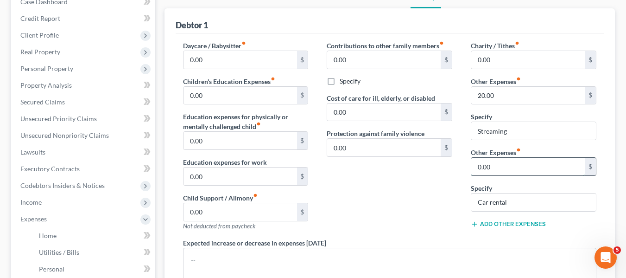
click at [510, 165] on input "0.00" at bounding box center [528, 167] width 114 height 18
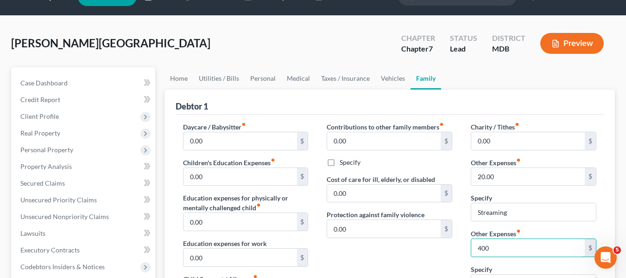
scroll to position [0, 0]
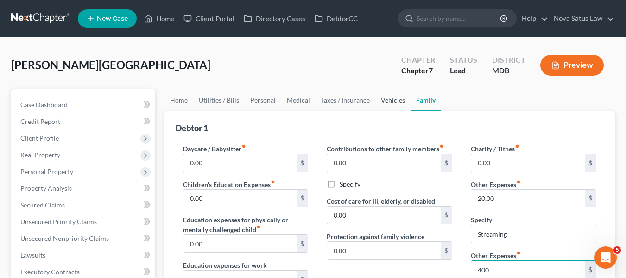
type input "400"
click at [387, 98] on link "Vehicles" at bounding box center [392, 100] width 35 height 22
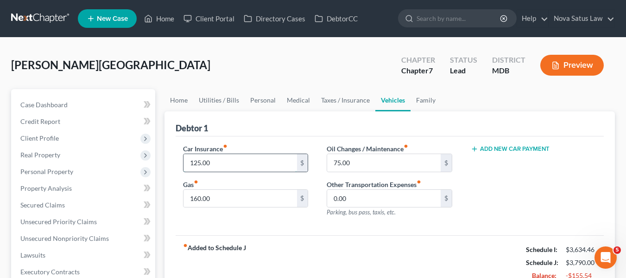
click at [215, 170] on input "125.00" at bounding box center [241, 163] width 114 height 18
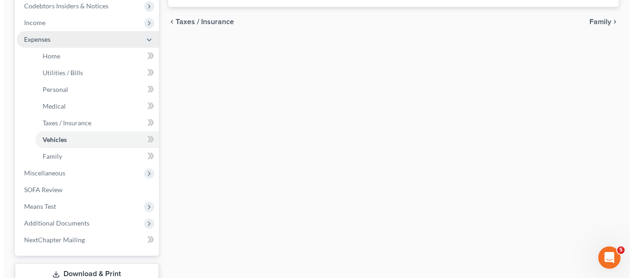
scroll to position [283, 0]
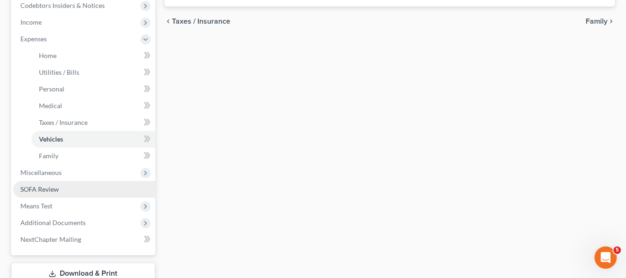
click at [72, 189] on link "SOFA Review" at bounding box center [84, 189] width 142 height 17
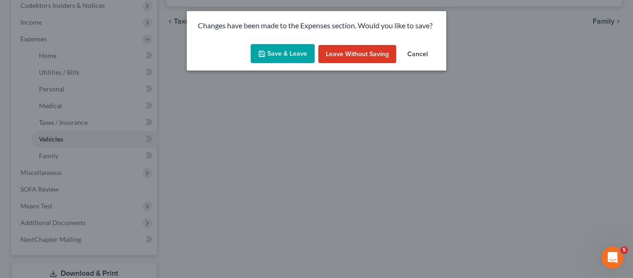
click at [280, 48] on button "Save & Leave" at bounding box center [283, 53] width 64 height 19
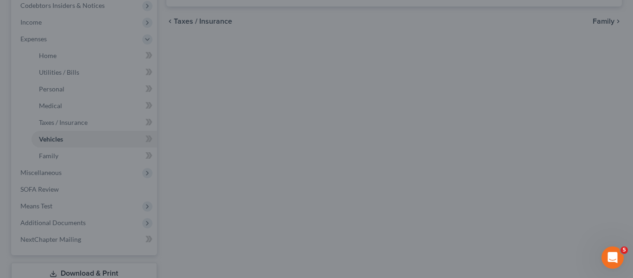
type input "0.00"
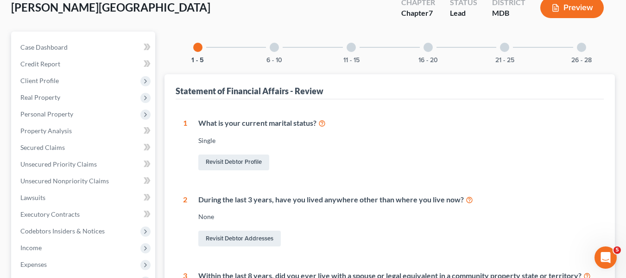
scroll to position [57, 0]
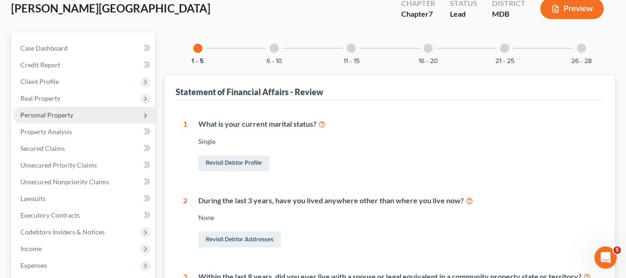
click at [51, 115] on span "Personal Property" at bounding box center [46, 115] width 53 height 8
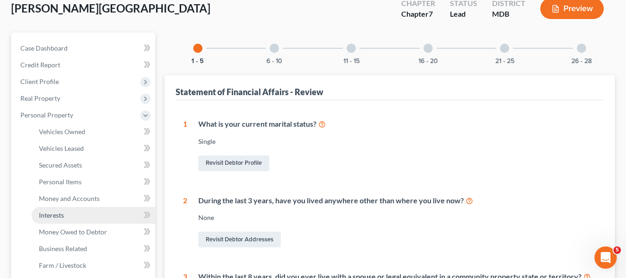
click at [95, 211] on link "Interests" at bounding box center [94, 215] width 124 height 17
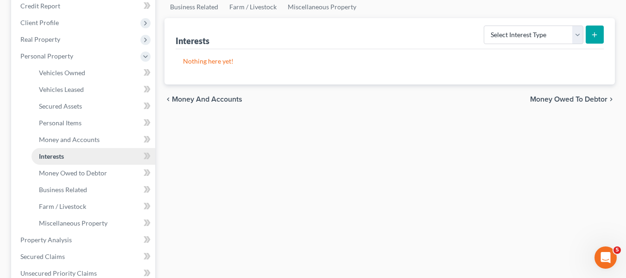
scroll to position [118, 0]
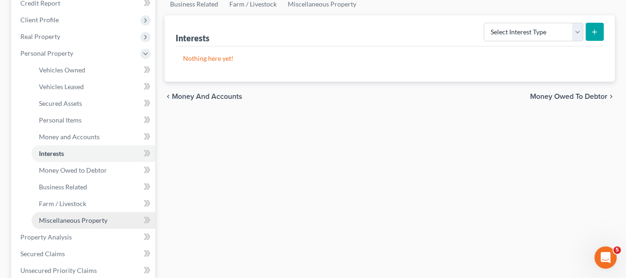
click at [91, 217] on span "Miscellaneous Property" at bounding box center [73, 220] width 69 height 8
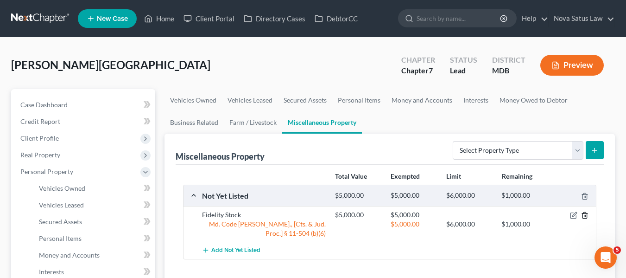
click at [586, 213] on icon "button" at bounding box center [585, 215] width 4 height 6
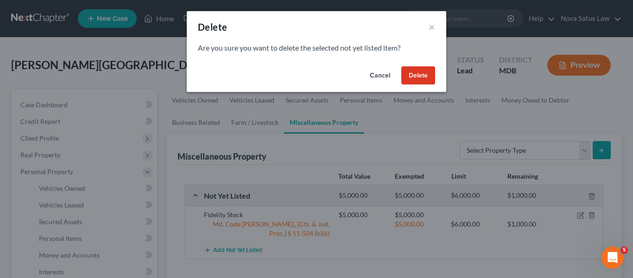
click at [412, 72] on button "Delete" at bounding box center [418, 75] width 34 height 19
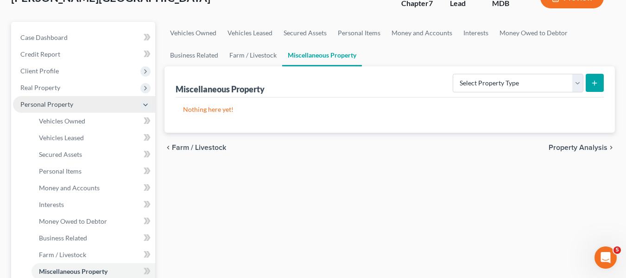
scroll to position [68, 0]
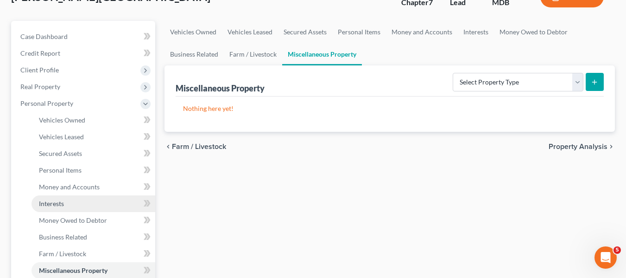
click at [72, 200] on link "Interests" at bounding box center [94, 203] width 124 height 17
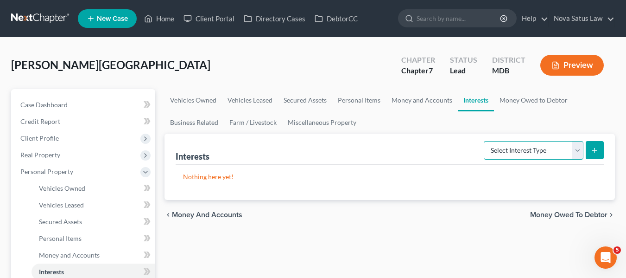
click at [527, 158] on select "Select Interest Type 401K Annuity Bond Education IRA Government Bond Government…" at bounding box center [534, 150] width 100 height 19
select select "stock"
click at [485, 141] on select "Select Interest Type 401K Annuity Bond Education IRA Government Bond Government…" at bounding box center [534, 150] width 100 height 19
click at [597, 152] on icon "submit" at bounding box center [594, 149] width 7 height 7
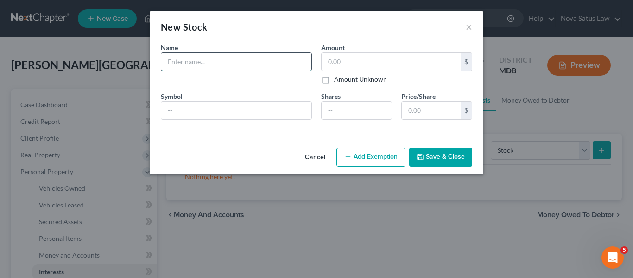
click at [226, 57] on input "text" at bounding box center [236, 62] width 150 height 18
type input "Fidelity; balance as of 083125"
click at [348, 69] on input "text" at bounding box center [391, 62] width 139 height 18
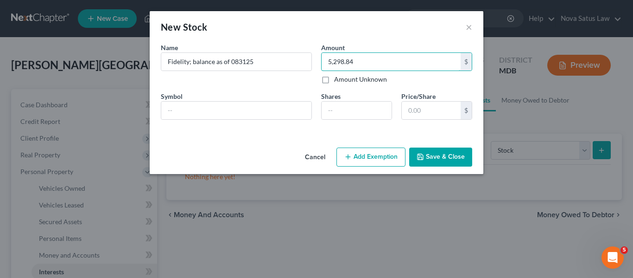
type input "5,298.84"
click at [348, 162] on button "Add Exemption" at bounding box center [370, 156] width 69 height 19
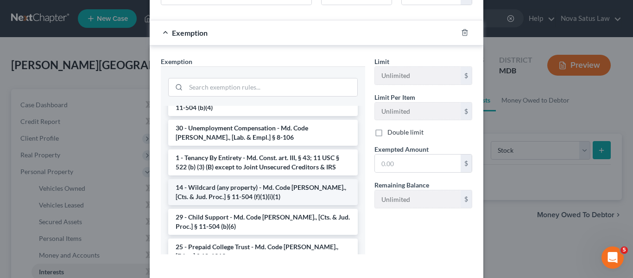
scroll to position [494, 0]
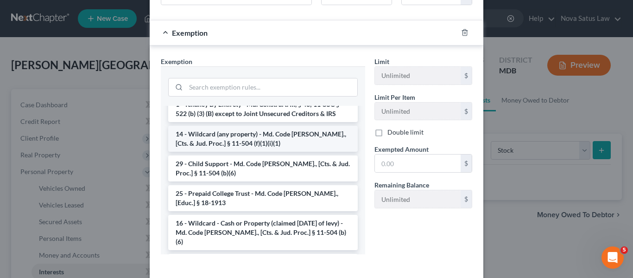
click at [206, 215] on li "16 - Wildcard - Cash or Property (claimed [DATE] of levy) - Md. Code [PERSON_NA…" at bounding box center [263, 232] width 190 height 35
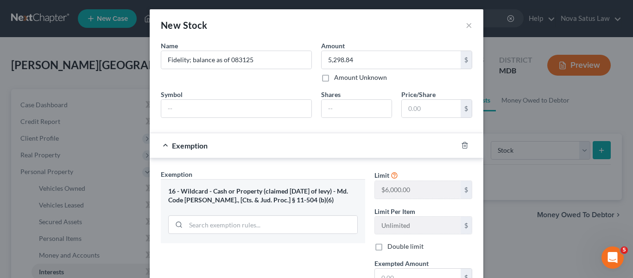
scroll to position [113, 0]
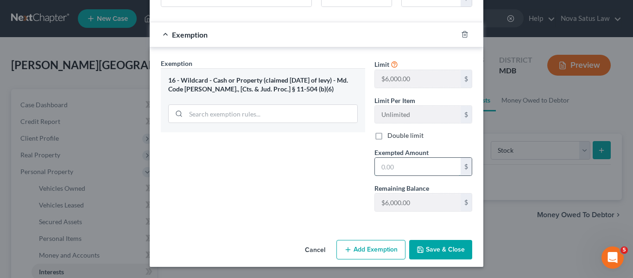
click at [409, 171] on input "text" at bounding box center [418, 167] width 86 height 18
type input "8"
type input "5,298.84"
click at [428, 252] on button "Save & Close" at bounding box center [440, 249] width 63 height 19
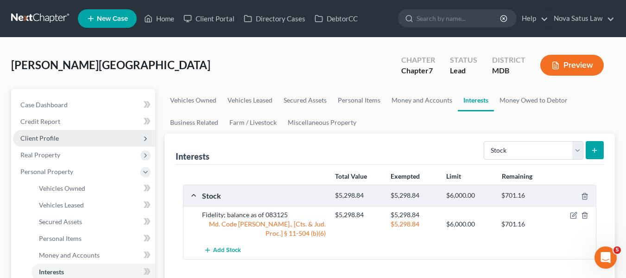
click at [35, 136] on span "Client Profile" at bounding box center [39, 138] width 38 height 8
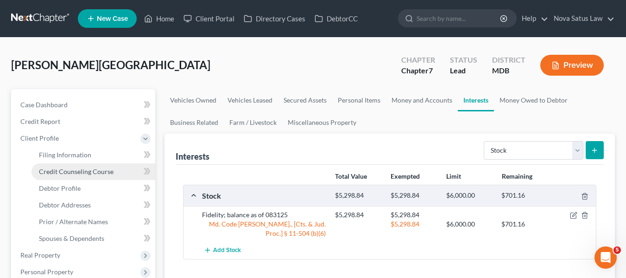
click at [58, 170] on span "Credit Counseling Course" at bounding box center [76, 171] width 75 height 8
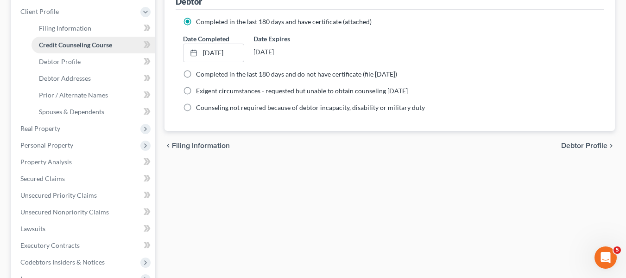
scroll to position [127, 0]
click at [80, 61] on link "Debtor Profile" at bounding box center [94, 61] width 124 height 17
select select "0"
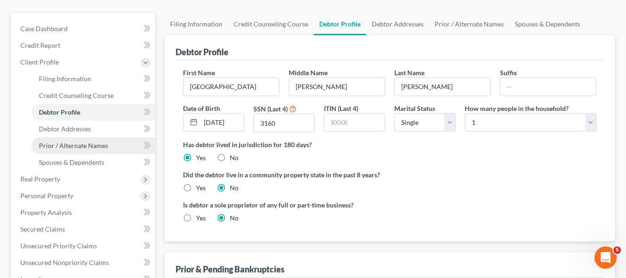
scroll to position [122, 0]
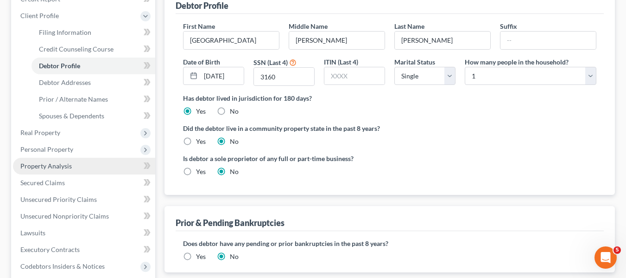
click at [54, 166] on span "Property Analysis" at bounding box center [45, 166] width 51 height 8
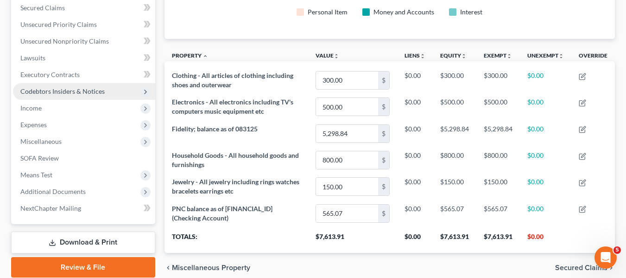
scroll to position [161, 0]
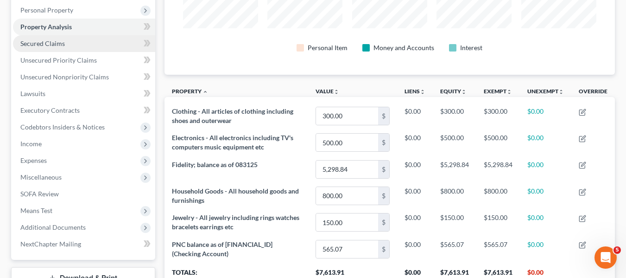
click at [54, 44] on span "Secured Claims" at bounding box center [42, 43] width 44 height 8
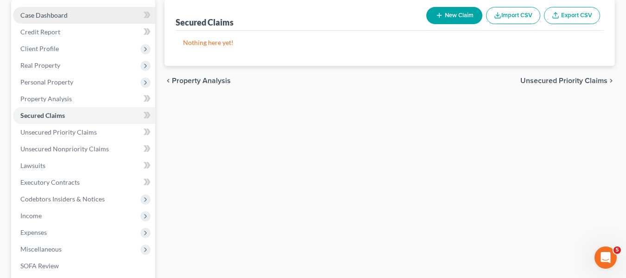
scroll to position [91, 0]
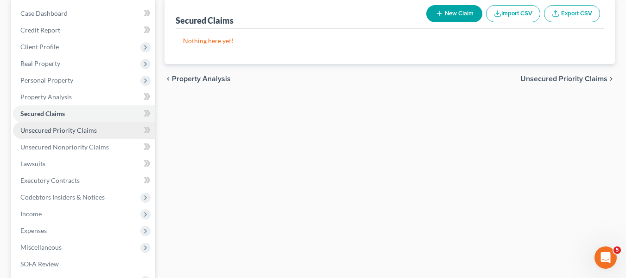
click at [65, 132] on span "Unsecured Priority Claims" at bounding box center [58, 130] width 76 height 8
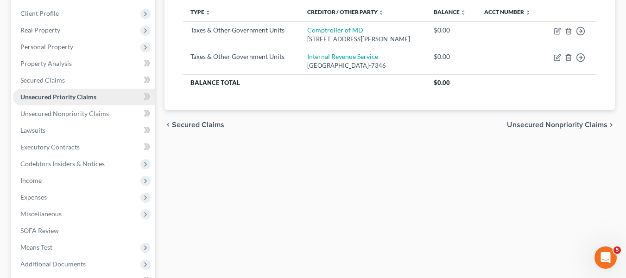
scroll to position [125, 0]
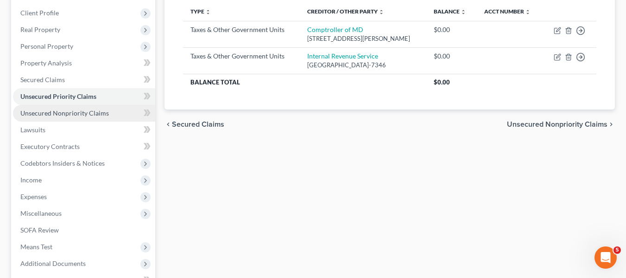
click at [69, 113] on span "Unsecured Nonpriority Claims" at bounding box center [64, 113] width 89 height 8
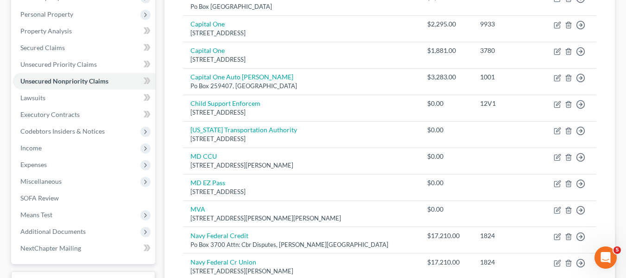
scroll to position [156, 0]
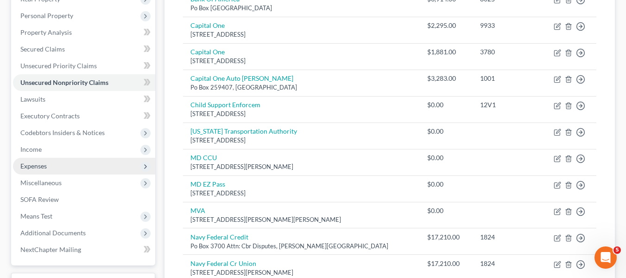
click at [58, 164] on span "Expenses" at bounding box center [84, 166] width 142 height 17
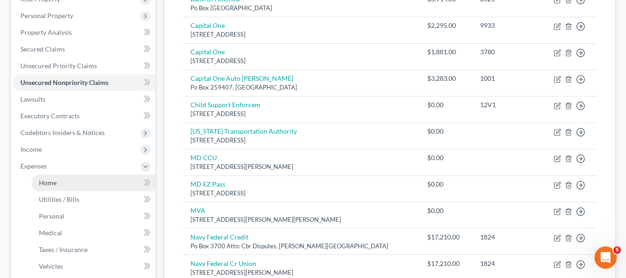
click at [67, 184] on link "Home" at bounding box center [94, 182] width 124 height 17
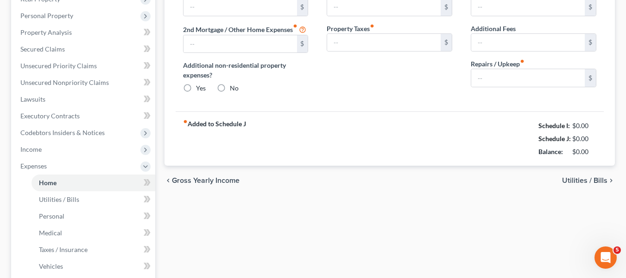
type input "1,435.00"
type input "0.00"
radio input "true"
type input "0.00"
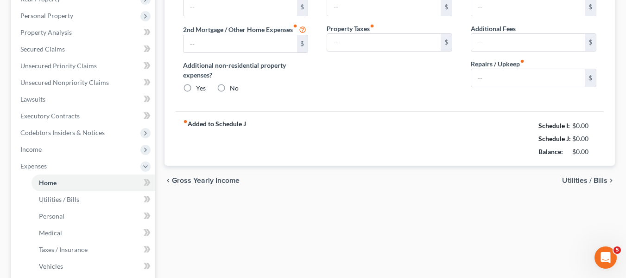
type input "0.00"
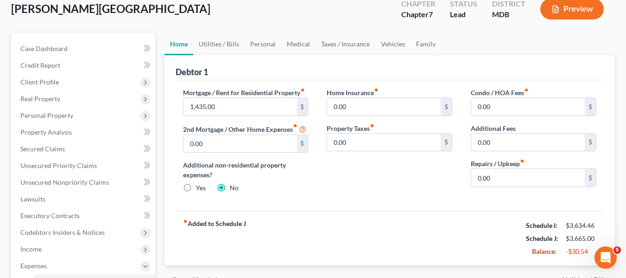
scroll to position [54, 0]
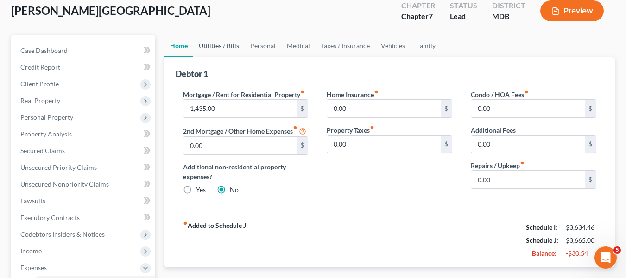
click at [214, 45] on link "Utilities / Bills" at bounding box center [218, 46] width 51 height 22
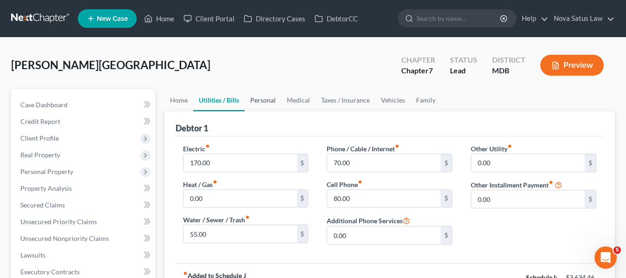
click at [263, 100] on link "Personal" at bounding box center [263, 100] width 37 height 22
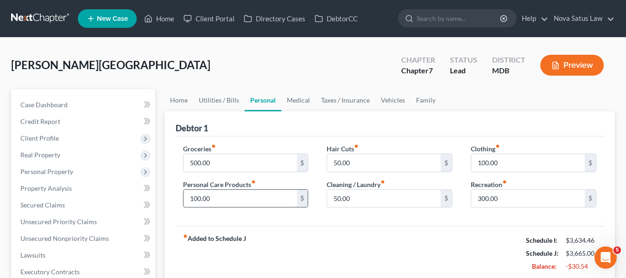
click at [237, 190] on input "100.00" at bounding box center [241, 199] width 114 height 18
type input "1"
type input "100"
click at [354, 198] on input "50.00" at bounding box center [384, 199] width 114 height 18
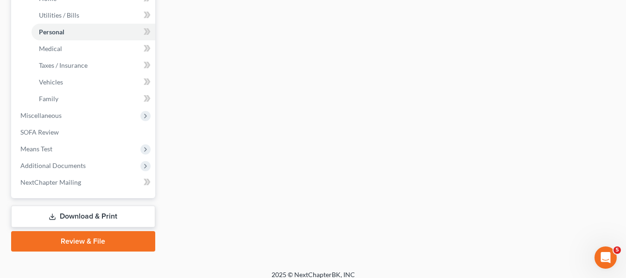
scroll to position [349, 0]
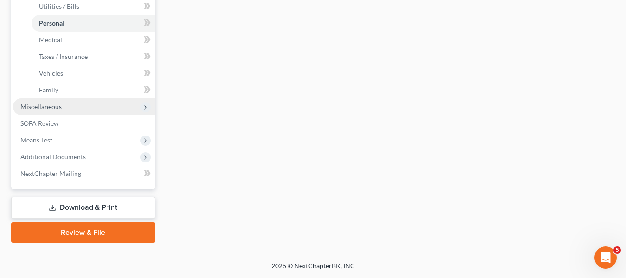
type input "75"
click at [61, 108] on span "Miscellaneous" at bounding box center [40, 106] width 41 height 8
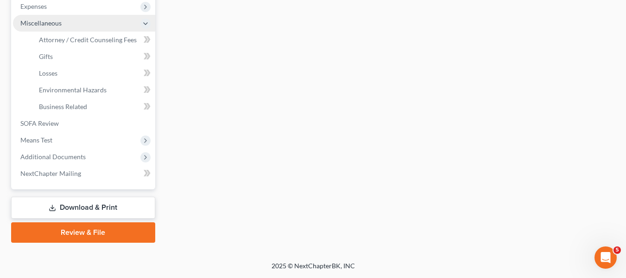
scroll to position [315, 0]
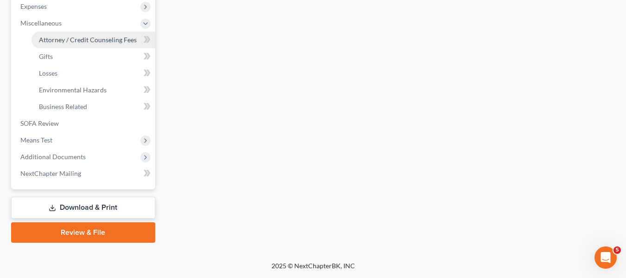
click at [119, 43] on span "Attorney / Credit Counseling Fees" at bounding box center [88, 40] width 98 height 8
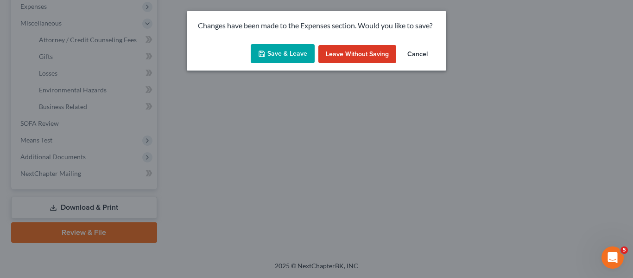
click at [301, 48] on button "Save & Leave" at bounding box center [283, 53] width 64 height 19
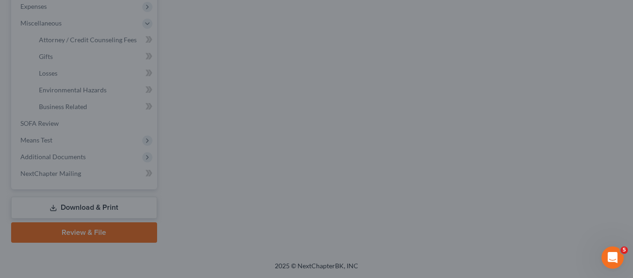
type input "100.00"
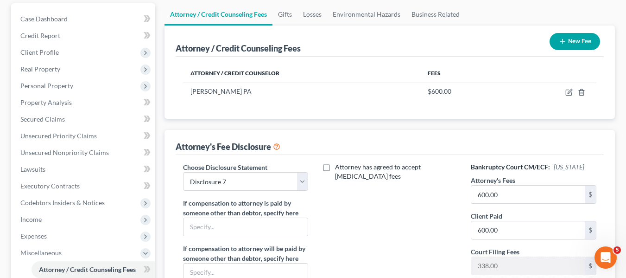
scroll to position [140, 0]
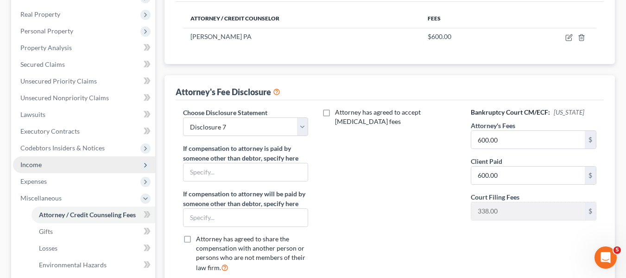
click at [34, 171] on span "Income" at bounding box center [84, 164] width 142 height 17
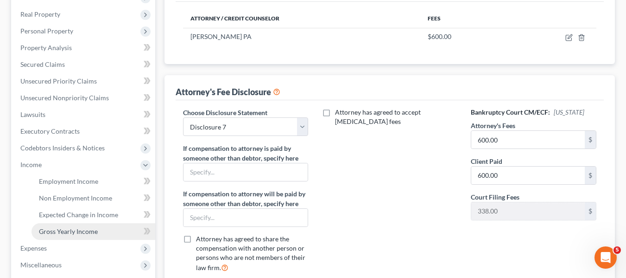
click at [51, 232] on span "Gross Yearly Income" at bounding box center [68, 231] width 59 height 8
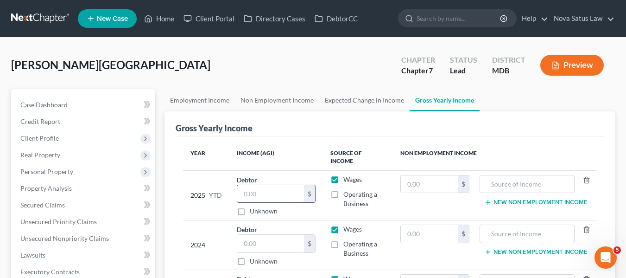
click at [260, 186] on input "text" at bounding box center [270, 194] width 67 height 18
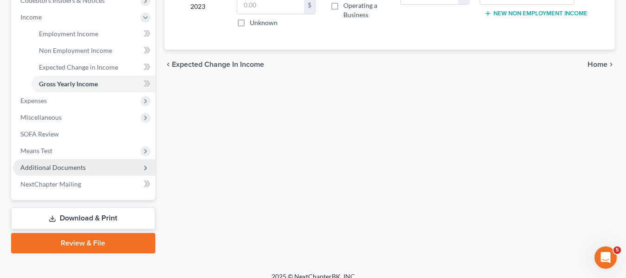
scroll to position [288, 0]
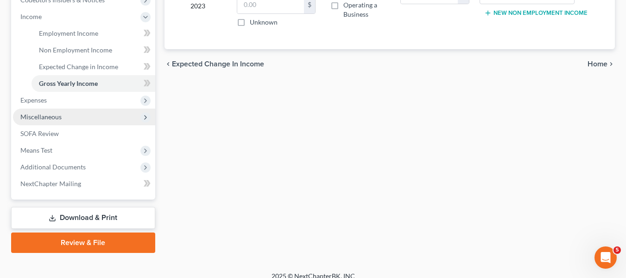
click at [34, 112] on span "Miscellaneous" at bounding box center [84, 116] width 142 height 17
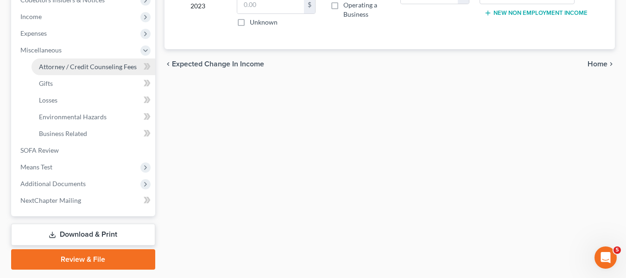
click at [59, 70] on span "Attorney / Credit Counseling Fees" at bounding box center [88, 67] width 98 height 8
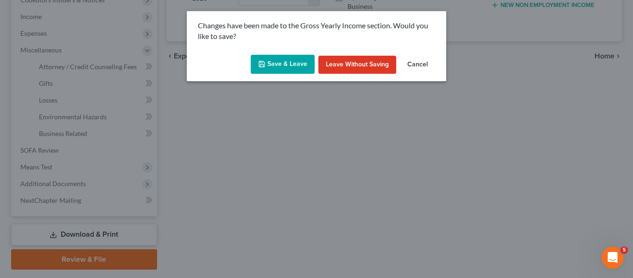
click at [281, 59] on button "Save & Leave" at bounding box center [283, 64] width 64 height 19
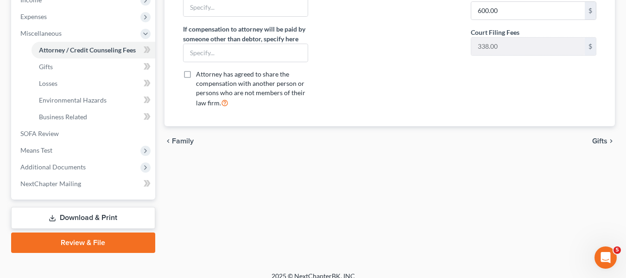
scroll to position [315, 0]
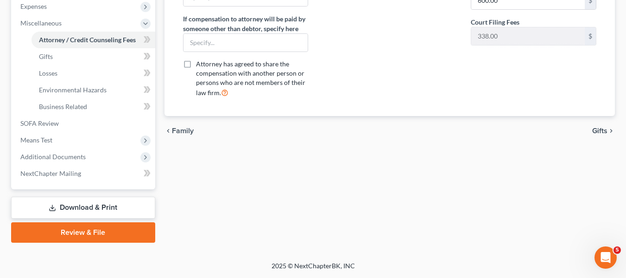
click at [72, 201] on link "Download & Print" at bounding box center [83, 208] width 144 height 22
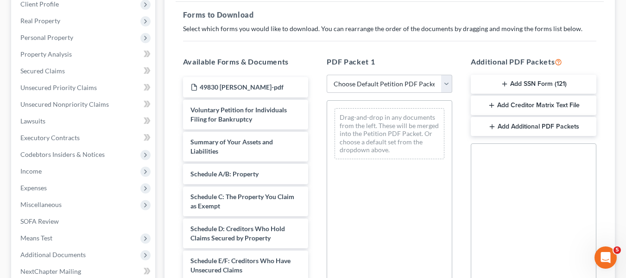
scroll to position [134, 0]
click at [371, 84] on select "Choose Default Petition PDF Packet Complete Bankruptcy Petition (all forms and …" at bounding box center [390, 83] width 126 height 19
click at [327, 74] on select "Choose Default Petition PDF Packet Complete Bankruptcy Petition (all forms and …" at bounding box center [390, 83] width 126 height 19
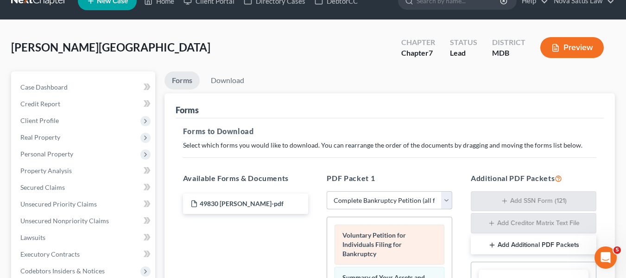
scroll to position [0, 0]
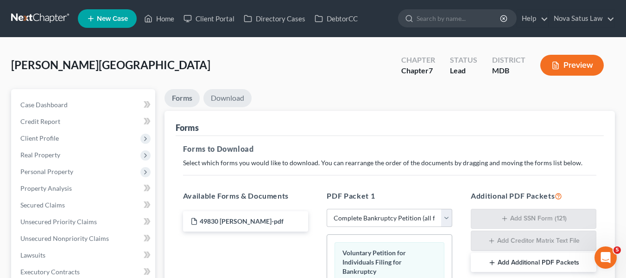
click at [231, 99] on link "Download" at bounding box center [227, 98] width 48 height 18
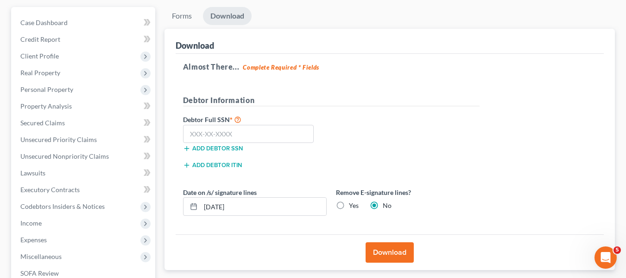
scroll to position [82, 0]
click at [202, 129] on input "text" at bounding box center [248, 133] width 131 height 19
click at [380, 242] on button "Download" at bounding box center [390, 251] width 48 height 20
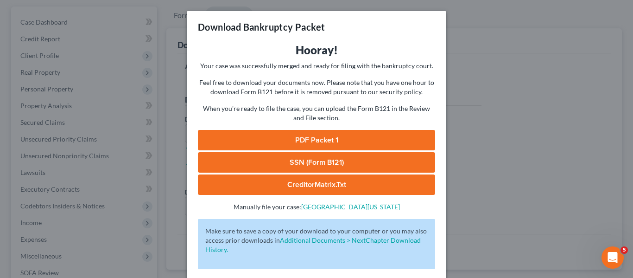
click at [326, 136] on link "PDF Packet 1" at bounding box center [316, 140] width 237 height 20
click at [482, 44] on div "Download Bankruptcy Packet Hooray! Your case was successfully merged and ready …" at bounding box center [316, 139] width 633 height 278
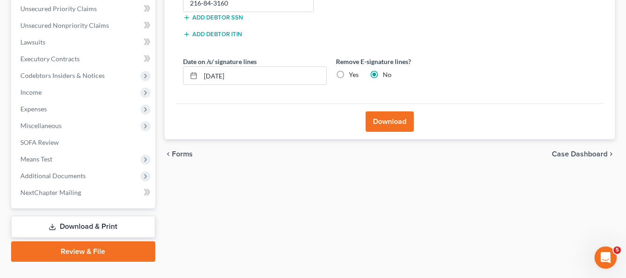
scroll to position [213, 0]
click at [76, 251] on link "Review & File" at bounding box center [83, 251] width 144 height 20
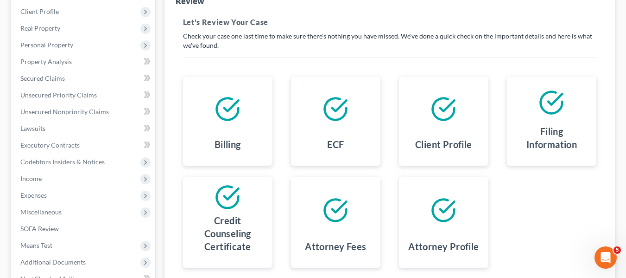
scroll to position [81, 0]
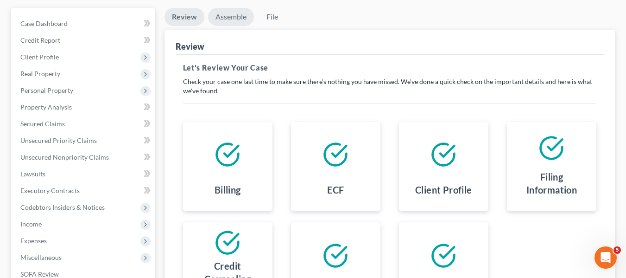
click at [225, 19] on link "Assemble" at bounding box center [231, 17] width 46 height 18
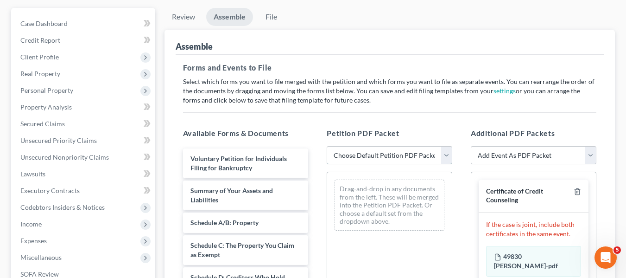
click at [381, 154] on select "Choose Default Petition PDF Packet Emergency Filing (Voluntary Petition and Cre…" at bounding box center [390, 155] width 126 height 19
click at [327, 146] on select "Choose Default Petition PDF Packet Emergency Filing (Voluntary Petition and Cre…" at bounding box center [390, 155] width 126 height 19
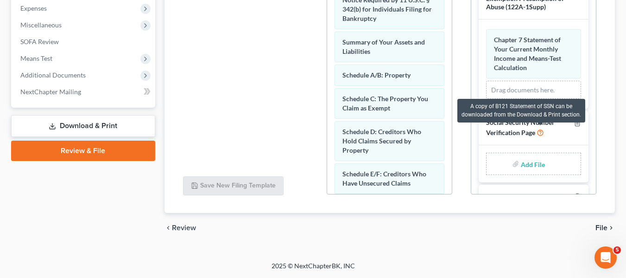
scroll to position [108, 0]
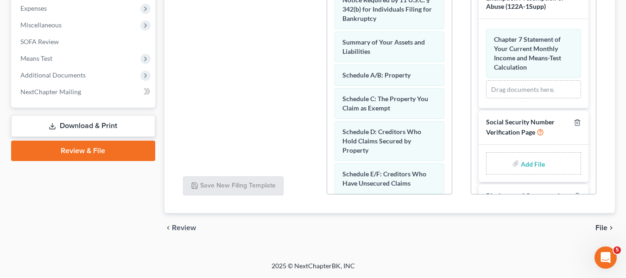
click at [525, 162] on input "file" at bounding box center [532, 163] width 22 height 17
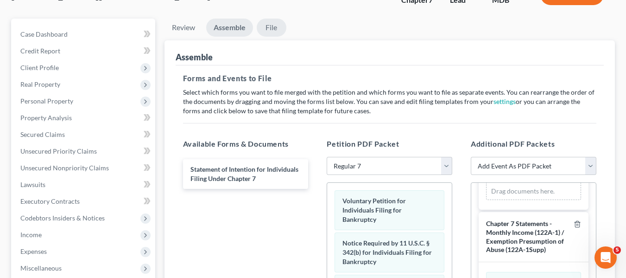
click at [273, 22] on link "File" at bounding box center [272, 28] width 30 height 18
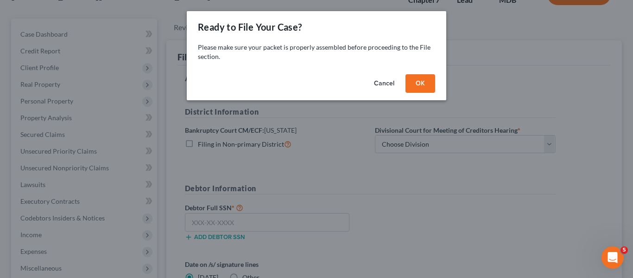
click at [409, 79] on button "OK" at bounding box center [421, 83] width 30 height 19
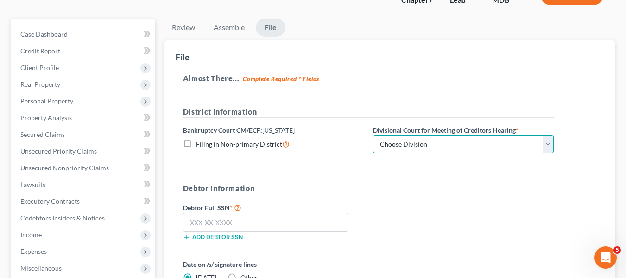
click at [423, 145] on select "Choose Division Baltimore Greenbelt" at bounding box center [463, 144] width 181 height 19
click at [373, 135] on select "Choose Division Baltimore Greenbelt" at bounding box center [463, 144] width 181 height 19
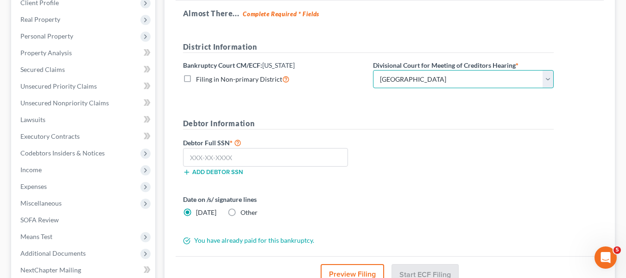
scroll to position [136, 0]
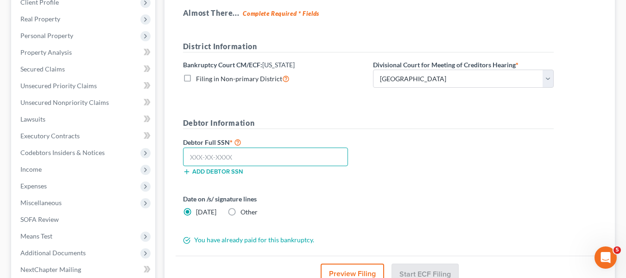
click at [196, 154] on input "text" at bounding box center [265, 156] width 165 height 19
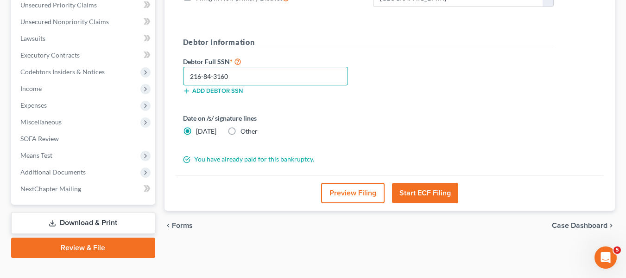
scroll to position [232, 0]
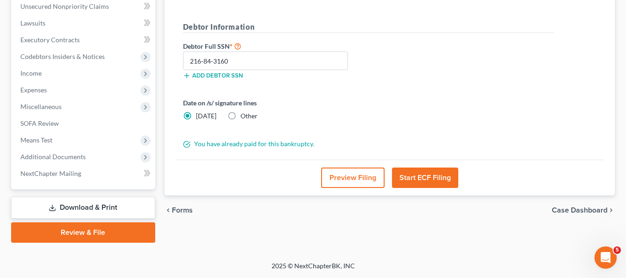
click at [415, 173] on button "Start ECF Filing" at bounding box center [425, 177] width 66 height 20
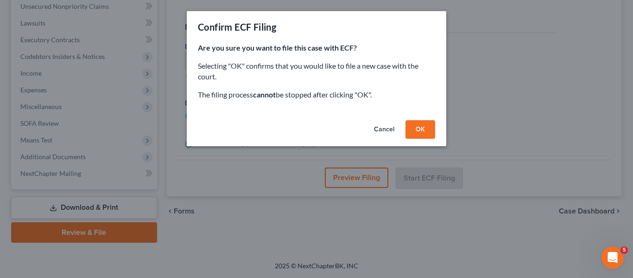
click at [413, 131] on button "OK" at bounding box center [421, 129] width 30 height 19
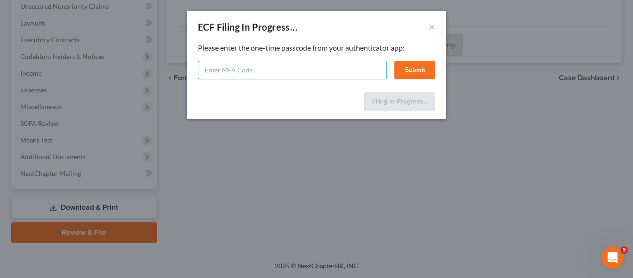
click at [266, 72] on input "text" at bounding box center [292, 70] width 189 height 19
click at [403, 70] on button "Submit" at bounding box center [414, 70] width 41 height 19
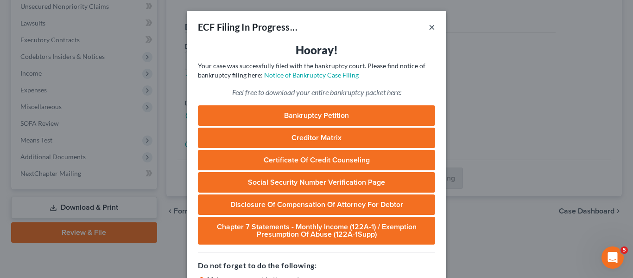
click at [429, 30] on button "×" at bounding box center [432, 26] width 6 height 11
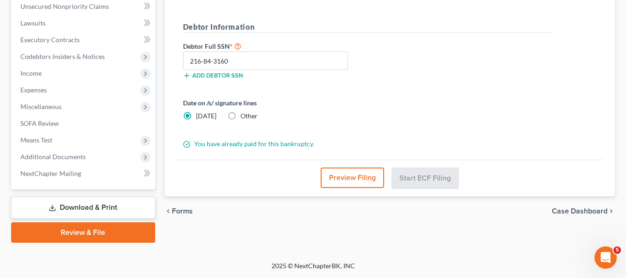
click at [69, 211] on link "Download & Print" at bounding box center [83, 208] width 144 height 22
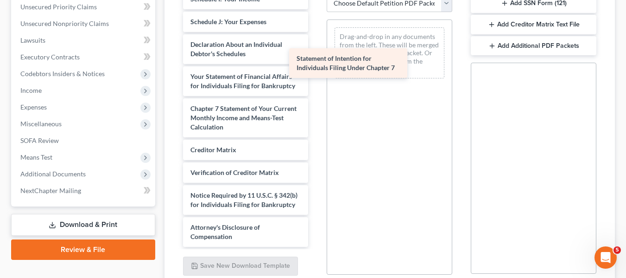
scroll to position [286, 0]
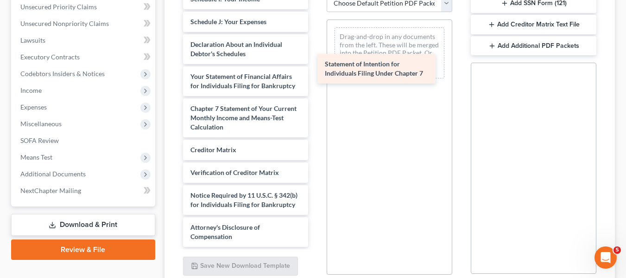
drag, startPoint x: 212, startPoint y: 68, endPoint x: 349, endPoint y: 65, distance: 137.2
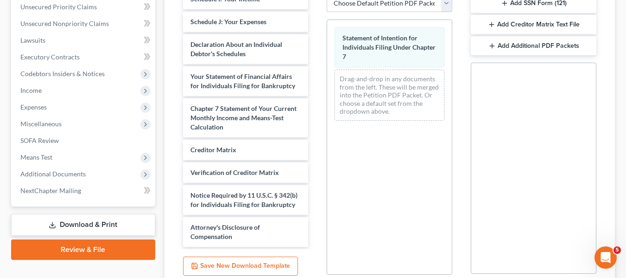
scroll to position [0, 0]
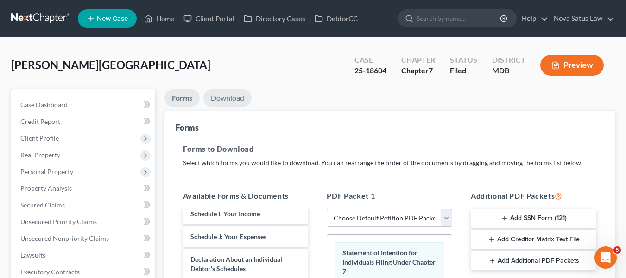
click at [236, 99] on link "Download" at bounding box center [227, 98] width 48 height 18
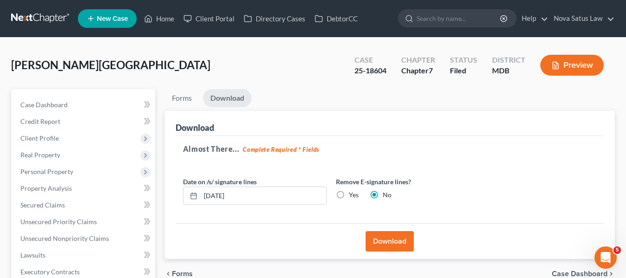
click at [380, 238] on button "Download" at bounding box center [390, 241] width 48 height 20
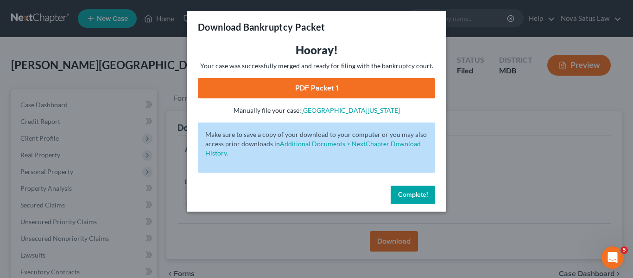
click at [317, 87] on link "PDF Packet 1" at bounding box center [316, 88] width 237 height 20
click at [420, 197] on span "Complete!" at bounding box center [413, 194] width 30 height 8
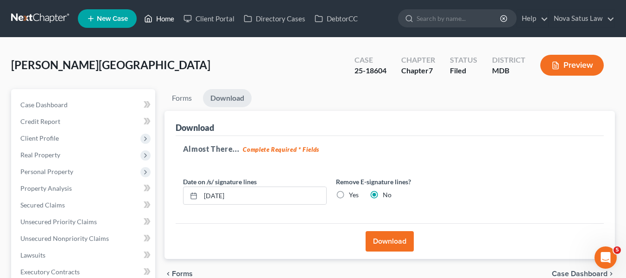
click at [168, 14] on link "Home" at bounding box center [158, 18] width 39 height 17
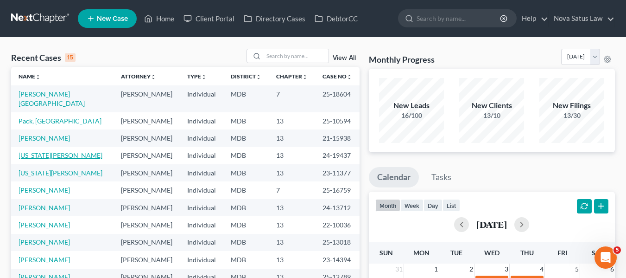
click at [29, 151] on link "[US_STATE][PERSON_NAME]" at bounding box center [61, 155] width 84 height 8
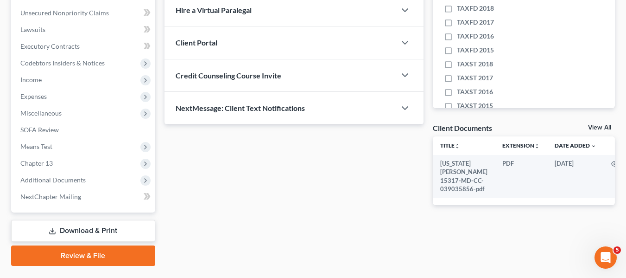
scroll to position [226, 0]
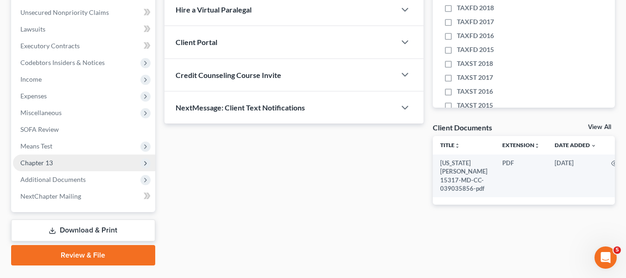
click at [33, 157] on span "Chapter 13" at bounding box center [84, 162] width 142 height 17
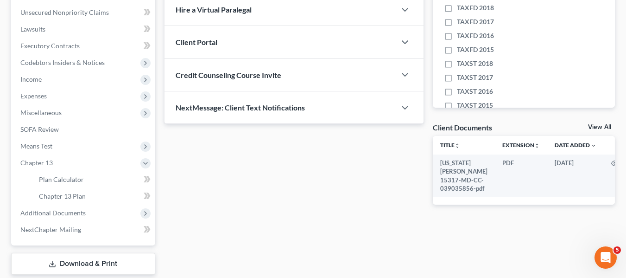
scroll to position [282, 0]
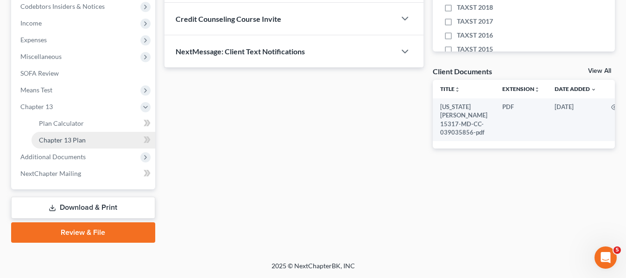
click at [96, 147] on link "Chapter 13 Plan" at bounding box center [94, 140] width 124 height 17
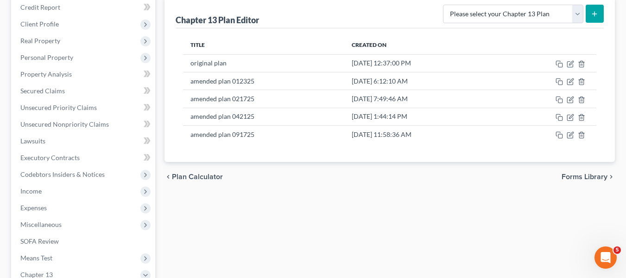
scroll to position [114, 0]
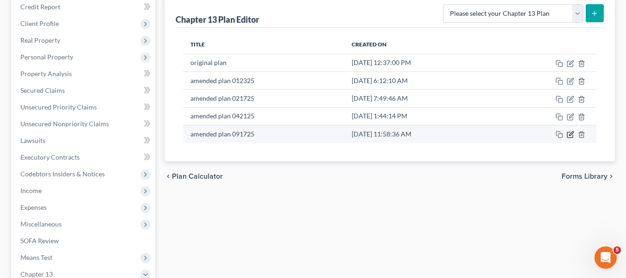
click at [570, 137] on icon "button" at bounding box center [570, 134] width 7 height 7
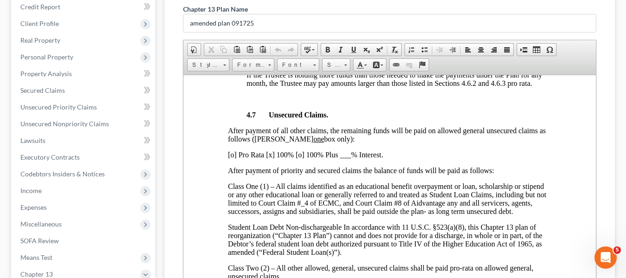
scroll to position [2300, 0]
click at [230, 158] on p "[o] Pro Rata [x] 100% [o] 100% Plus ___% Interest." at bounding box center [389, 154] width 323 height 8
click at [270, 158] on p "[x] Pro Rata [x] 100% [o] 100% Plus ___% Interest." at bounding box center [389, 154] width 323 height 8
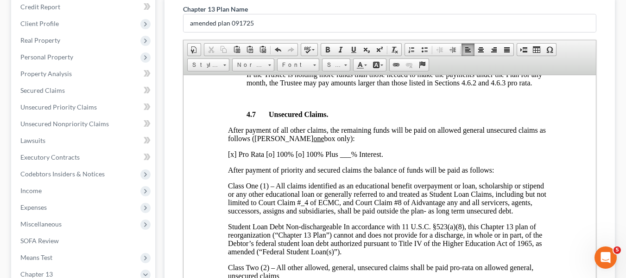
scroll to position [282, 0]
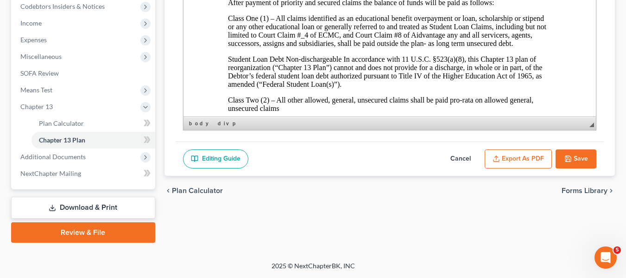
click at [508, 164] on button "Export as PDF" at bounding box center [518, 158] width 67 height 19
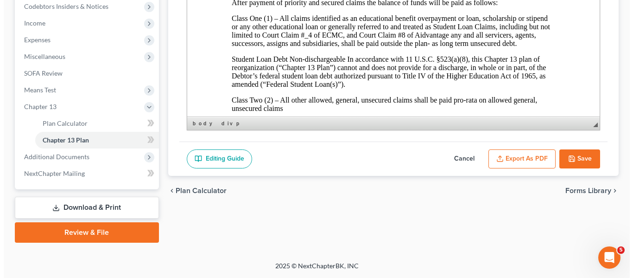
scroll to position [2283, 0]
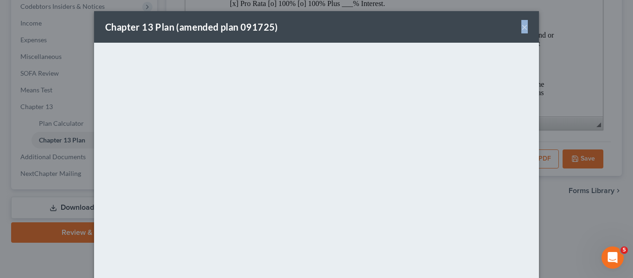
drag, startPoint x: 381, startPoint y: 21, endPoint x: 524, endPoint y: 27, distance: 143.3
click at [524, 27] on div "Chapter 13 Plan (amended plan 091725) ×" at bounding box center [316, 27] width 445 height 32
click at [524, 27] on button "×" at bounding box center [524, 26] width 6 height 11
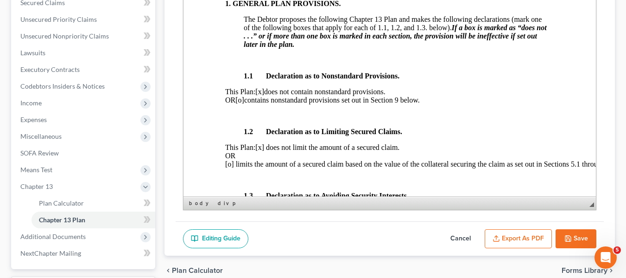
scroll to position [0, 0]
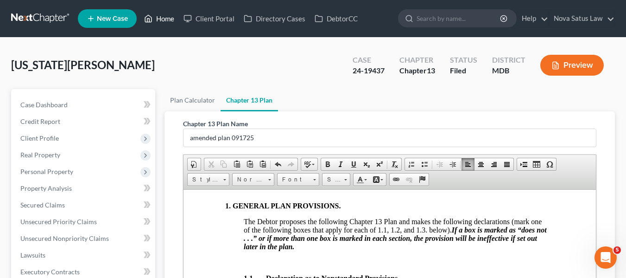
click at [161, 18] on link "Home" at bounding box center [158, 18] width 39 height 17
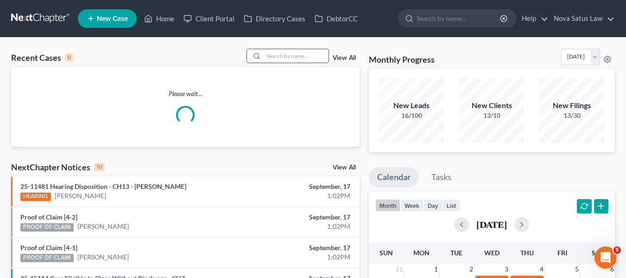
click at [265, 55] on input "search" at bounding box center [296, 55] width 65 height 13
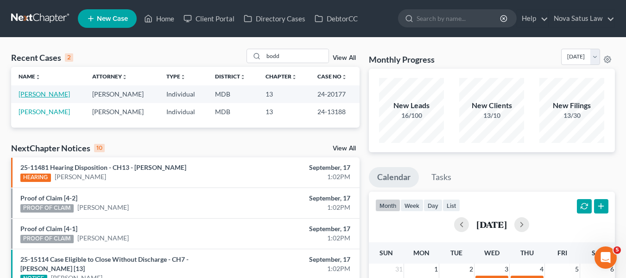
click at [28, 94] on link "[PERSON_NAME]" at bounding box center [44, 94] width 51 height 8
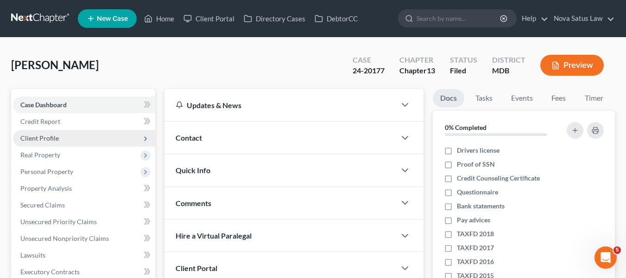
click at [29, 137] on span "Client Profile" at bounding box center [39, 138] width 38 height 8
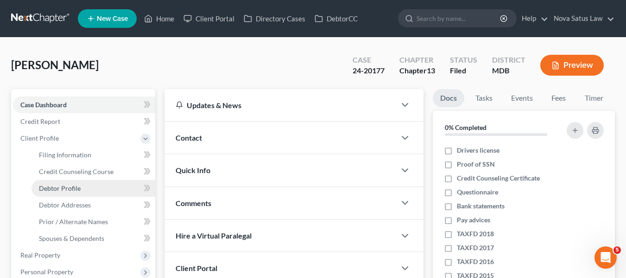
click at [63, 193] on link "Debtor Profile" at bounding box center [94, 188] width 124 height 17
